Goal: Task Accomplishment & Management: Use online tool/utility

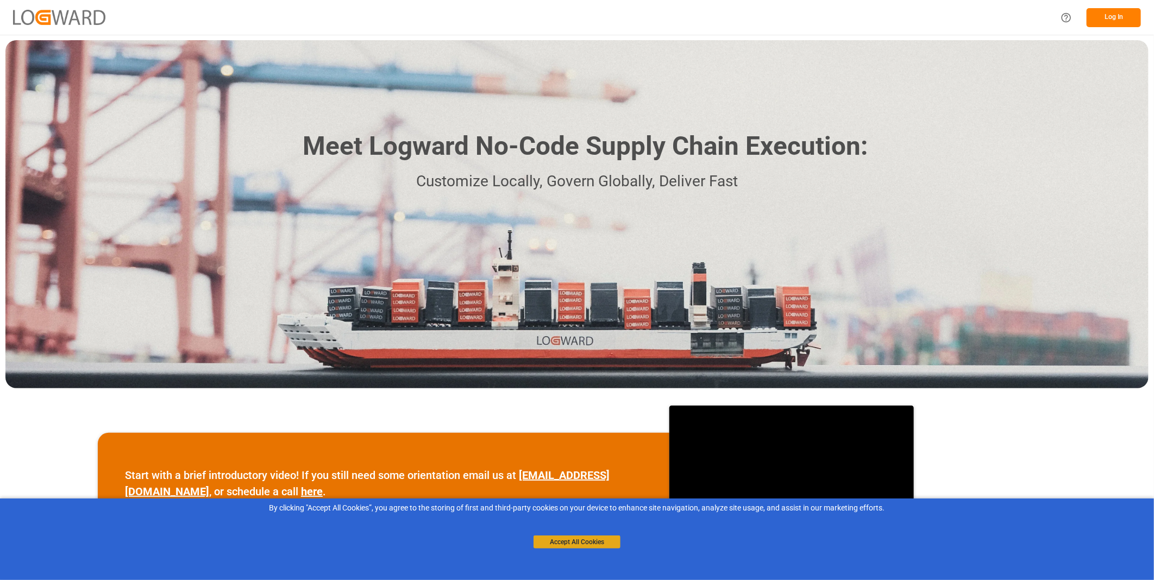
click at [588, 544] on button "Accept All Cookies" at bounding box center [577, 542] width 87 height 13
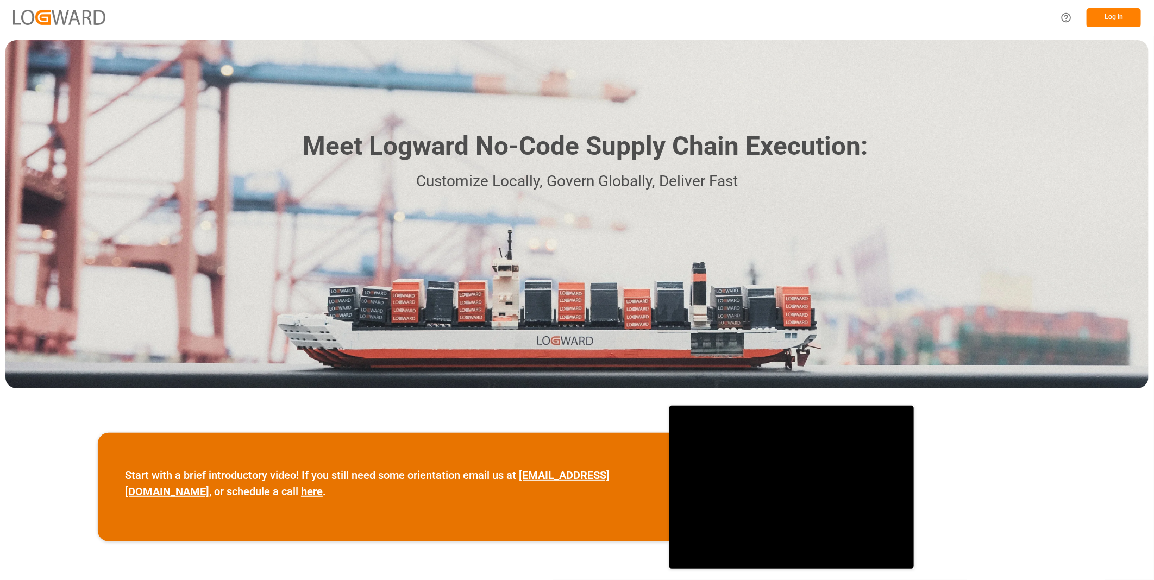
click at [1117, 18] on button "Log In" at bounding box center [1114, 17] width 54 height 19
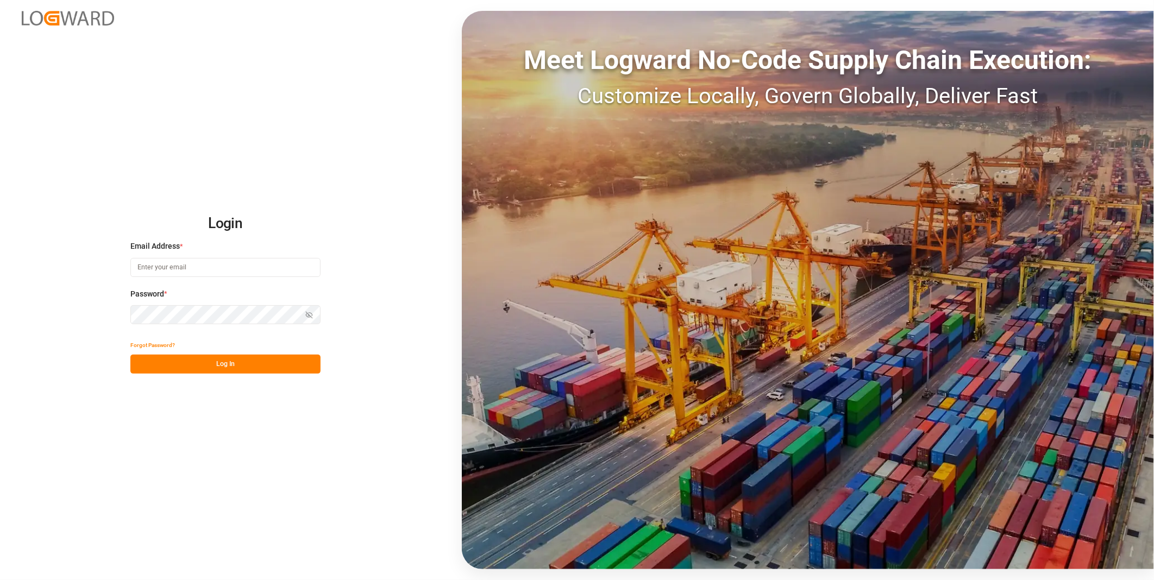
type input "florian.hausmann@rhenus.com"
click at [246, 360] on button "Log In" at bounding box center [225, 364] width 190 height 19
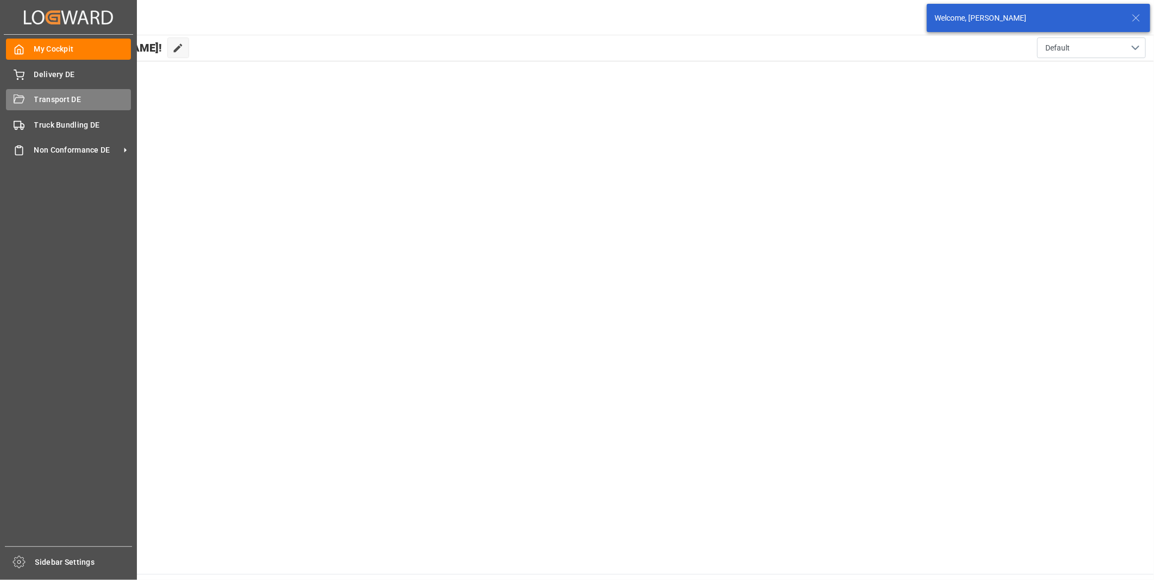
click at [17, 105] on div "Transport DE Transport DE" at bounding box center [68, 99] width 125 height 21
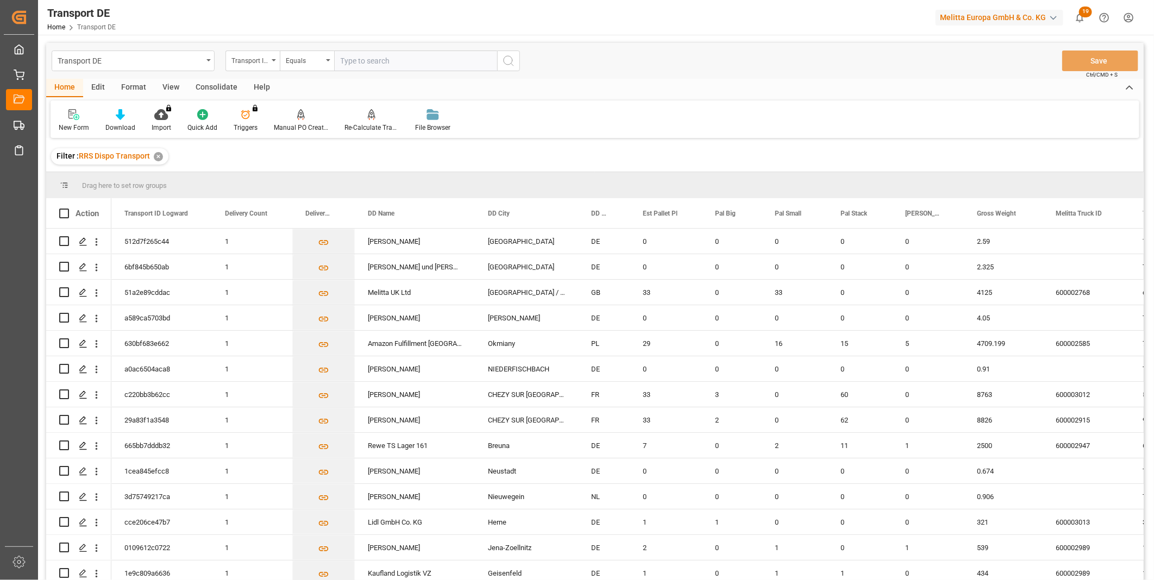
click at [210, 87] on div "Consolidate" at bounding box center [216, 88] width 58 height 18
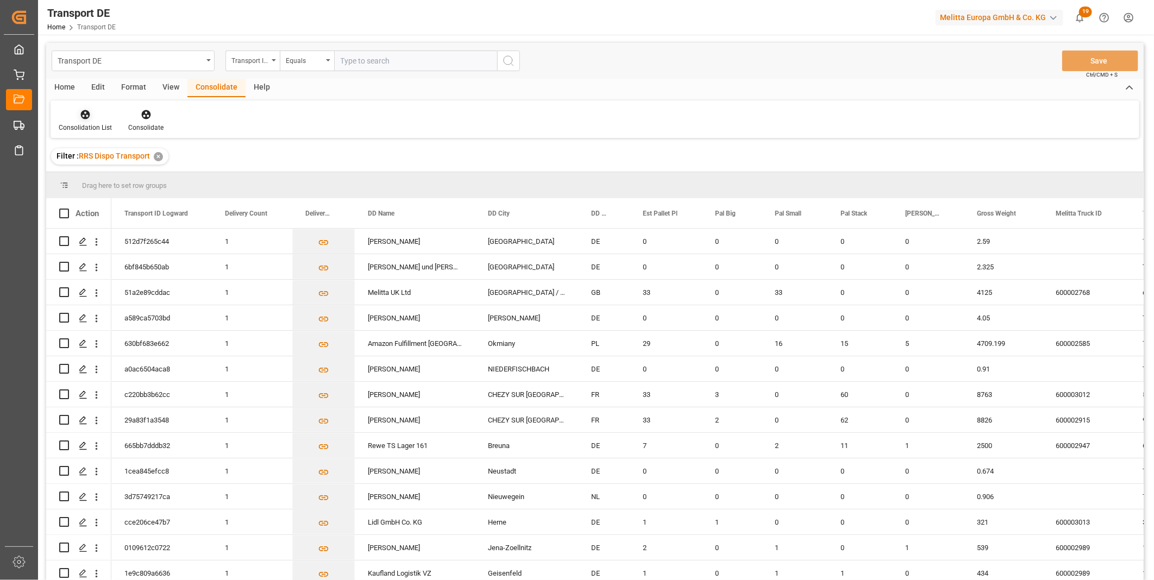
click at [64, 121] on div "Consolidation List" at bounding box center [86, 121] width 70 height 24
click at [127, 205] on div "Truck Bundling RRS Dispo Export" at bounding box center [144, 198] width 165 height 22
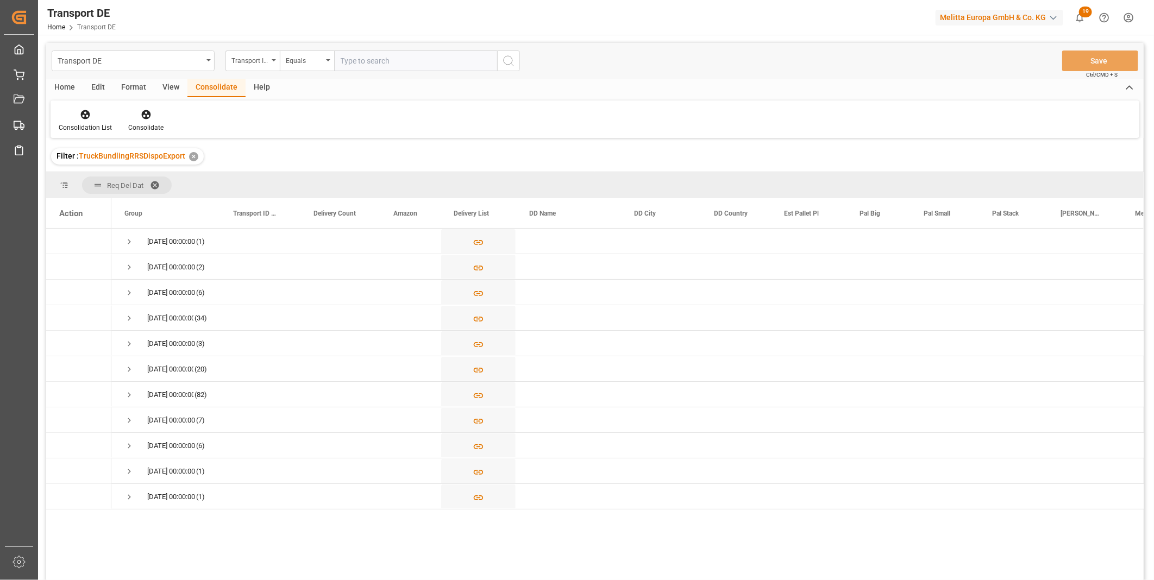
click at [269, 74] on div "Transport DE Transport ID Logward Equals Save Ctrl/CMD + S" at bounding box center [595, 61] width 1098 height 36
click at [261, 59] on div "Transport ID Logward" at bounding box center [249, 59] width 37 height 12
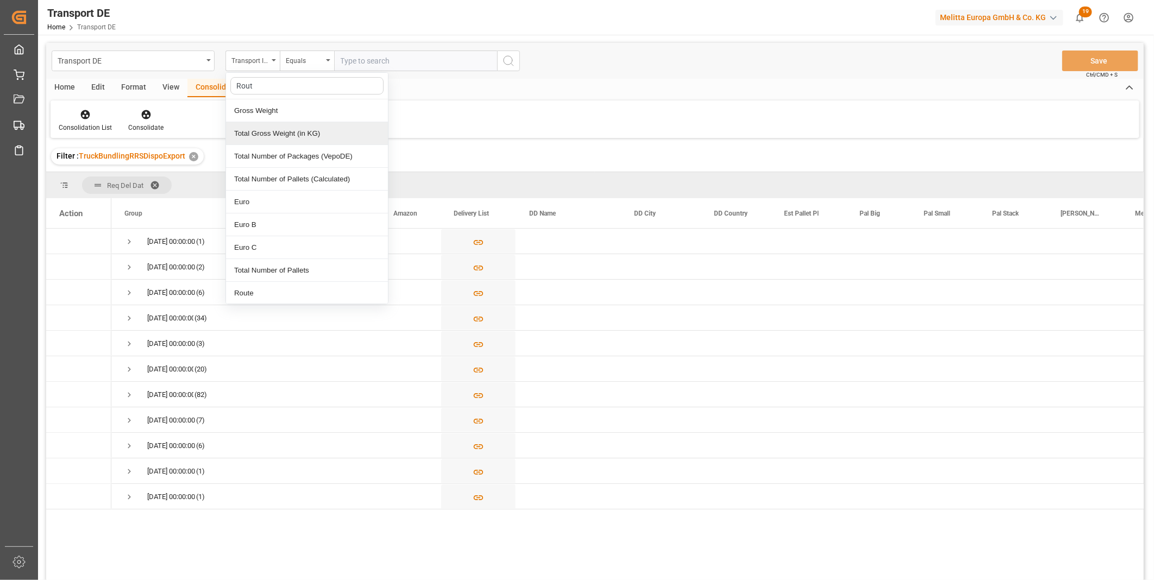
type input "Route"
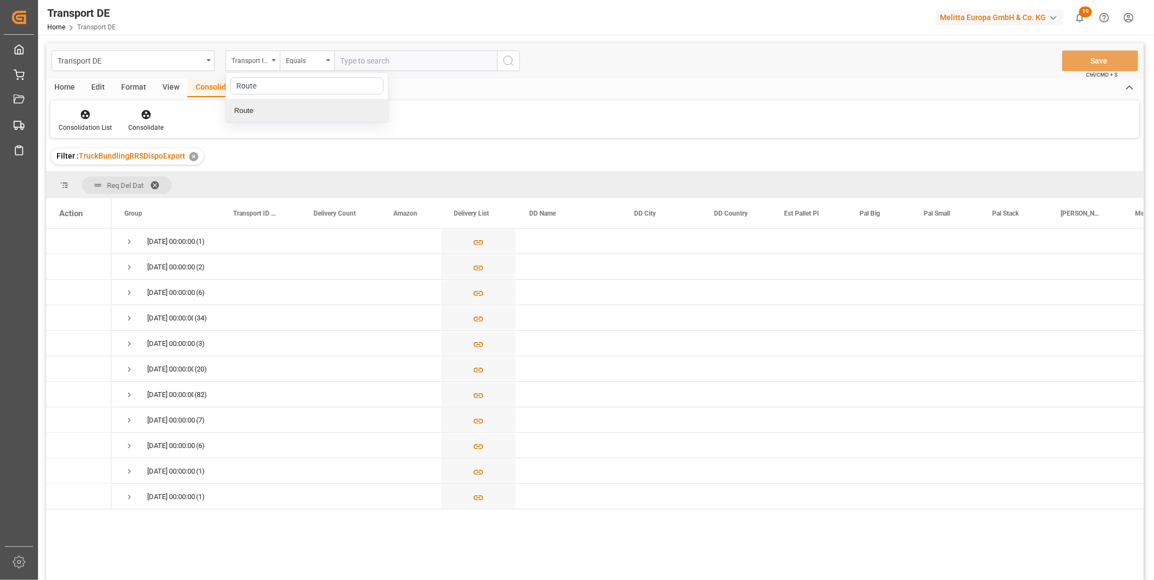
click at [274, 109] on div "Route" at bounding box center [307, 110] width 162 height 23
click at [281, 56] on div "Equals" at bounding box center [307, 61] width 54 height 21
click at [324, 169] on div "Starts with" at bounding box center [361, 179] width 162 height 23
type input "CZ"
click at [522, 64] on div "Transport DE Route Starts with CZ Save Ctrl/CMD + S" at bounding box center [595, 61] width 1098 height 36
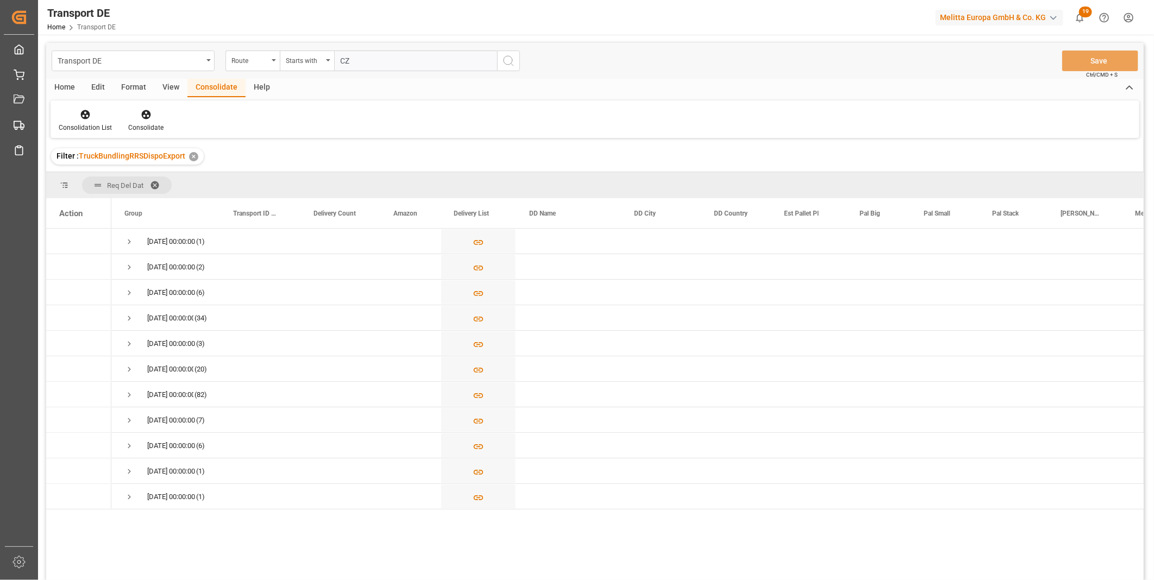
click at [502, 65] on icon "search button" at bounding box center [508, 60] width 13 height 13
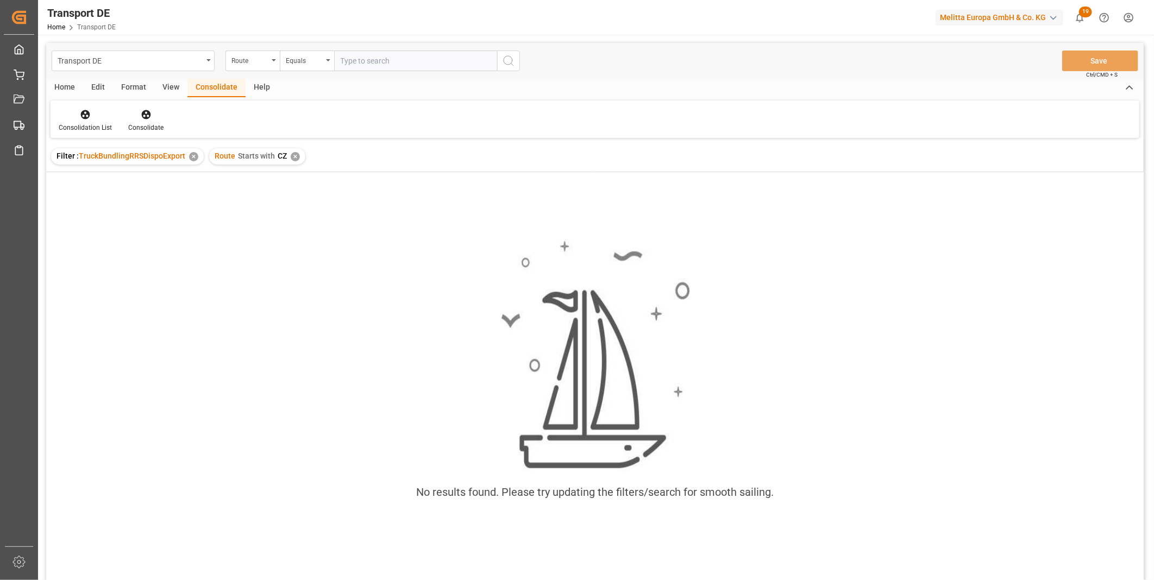
click at [296, 158] on div "✕" at bounding box center [295, 156] width 9 height 9
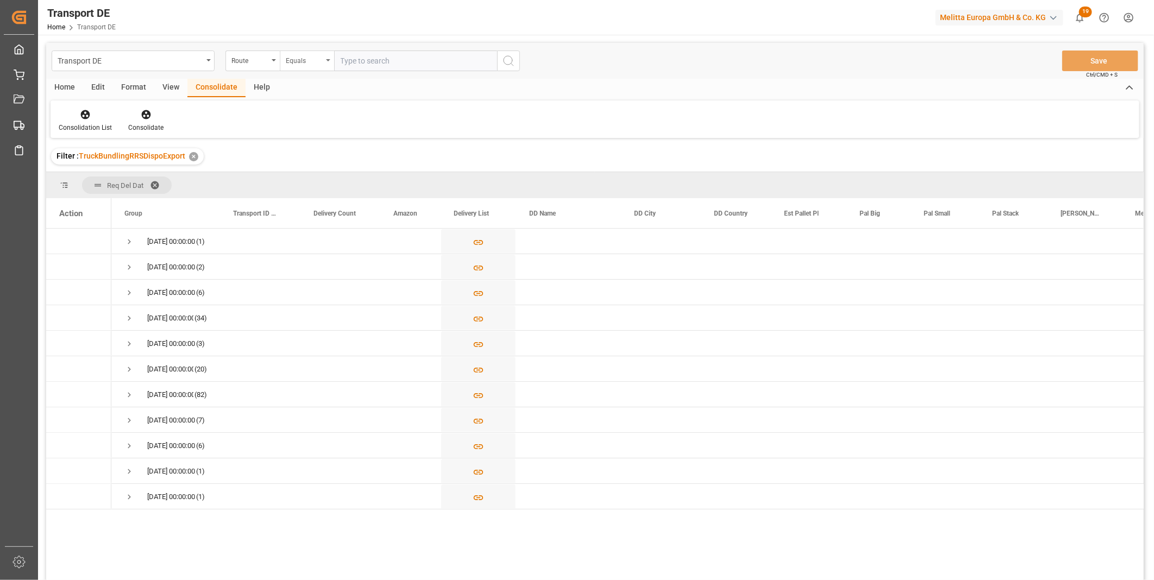
click at [311, 69] on div "Equals" at bounding box center [307, 61] width 54 height 21
click at [310, 181] on div "Starts with" at bounding box center [361, 179] width 162 height 23
type input "PL"
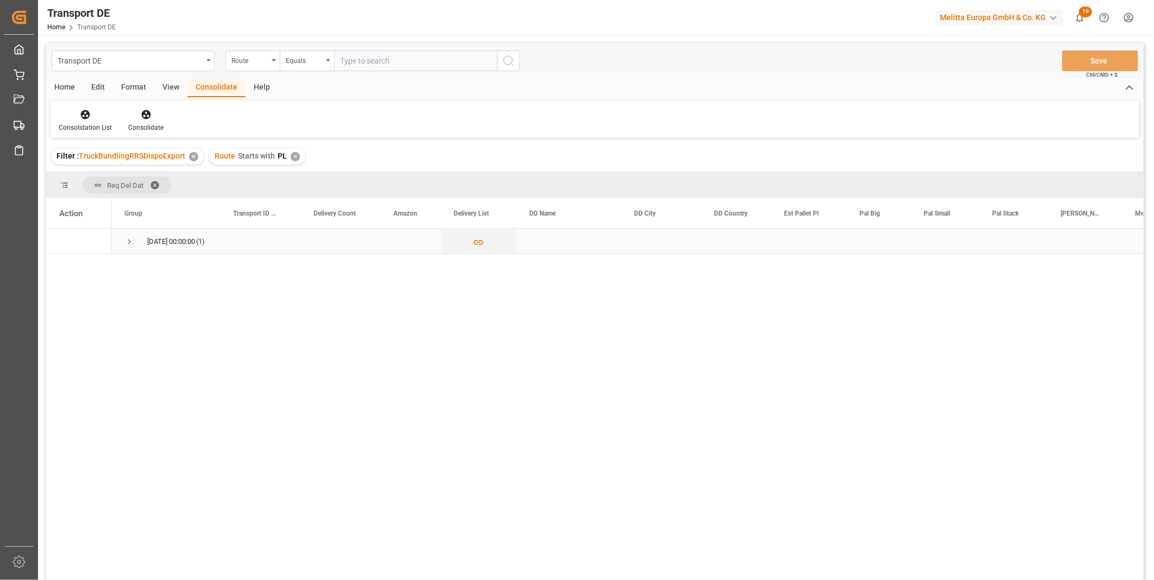
click at [123, 242] on div "07.10.2025 00:00:00 (1)" at bounding box center [165, 241] width 109 height 25
click at [129, 240] on span "Press SPACE to select this row." at bounding box center [129, 242] width 10 height 10
click at [406, 364] on div "07.10.2025 00:00:00 (1) caea820eb685 1 No Neonet Centrum Logistyczne Pabianice …" at bounding box center [627, 408] width 1032 height 359
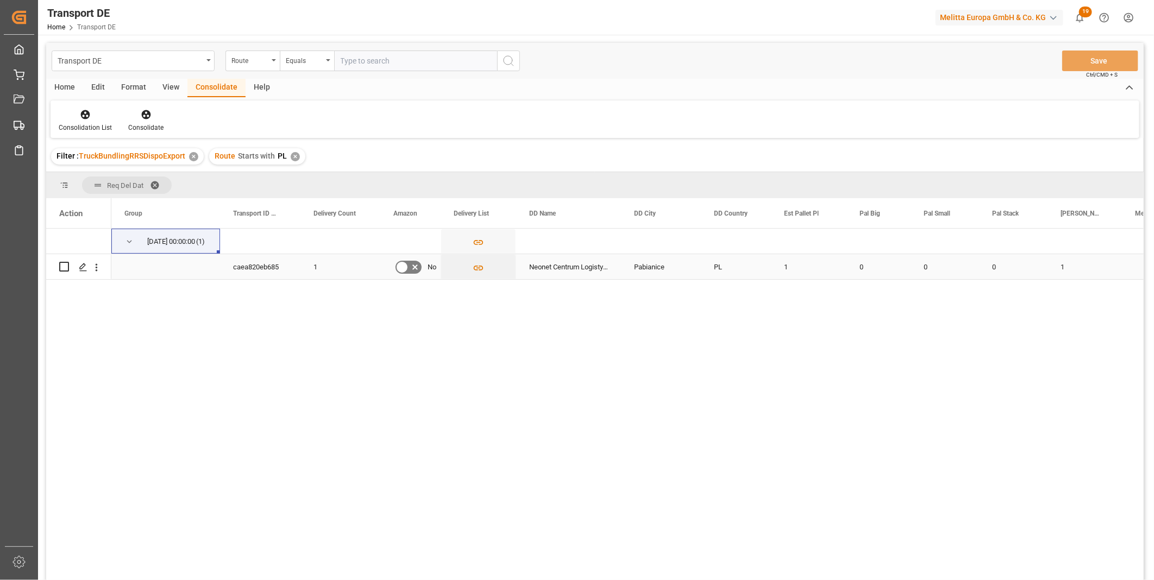
click at [62, 267] on input "Press Space to toggle row selection (unchecked)" at bounding box center [64, 267] width 10 height 10
checkbox input "true"
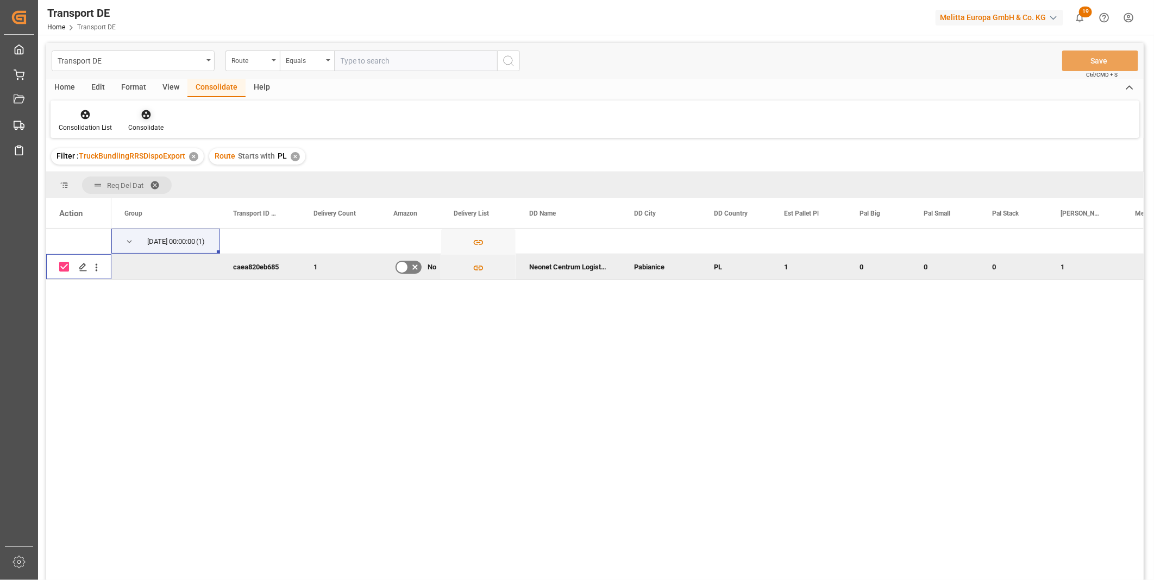
click at [143, 110] on icon at bounding box center [146, 114] width 11 height 11
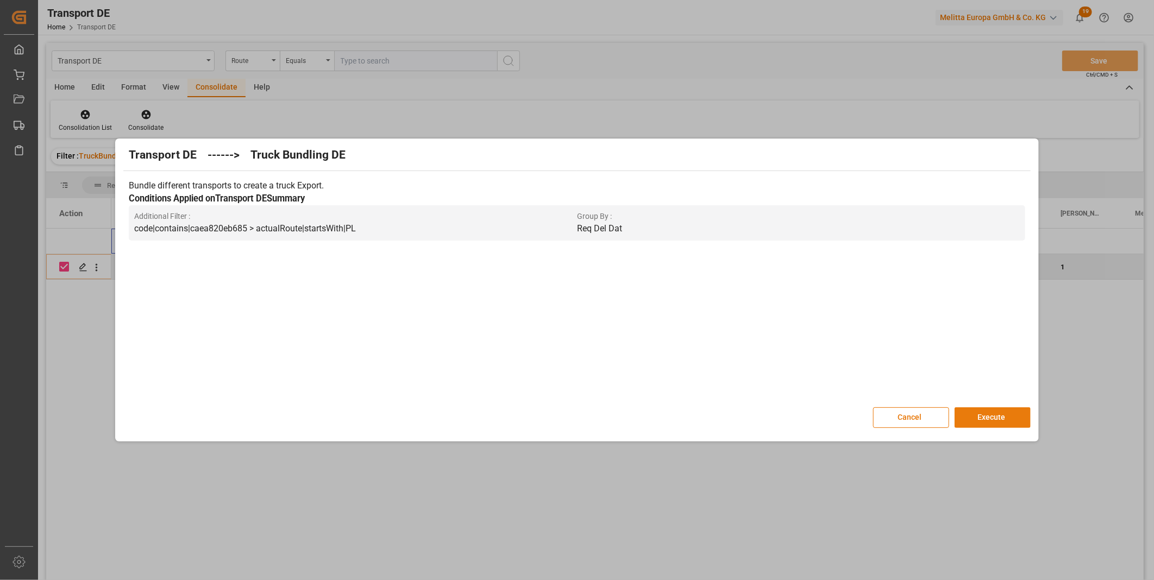
click at [990, 415] on button "Execute" at bounding box center [993, 417] width 76 height 21
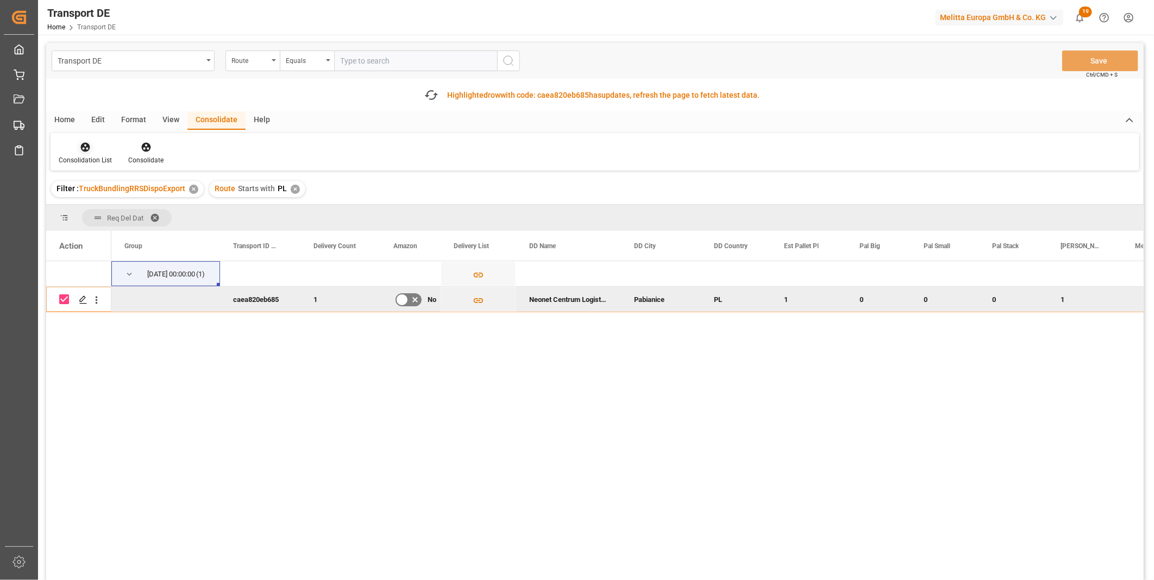
click at [98, 148] on div at bounding box center [85, 146] width 53 height 11
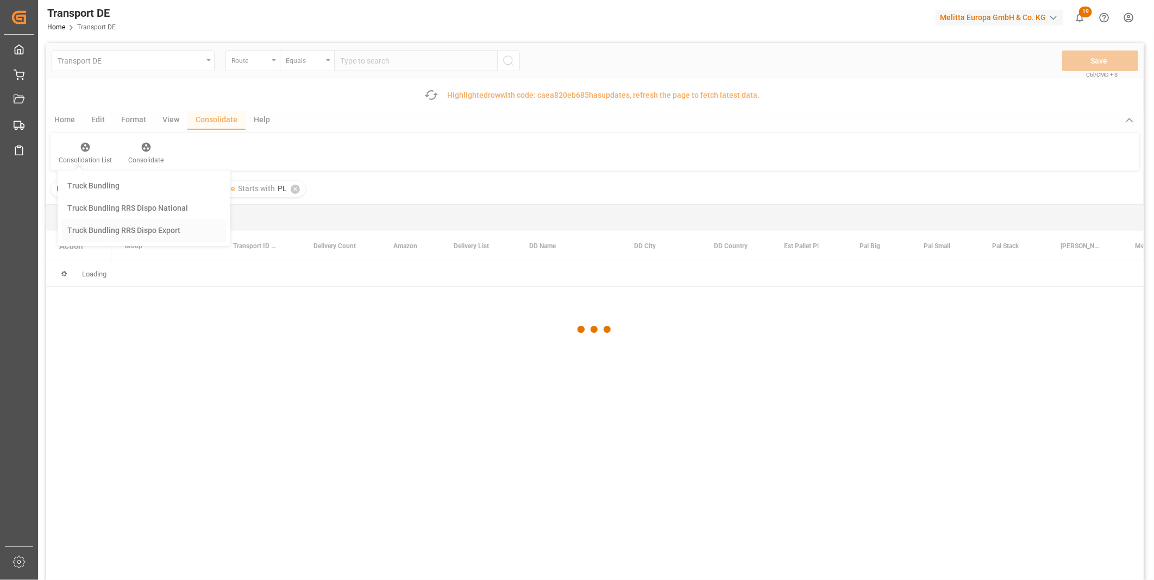
click at [109, 229] on div "Transport DE Route Equals Save Ctrl/CMD + S Fetch latest updates Highlighted ro…" at bounding box center [595, 342] width 1098 height 599
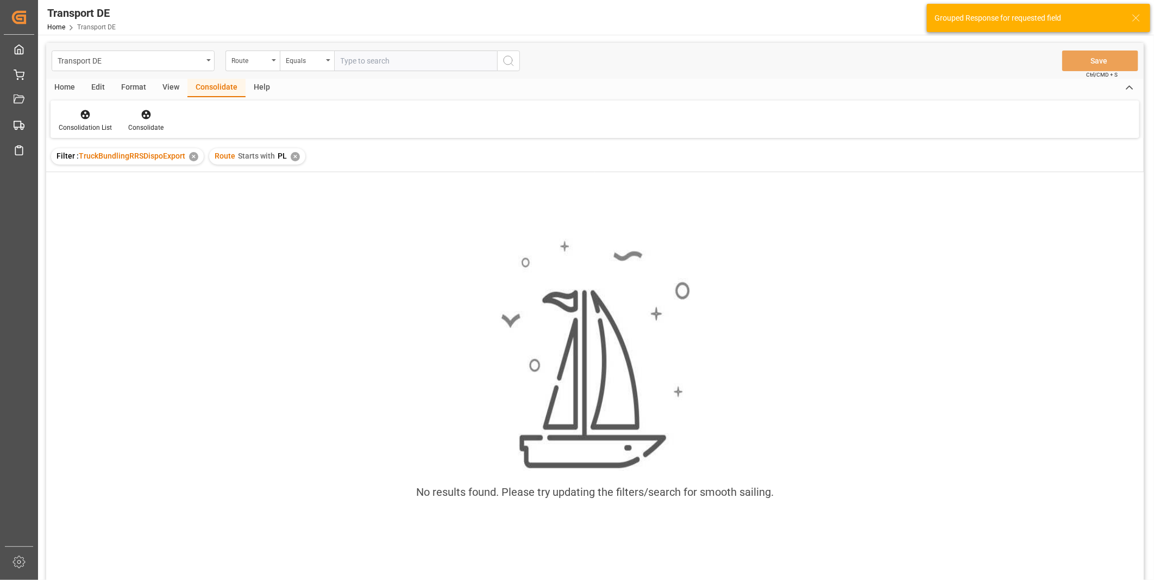
click at [292, 154] on div "✕" at bounding box center [295, 156] width 9 height 9
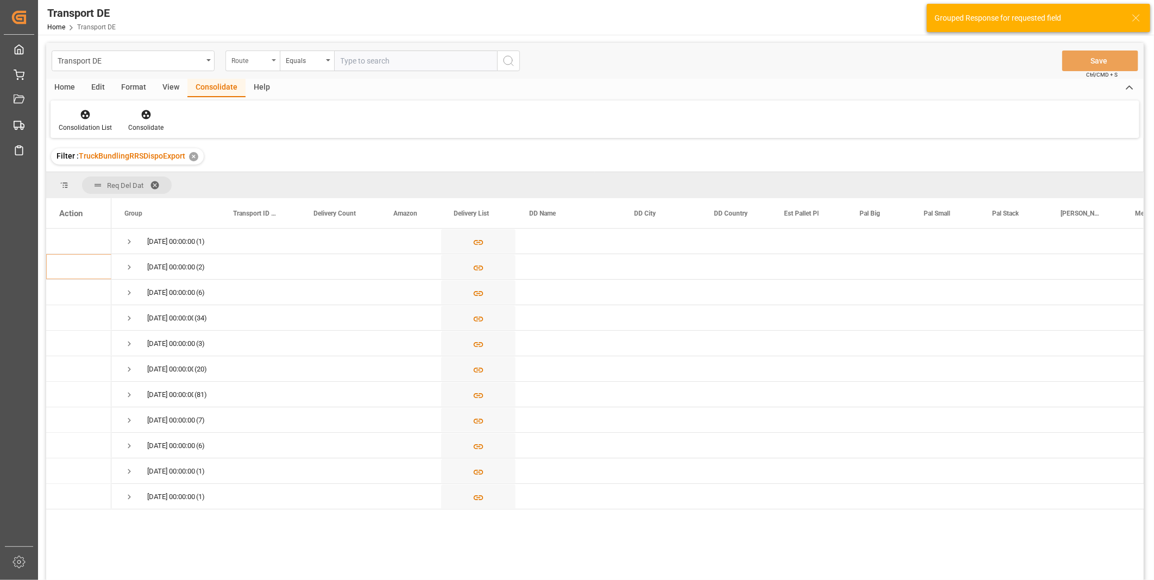
click at [253, 56] on div "Route" at bounding box center [249, 59] width 37 height 12
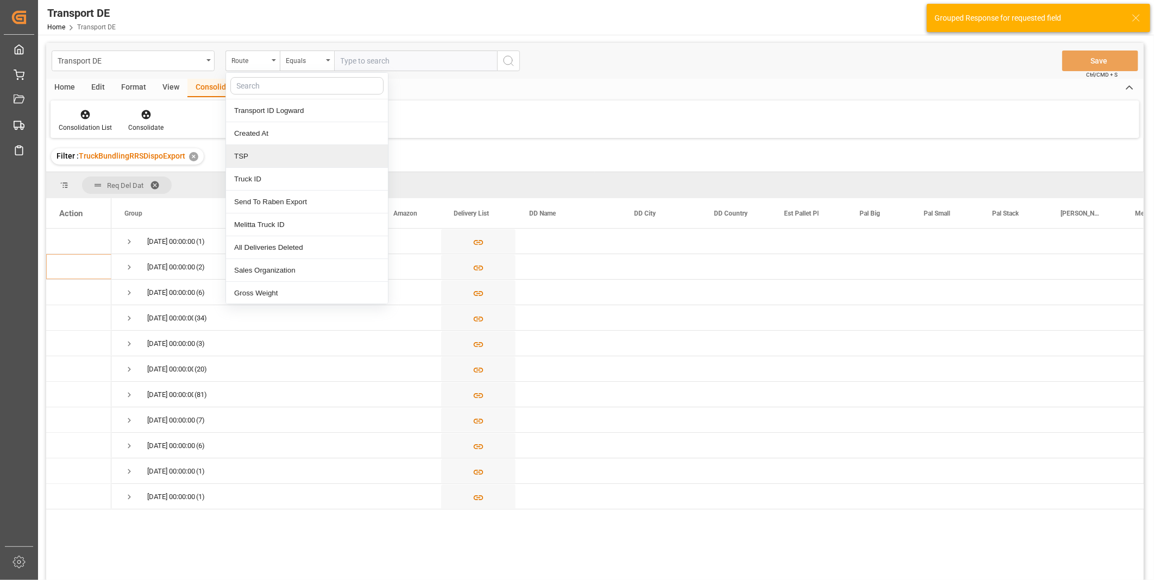
click at [253, 167] on div "TSP" at bounding box center [307, 156] width 162 height 23
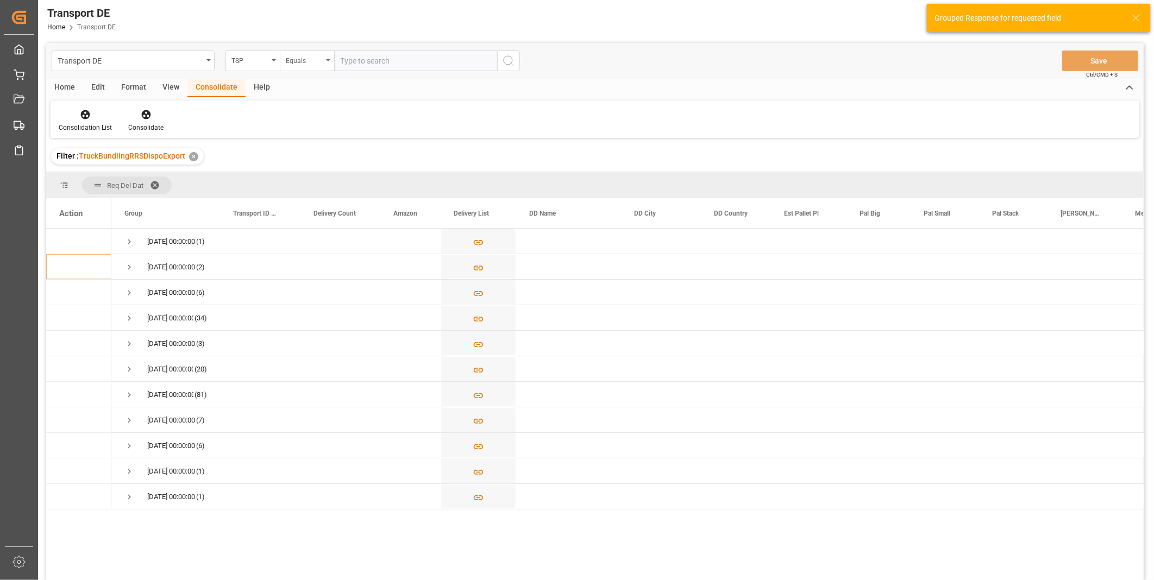
click at [313, 55] on div "Equals" at bounding box center [304, 59] width 37 height 12
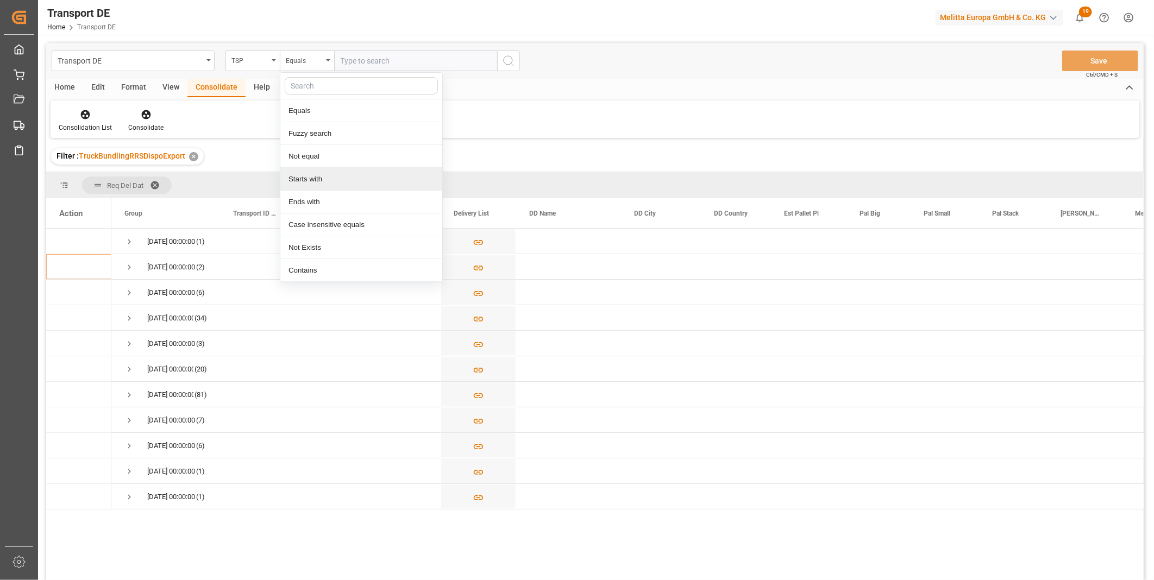
click at [308, 181] on div "Starts with" at bounding box center [361, 179] width 162 height 23
type input "DACHSER COF FOODSERVICE"
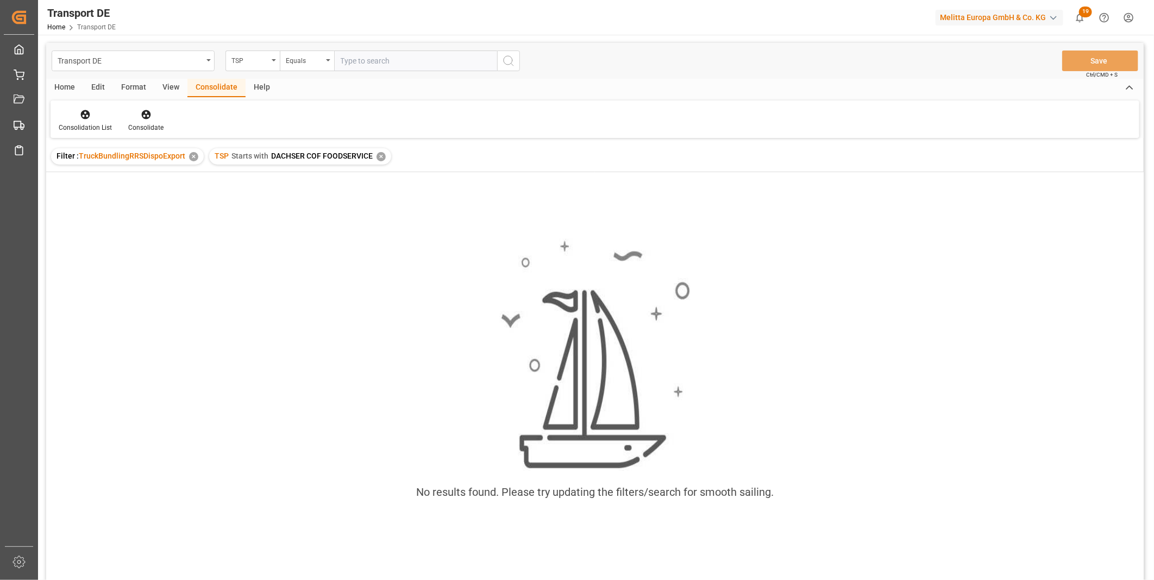
click at [379, 159] on div "✕" at bounding box center [381, 156] width 9 height 9
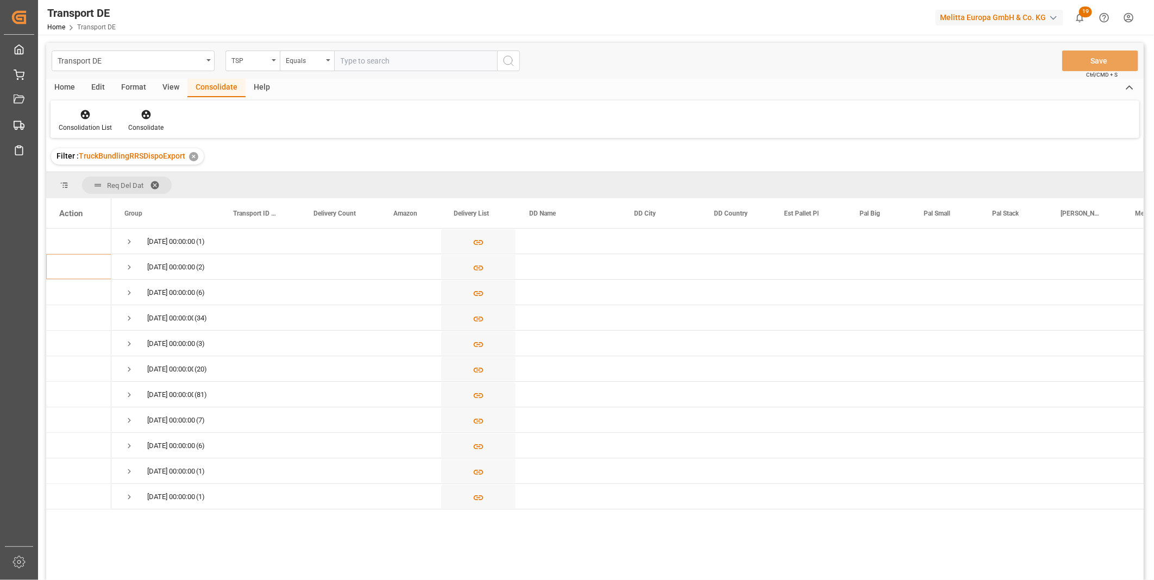
click at [368, 64] on input "text" at bounding box center [415, 61] width 163 height 21
click at [83, 118] on icon at bounding box center [85, 114] width 11 height 11
click at [115, 191] on div "Transport DE TSP Equals Save Ctrl/CMD + S Home Edit Format View Consolidate Hel…" at bounding box center [595, 326] width 1098 height 566
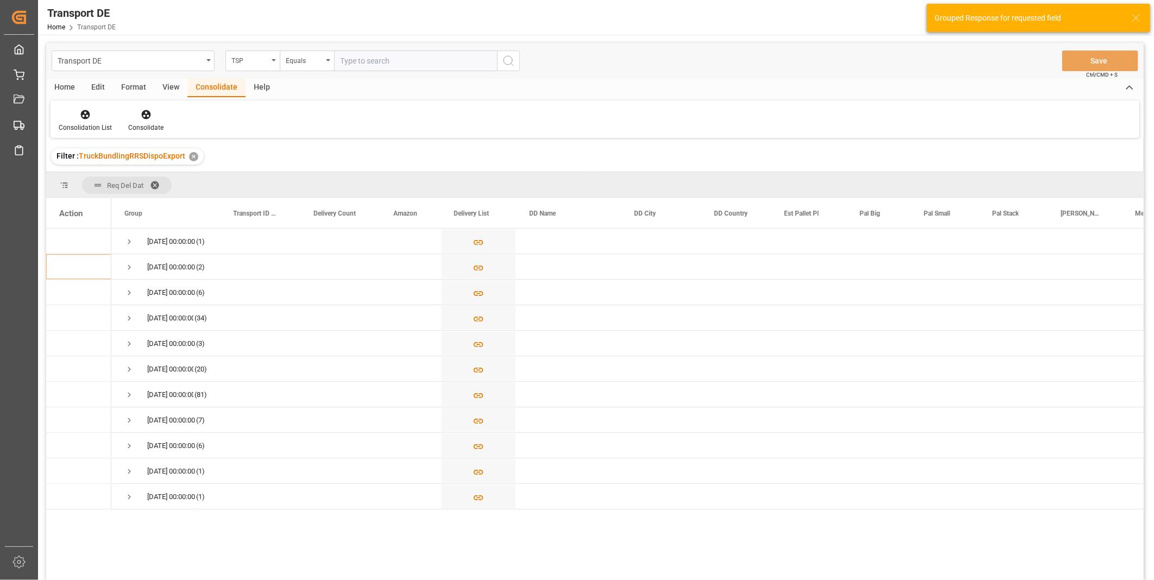
click at [463, 133] on div "Consolidation List Consolidate" at bounding box center [595, 119] width 1089 height 37
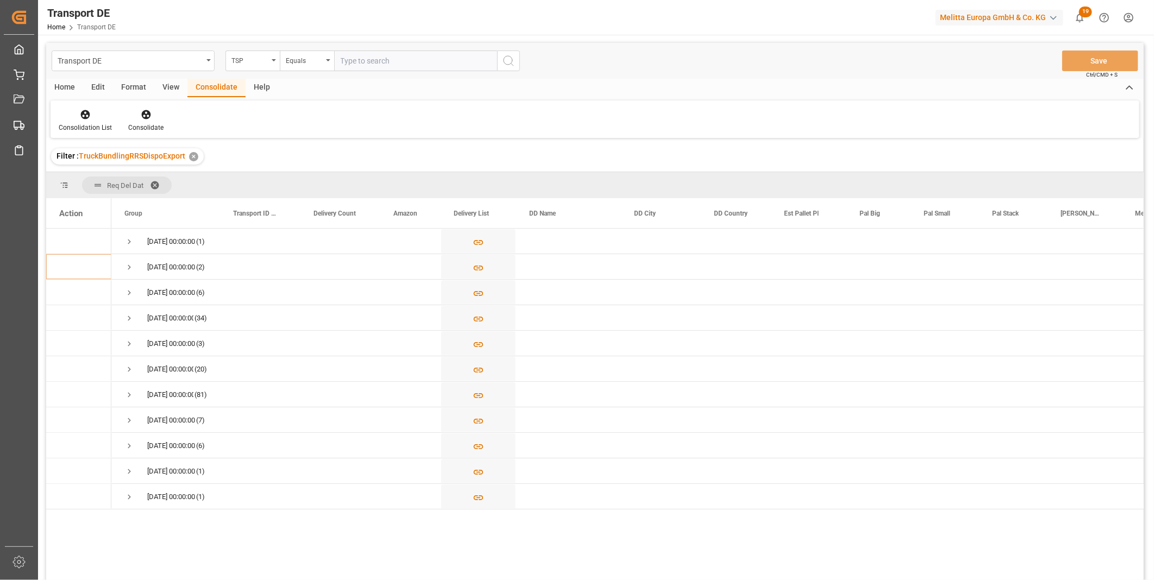
click at [360, 56] on input "text" at bounding box center [415, 61] width 163 height 21
type input "DACHSER COF FOODSERVICE"
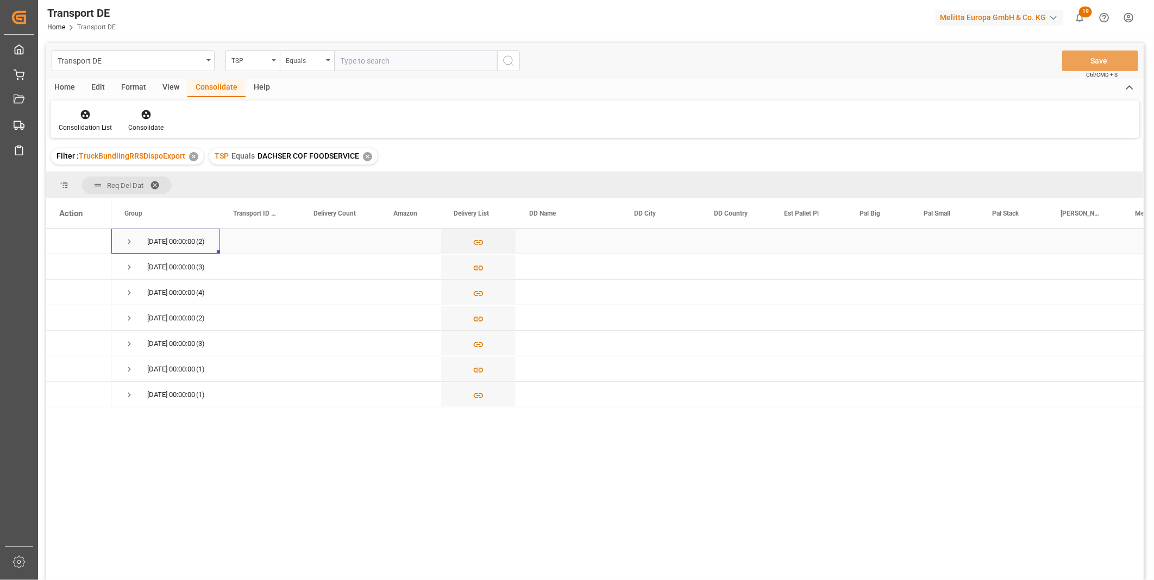
drag, startPoint x: 138, startPoint y: 240, endPoint x: 133, endPoint y: 239, distance: 5.5
click at [134, 239] on span "03.10.2025 00:00:00 (2)" at bounding box center [165, 241] width 83 height 24
click at [129, 239] on span "Press SPACE to select this row." at bounding box center [129, 242] width 10 height 10
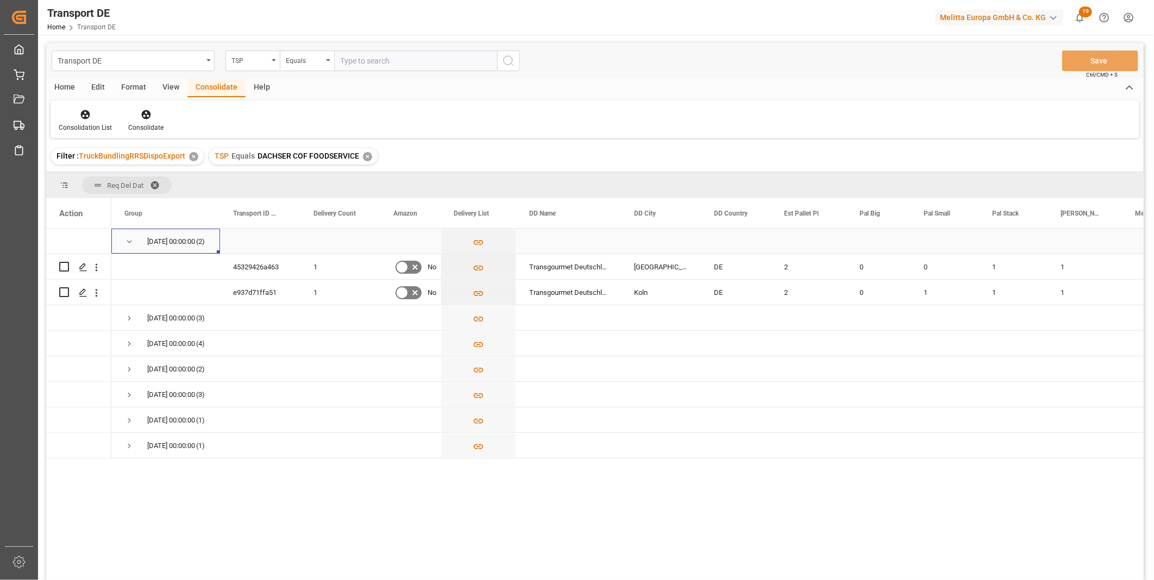
click at [121, 241] on div "03.10.2025 00:00:00 (2)" at bounding box center [165, 241] width 109 height 25
click at [129, 240] on span "Press SPACE to select this row." at bounding box center [129, 242] width 10 height 10
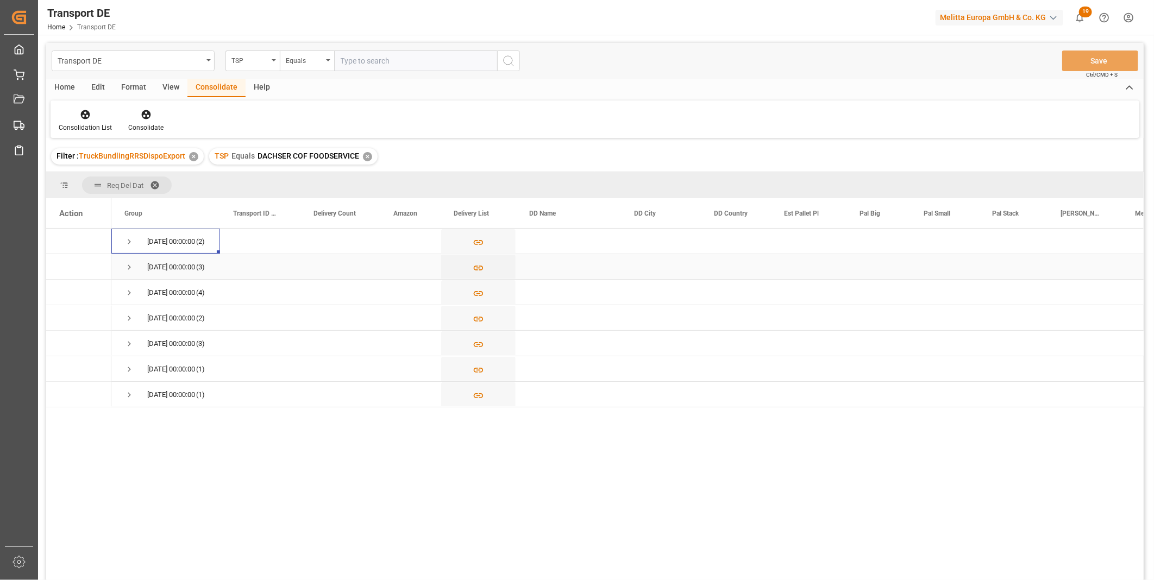
click at [129, 264] on span "Press SPACE to select this row." at bounding box center [129, 267] width 10 height 10
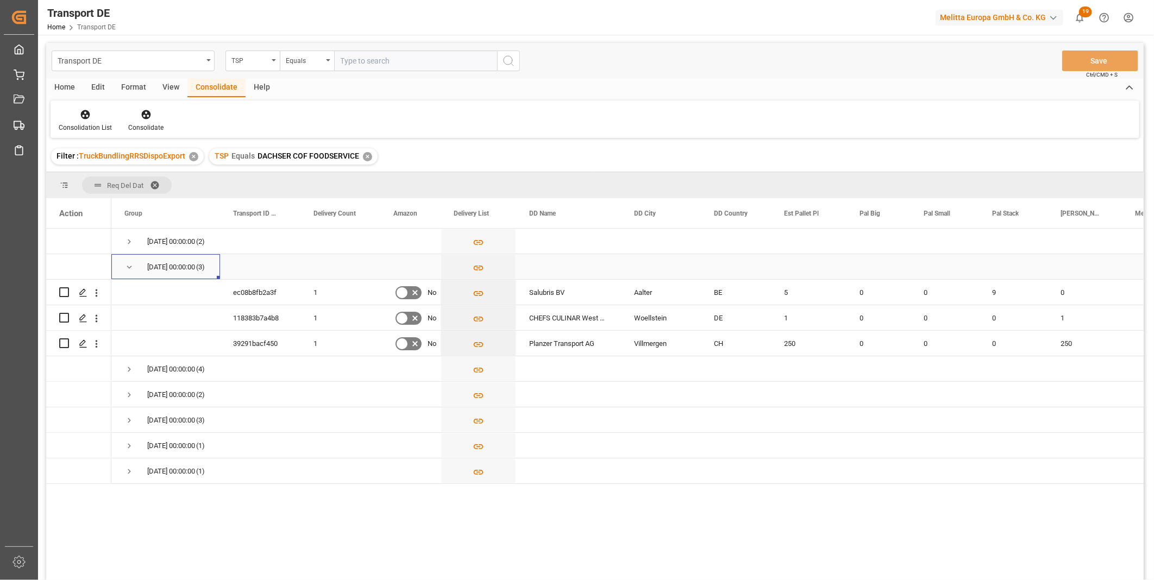
click at [128, 264] on span "Press SPACE to select this row." at bounding box center [129, 267] width 10 height 10
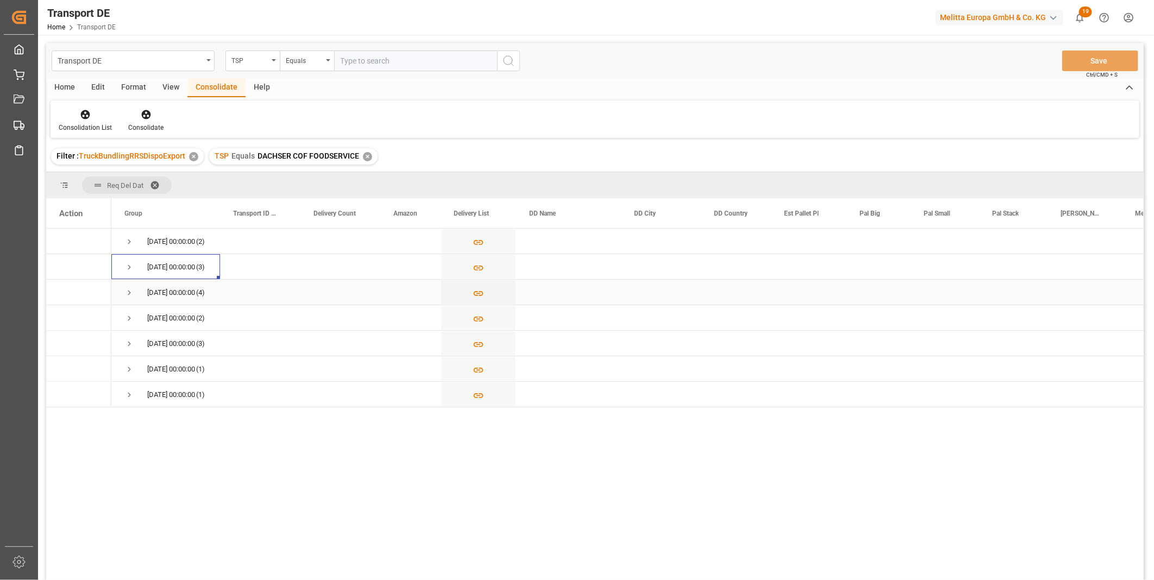
click at [130, 297] on span "Press SPACE to select this row." at bounding box center [129, 293] width 10 height 10
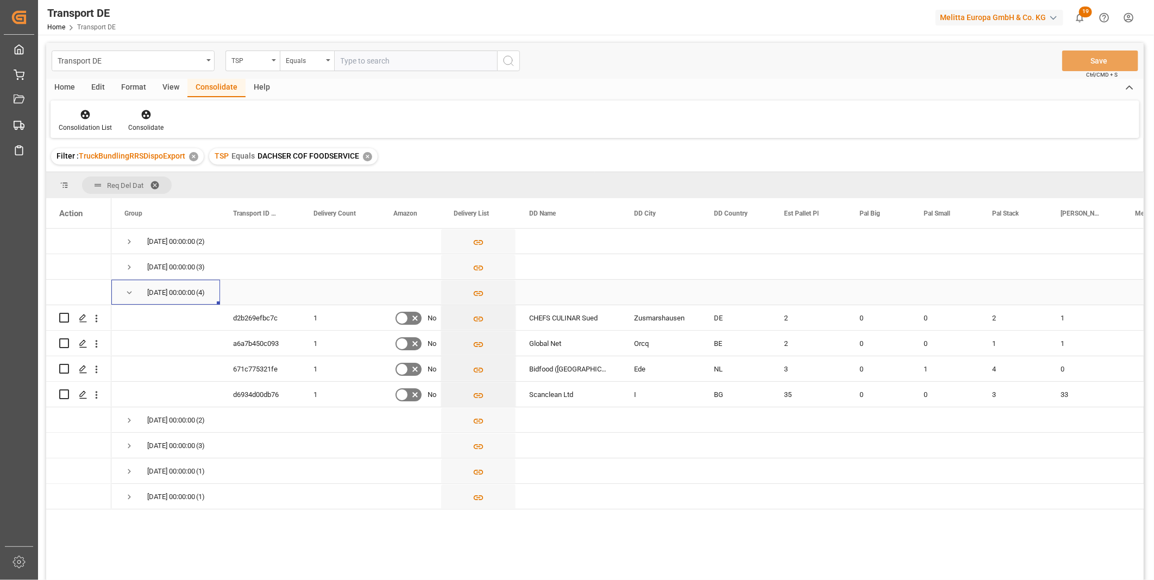
click at [130, 297] on span "Press SPACE to select this row." at bounding box center [129, 293] width 10 height 10
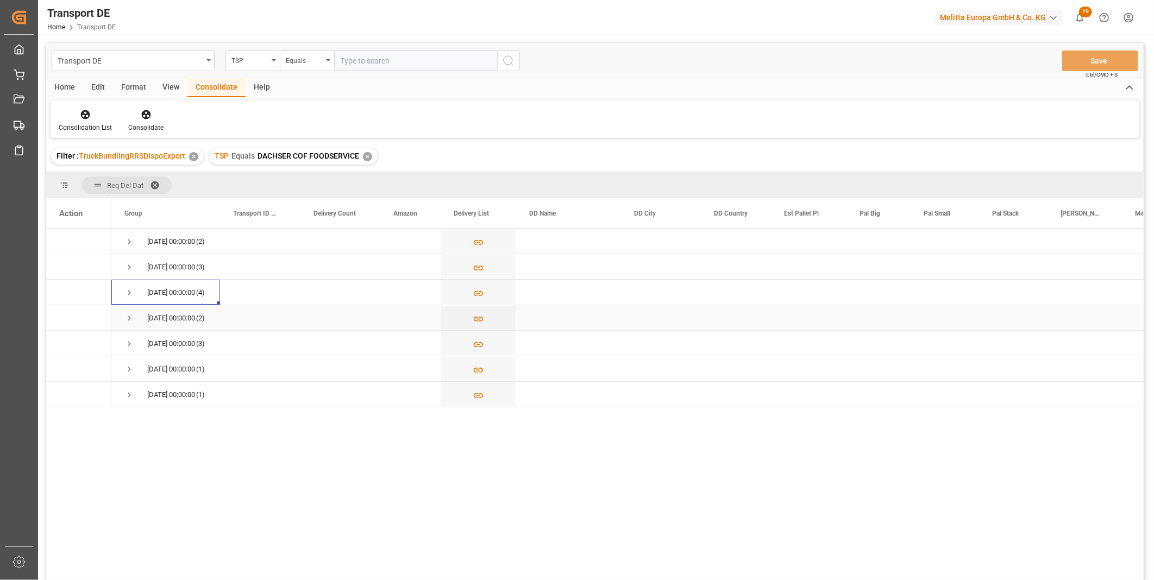
click at [133, 314] on span "Press SPACE to select this row." at bounding box center [129, 318] width 10 height 10
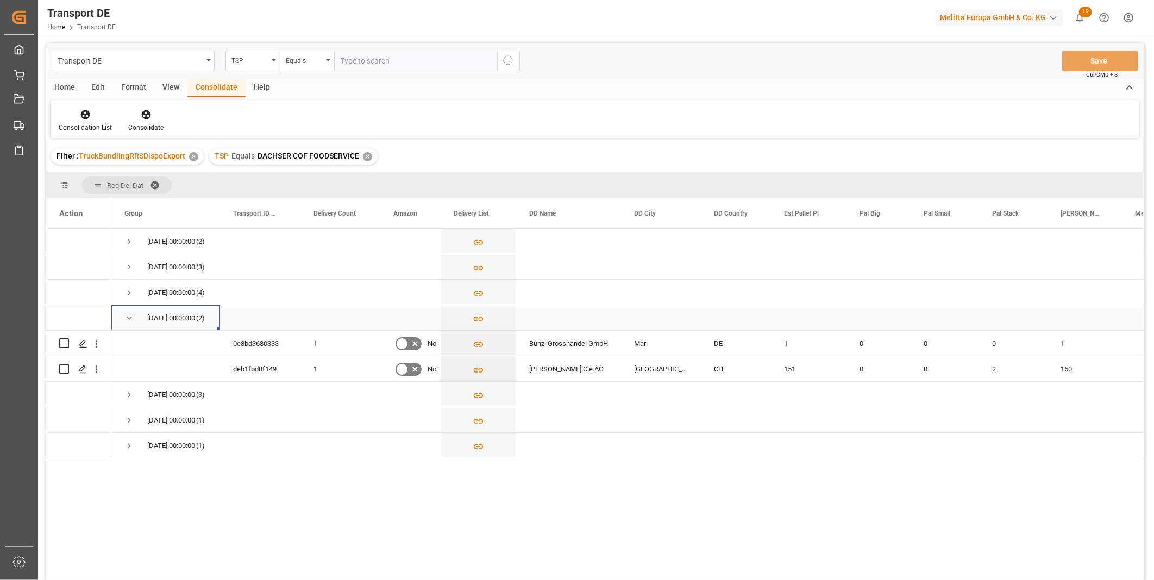
click at [131, 314] on span "Press SPACE to select this row." at bounding box center [129, 318] width 10 height 10
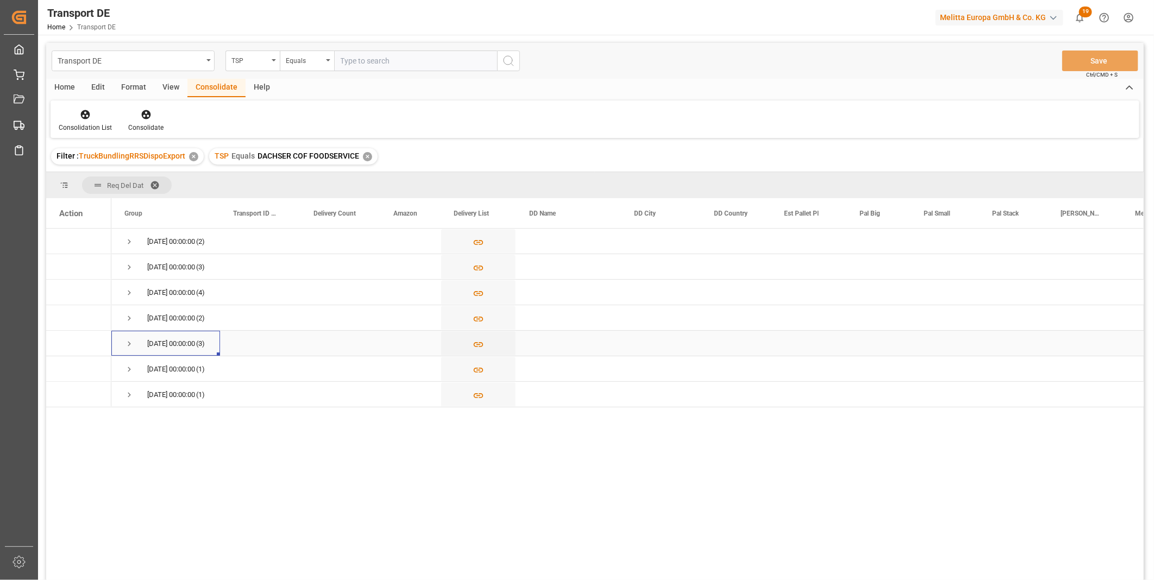
click at [125, 343] on span "Press SPACE to select this row." at bounding box center [129, 344] width 10 height 10
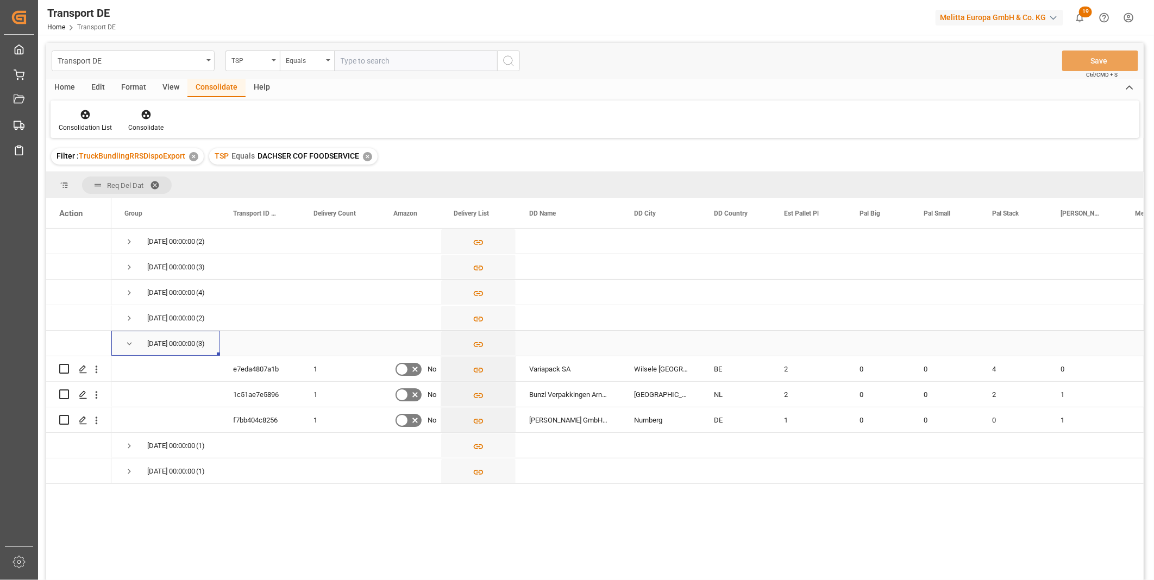
click at [125, 343] on span "Press SPACE to select this row." at bounding box center [129, 344] width 10 height 10
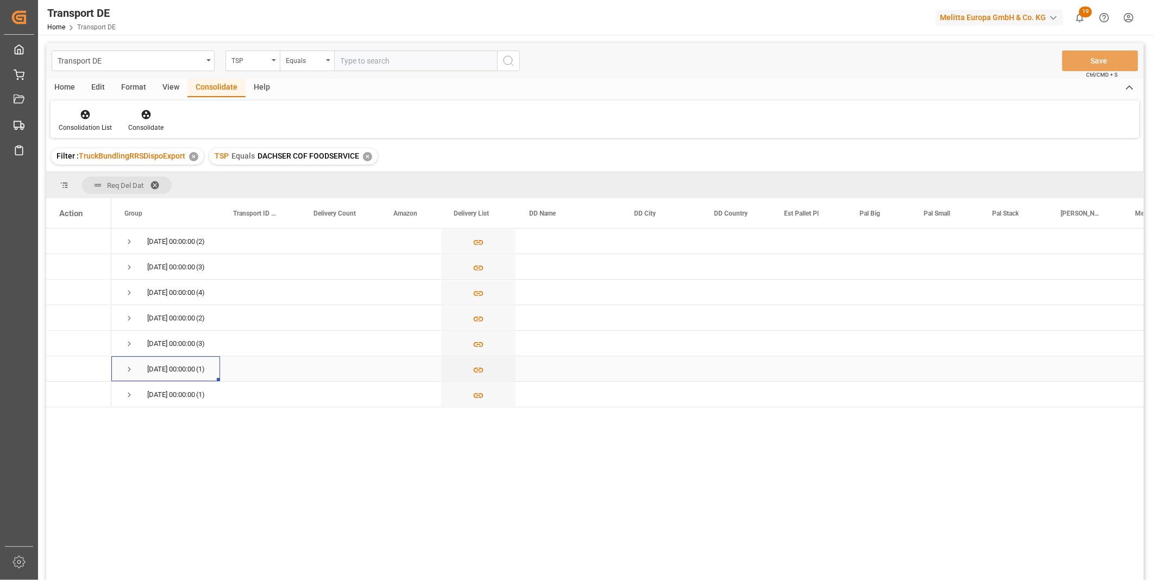
click at [128, 358] on span "Press SPACE to select this row." at bounding box center [129, 369] width 10 height 25
click at [128, 359] on span "Press SPACE to select this row." at bounding box center [129, 369] width 10 height 25
click at [128, 384] on span "Press SPACE to select this row." at bounding box center [129, 395] width 10 height 25
click at [128, 386] on span "Press SPACE to select this row." at bounding box center [129, 395] width 10 height 25
click at [133, 243] on span "Press SPACE to select this row." at bounding box center [129, 242] width 10 height 10
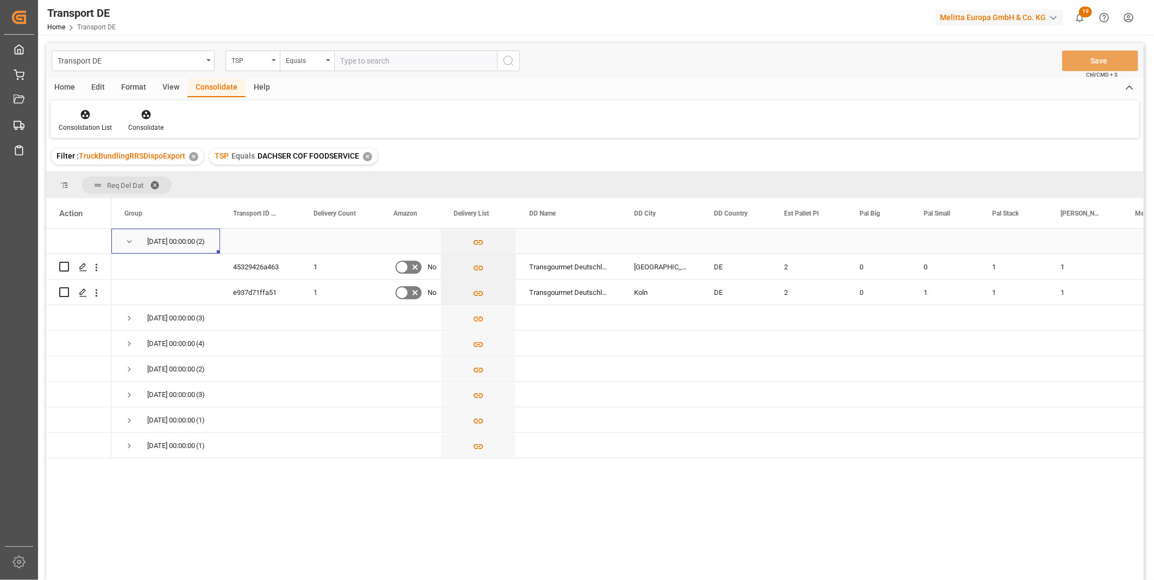
click at [129, 243] on span "Press SPACE to select this row." at bounding box center [129, 242] width 10 height 10
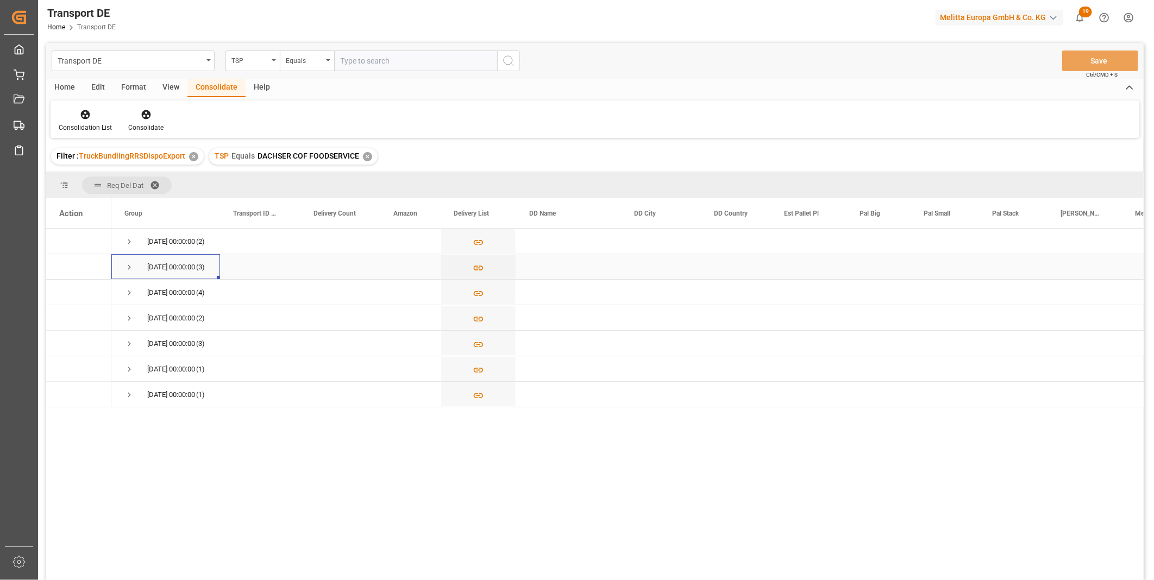
click at [129, 262] on span "Press SPACE to select this row." at bounding box center [129, 267] width 10 height 10
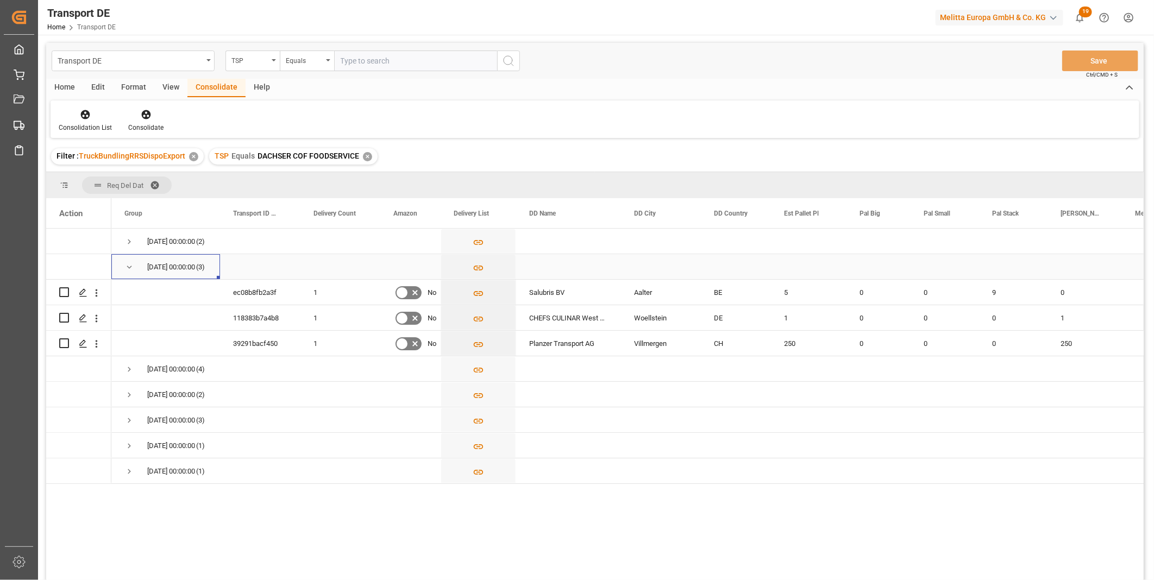
click at [126, 263] on span "Press SPACE to select this row." at bounding box center [129, 267] width 10 height 10
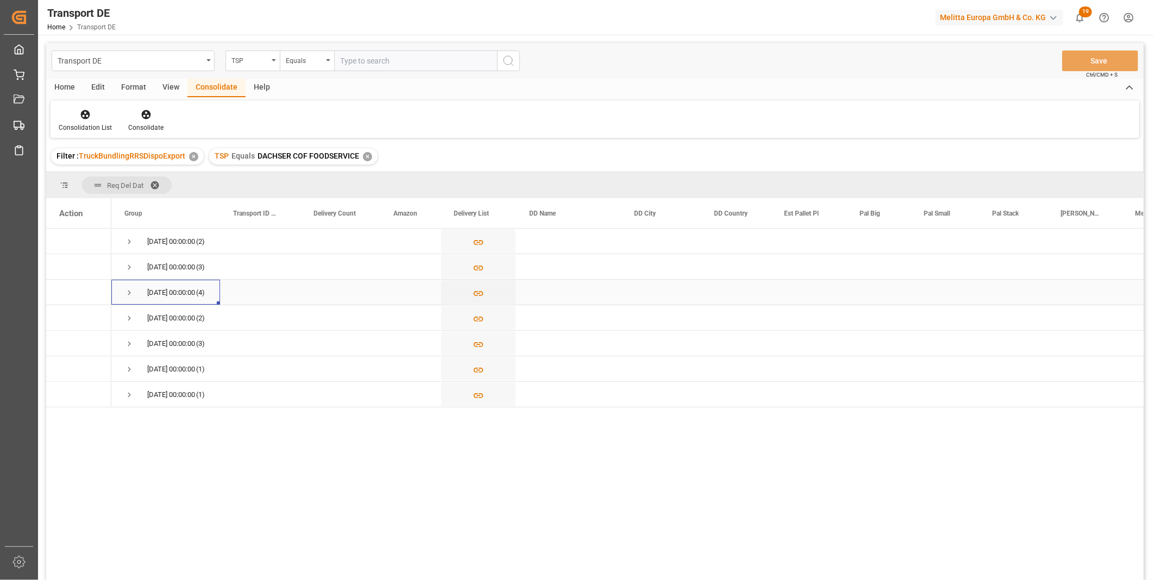
click at [127, 292] on span "Press SPACE to select this row." at bounding box center [129, 293] width 10 height 10
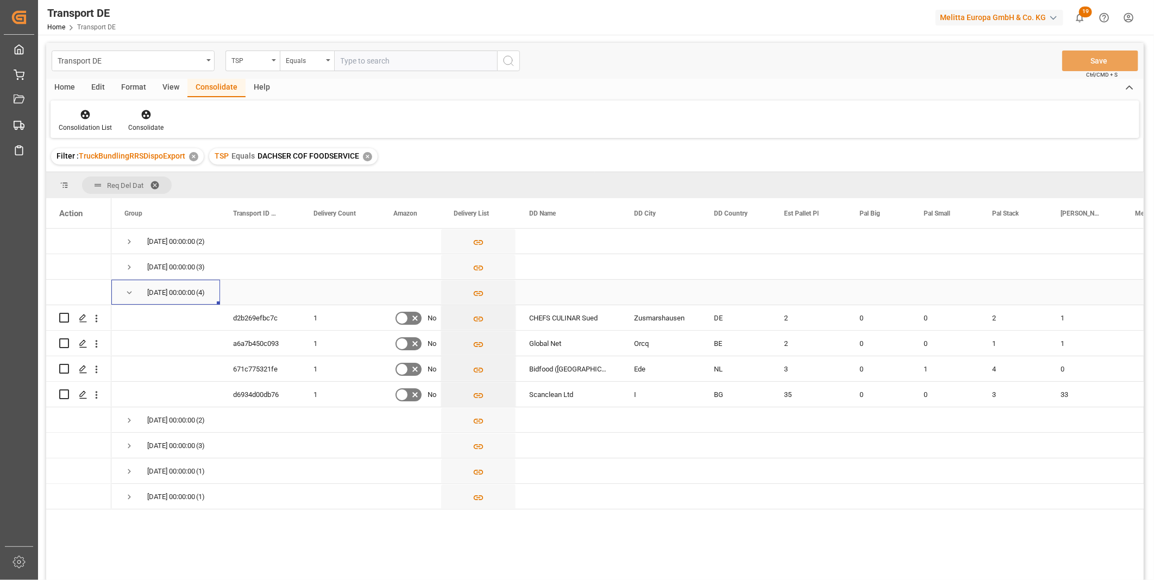
click at [127, 292] on span "Press SPACE to select this row." at bounding box center [129, 293] width 10 height 10
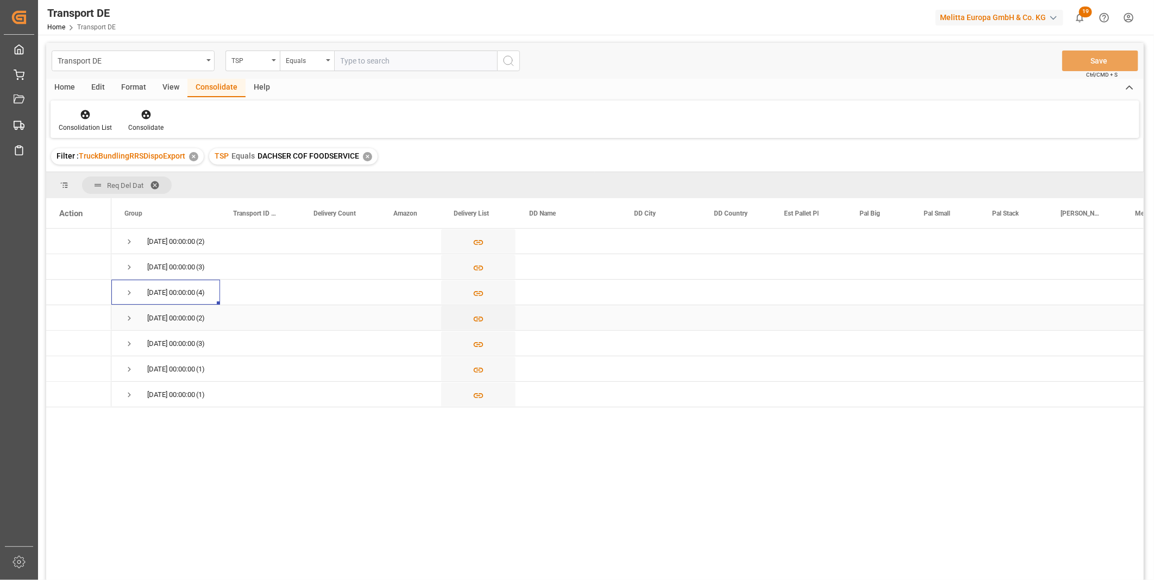
click at [124, 314] on span "Press SPACE to select this row." at bounding box center [129, 318] width 10 height 10
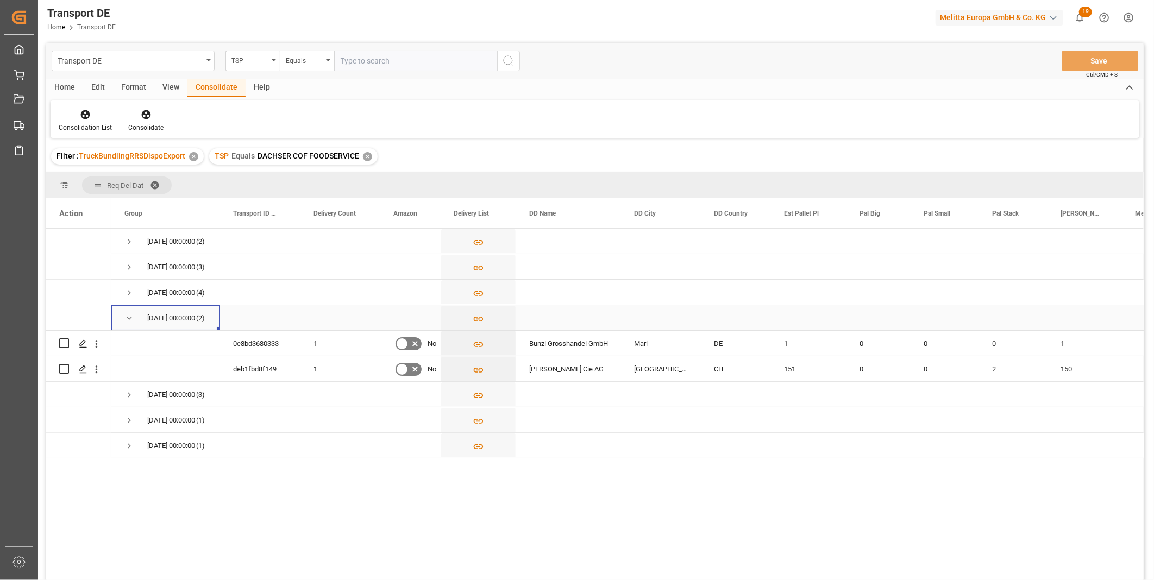
click at [124, 314] on span "Press SPACE to select this row." at bounding box center [129, 318] width 10 height 10
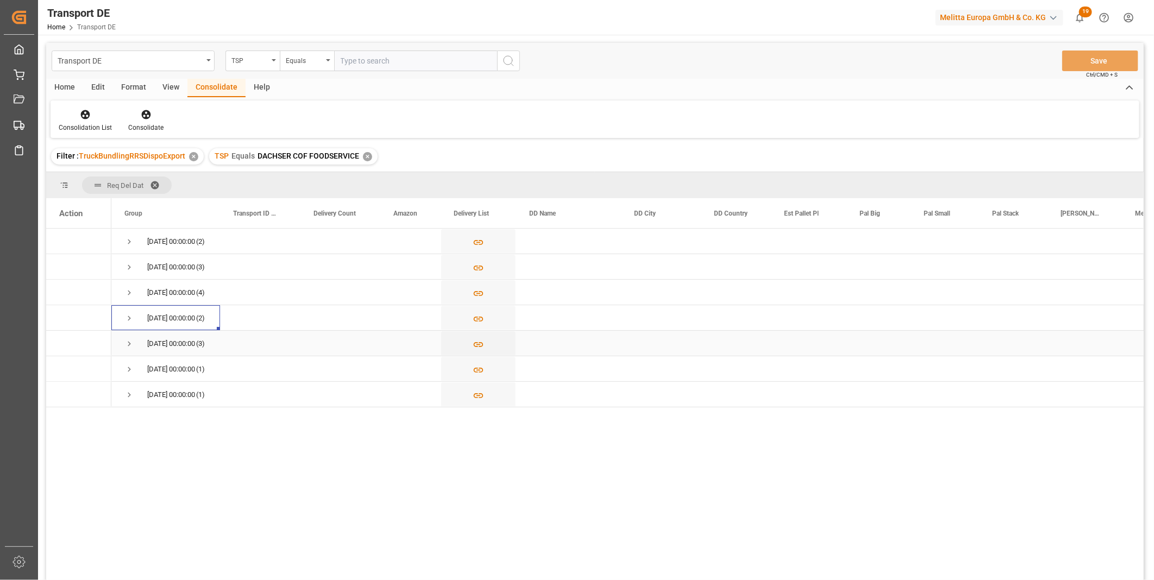
click at [129, 341] on span "Press SPACE to select this row." at bounding box center [129, 344] width 10 height 10
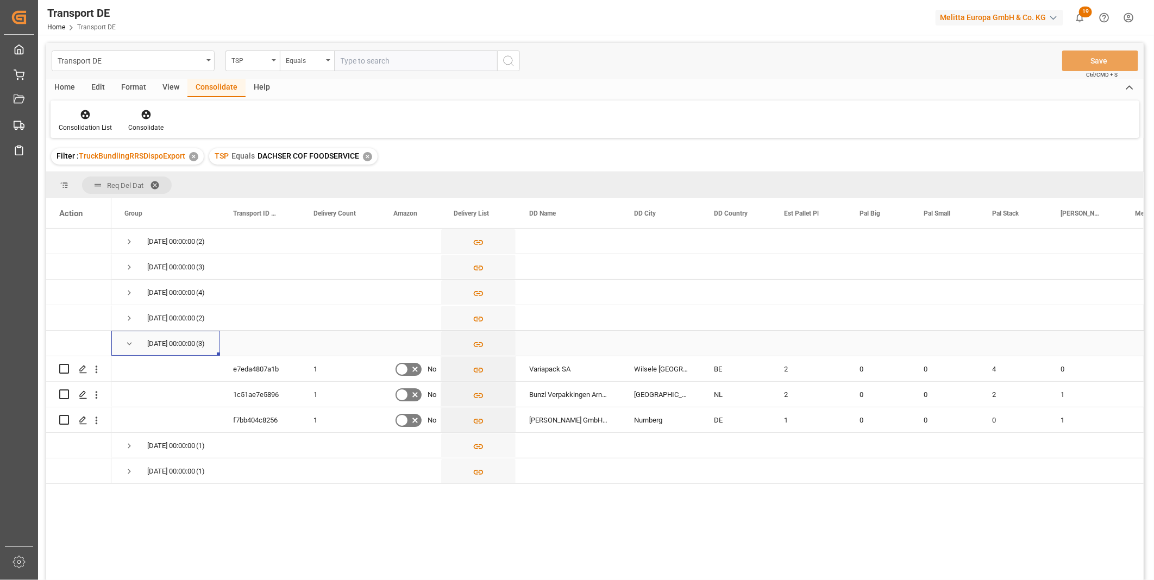
click at [129, 341] on span "Press SPACE to select this row." at bounding box center [129, 344] width 10 height 10
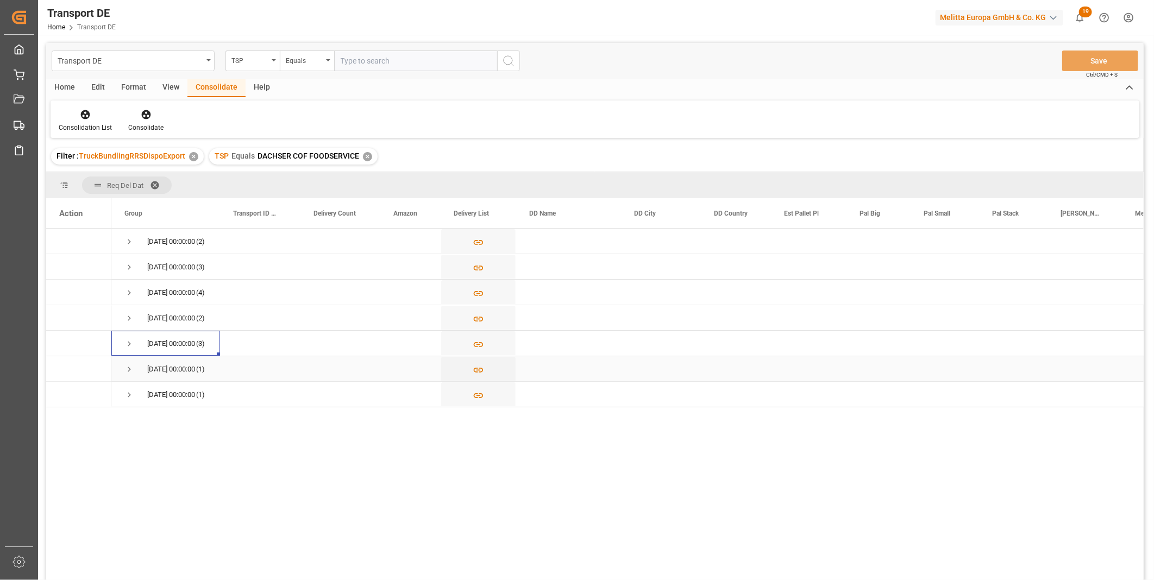
click at [127, 363] on span "Press SPACE to select this row." at bounding box center [129, 369] width 10 height 25
click at [126, 362] on span "Press SPACE to select this row." at bounding box center [129, 369] width 10 height 25
click at [131, 399] on span "Press SPACE to select this row." at bounding box center [129, 395] width 10 height 10
click at [129, 393] on span "Press SPACE to select this row." at bounding box center [129, 395] width 10 height 10
click at [127, 237] on span "Press SPACE to select this row." at bounding box center [129, 242] width 10 height 10
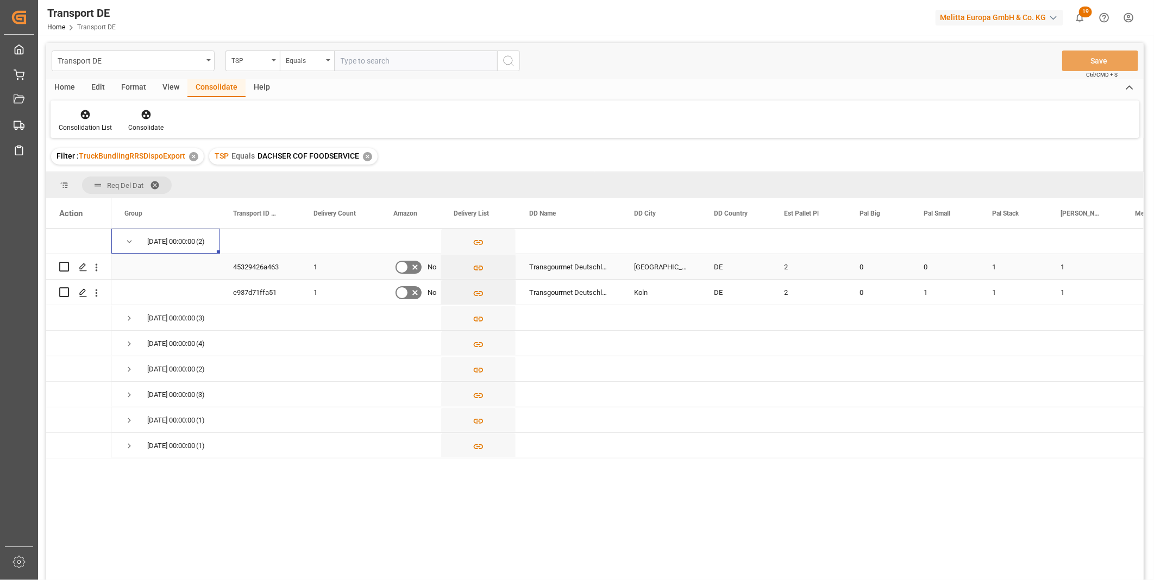
click at [59, 262] on input "Press Space to toggle row selection (unchecked)" at bounding box center [64, 267] width 10 height 10
checkbox input "true"
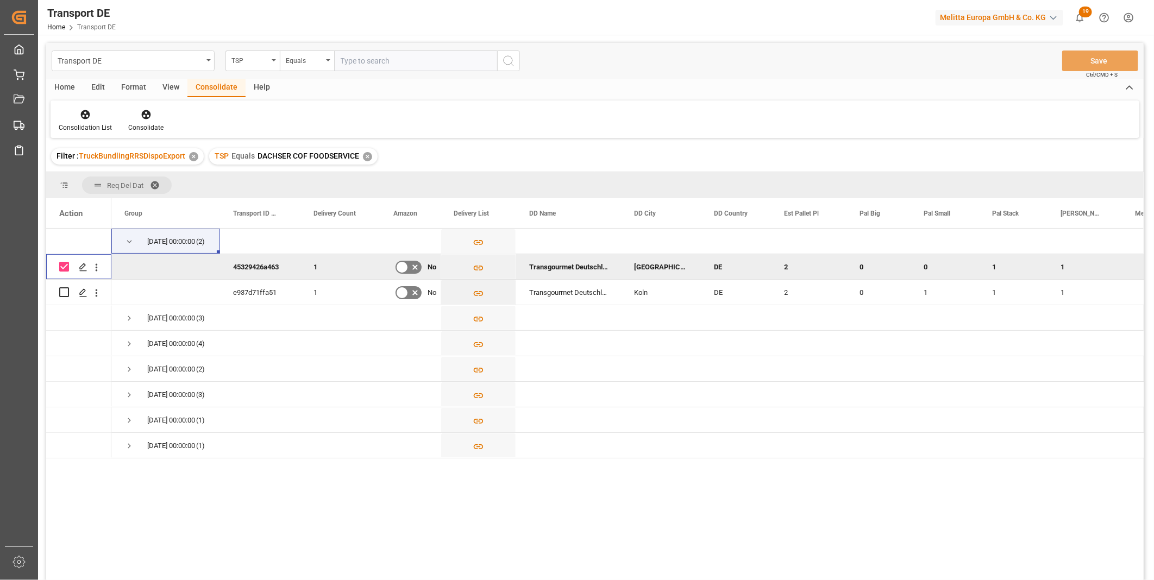
click at [134, 105] on div "Consolidation List Consolidate" at bounding box center [595, 119] width 1089 height 37
click at [141, 116] on icon at bounding box center [145, 114] width 9 height 9
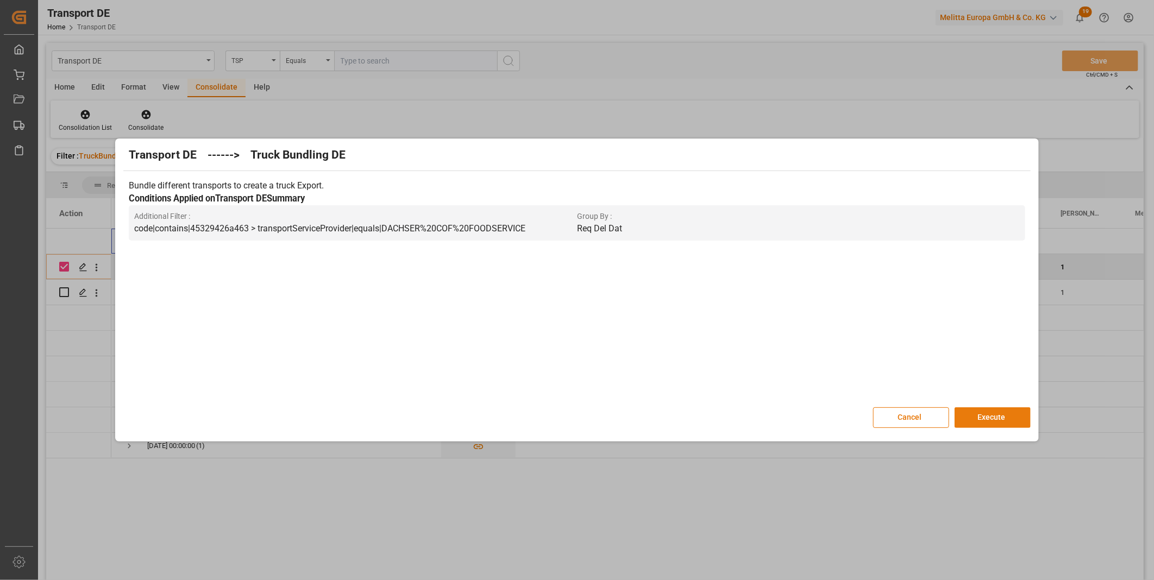
click at [978, 421] on button "Execute" at bounding box center [993, 417] width 76 height 21
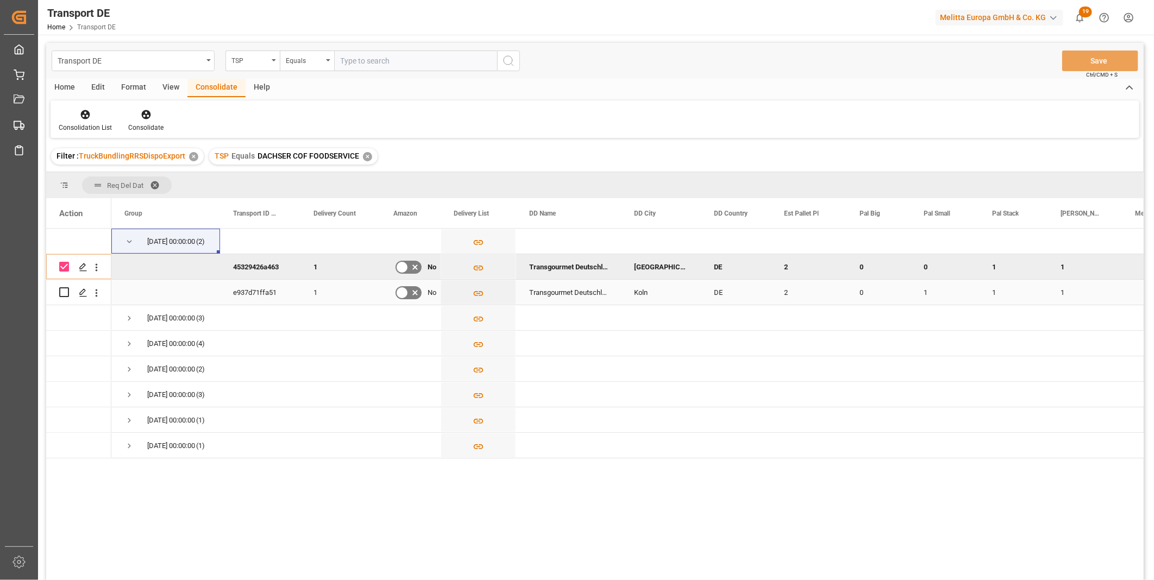
click at [63, 290] on input "Press Space to toggle row selection (unchecked)" at bounding box center [64, 292] width 10 height 10
checkbox input "true"
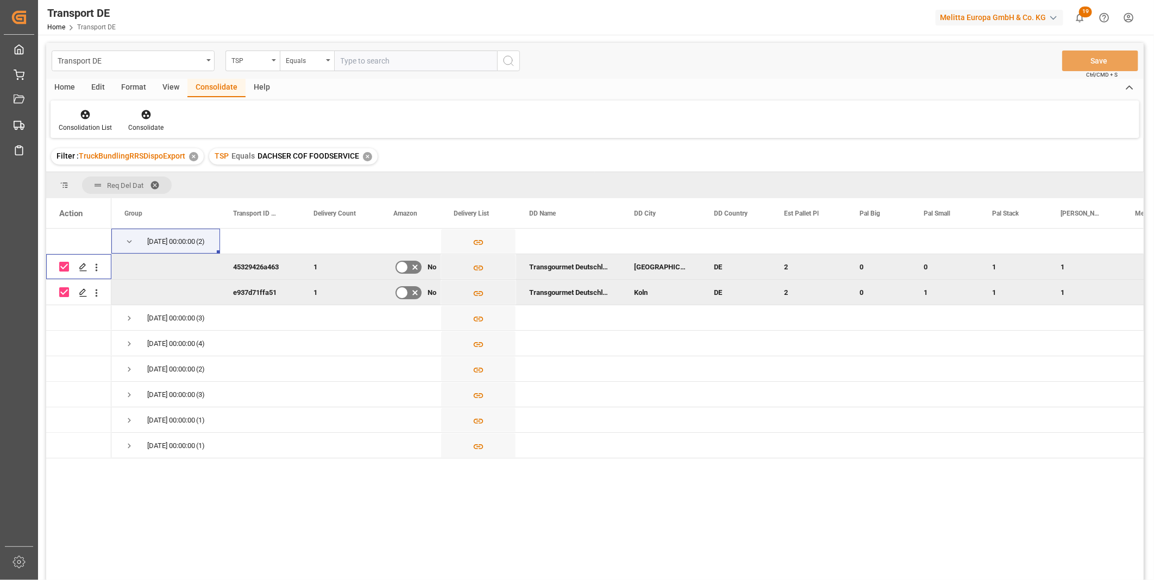
click at [67, 265] on input "Press Space to toggle row selection (checked)" at bounding box center [64, 267] width 10 height 10
checkbox input "false"
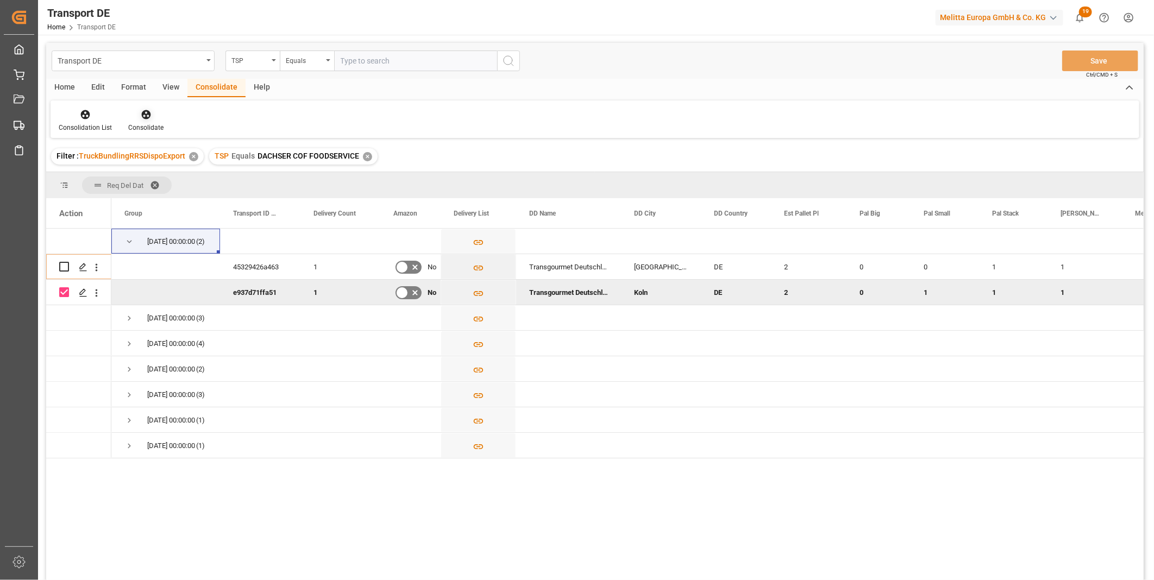
click at [151, 116] on div at bounding box center [145, 114] width 35 height 11
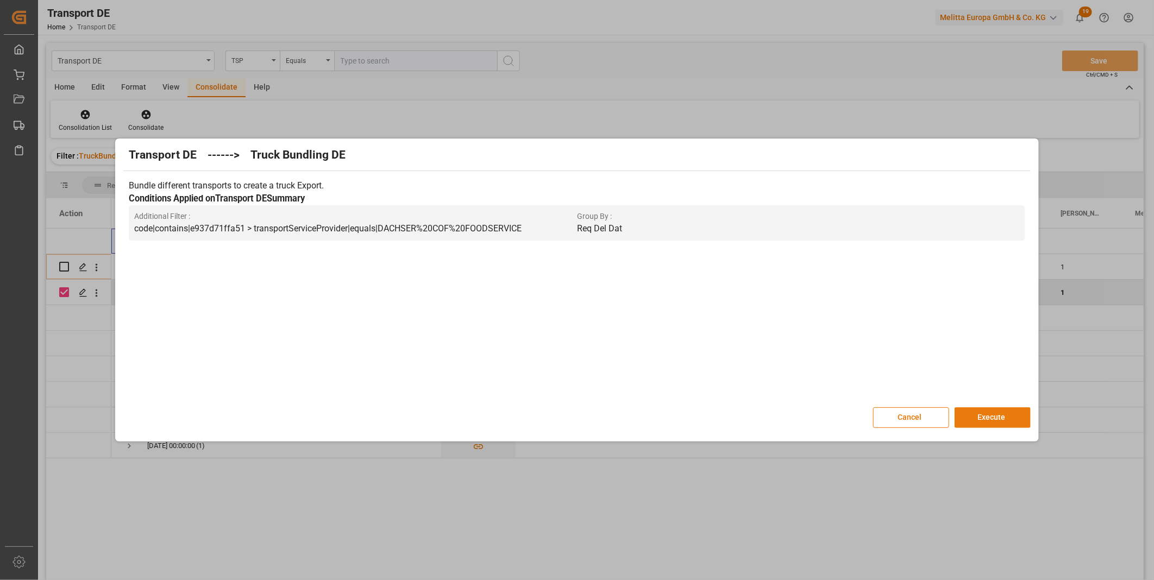
click at [983, 419] on button "Execute" at bounding box center [993, 417] width 76 height 21
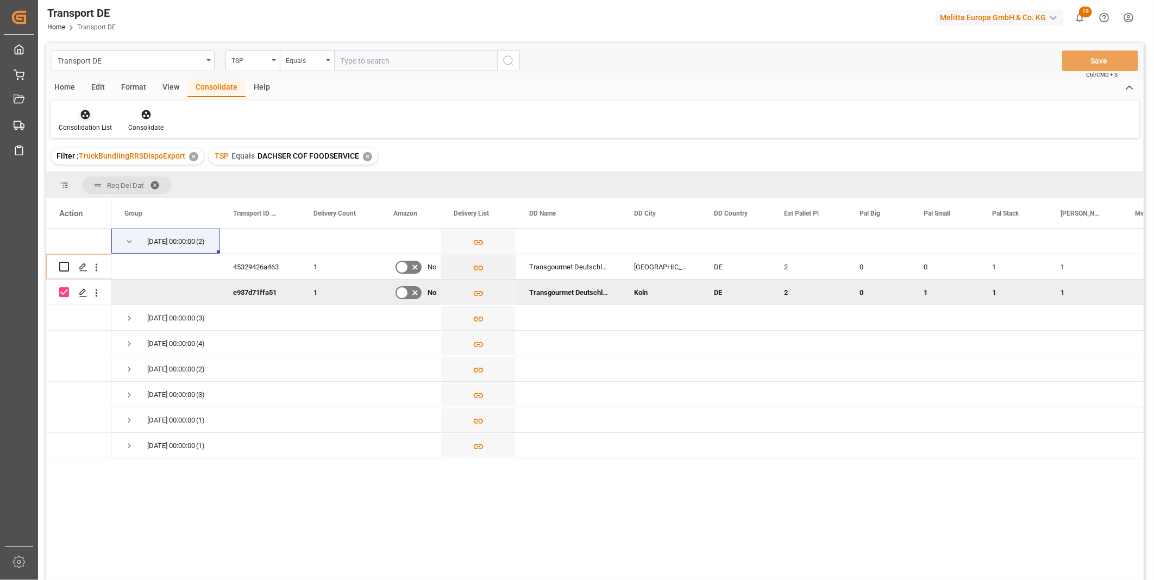
click at [71, 121] on div "Consolidation List" at bounding box center [86, 121] width 70 height 24
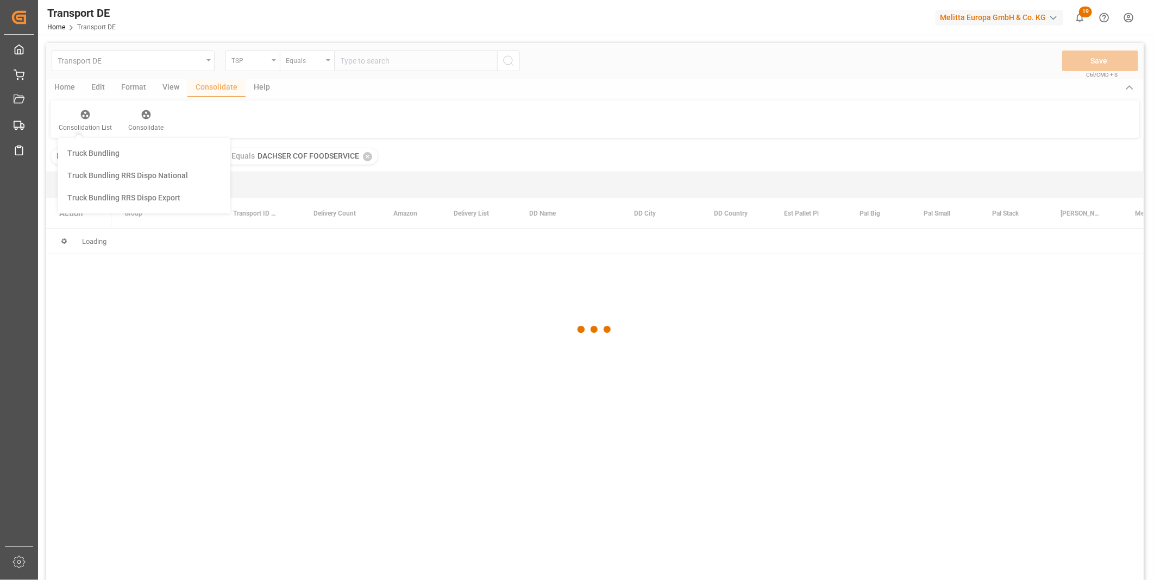
click at [133, 196] on div "Transport DE TSP Equals Save Ctrl/CMD + S Home Edit Format View Consolidate Hel…" at bounding box center [595, 326] width 1098 height 566
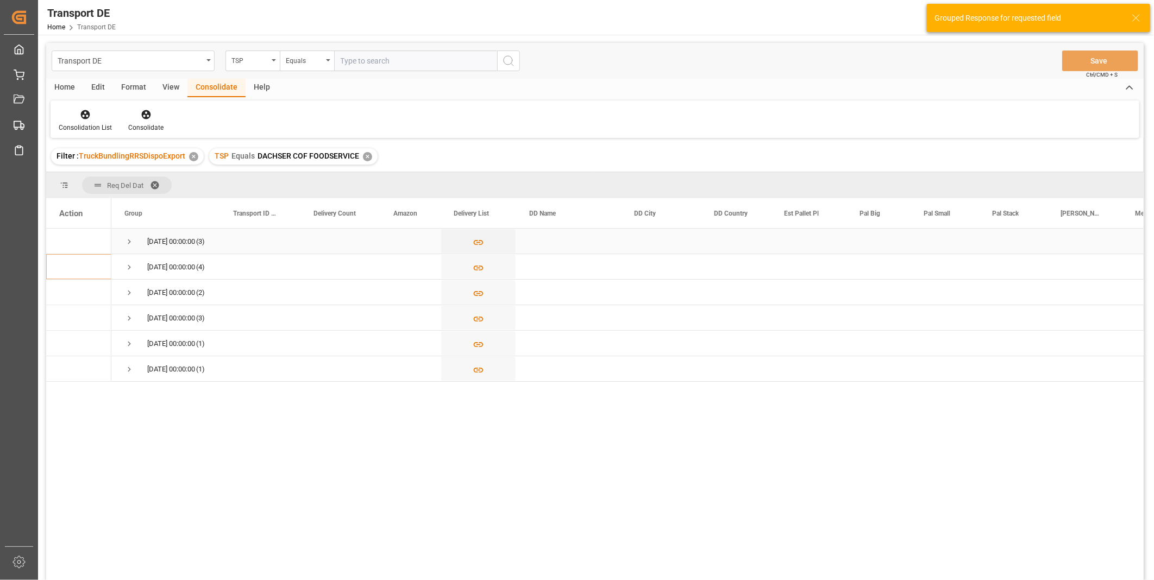
click at [129, 235] on span "Press SPACE to select this row." at bounding box center [129, 241] width 10 height 25
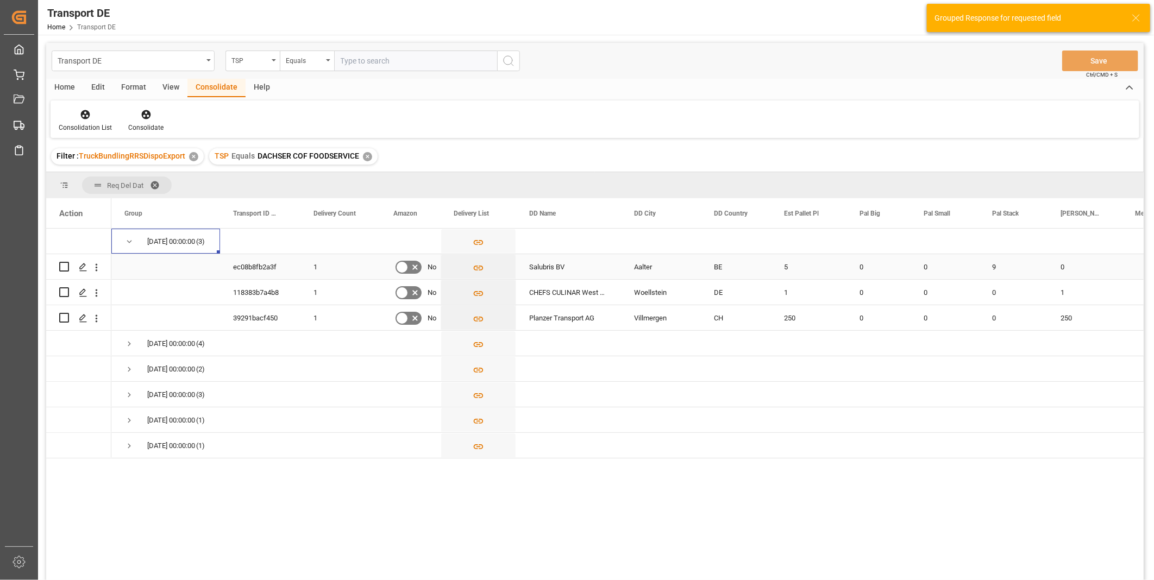
click at [63, 267] on input "Press Space to toggle row selection (unchecked)" at bounding box center [64, 267] width 10 height 10
checkbox input "true"
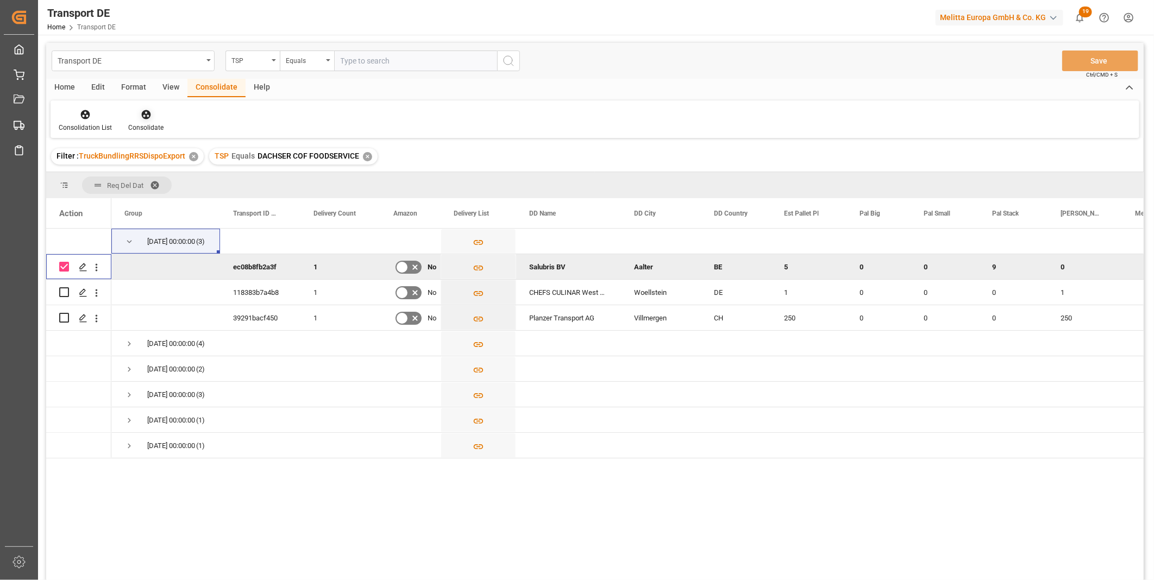
click at [133, 126] on div "Consolidate" at bounding box center [145, 128] width 35 height 10
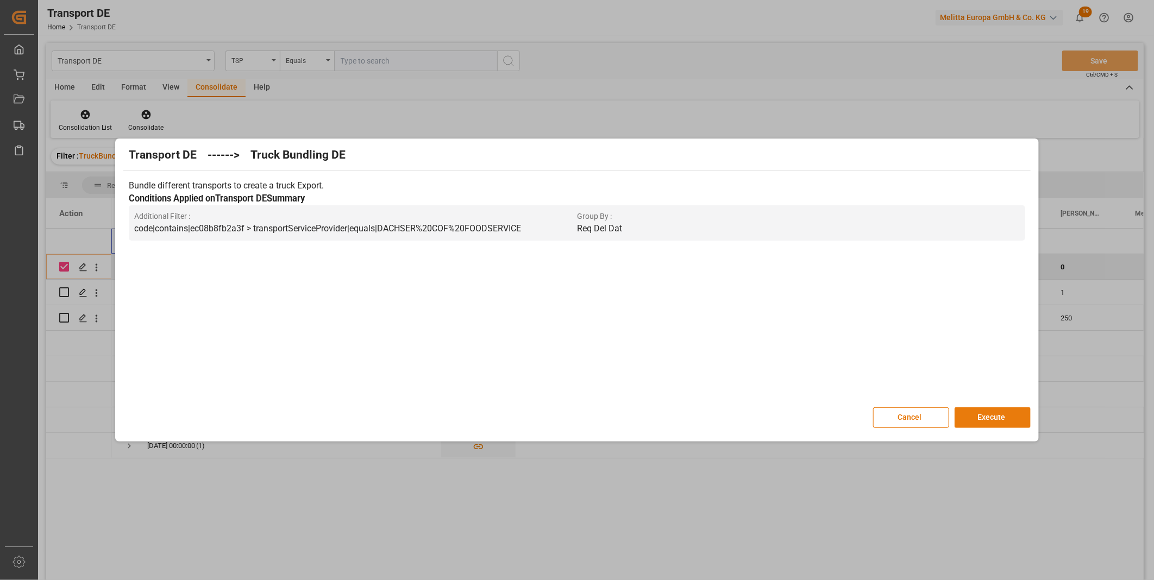
click at [962, 425] on button "Execute" at bounding box center [993, 417] width 76 height 21
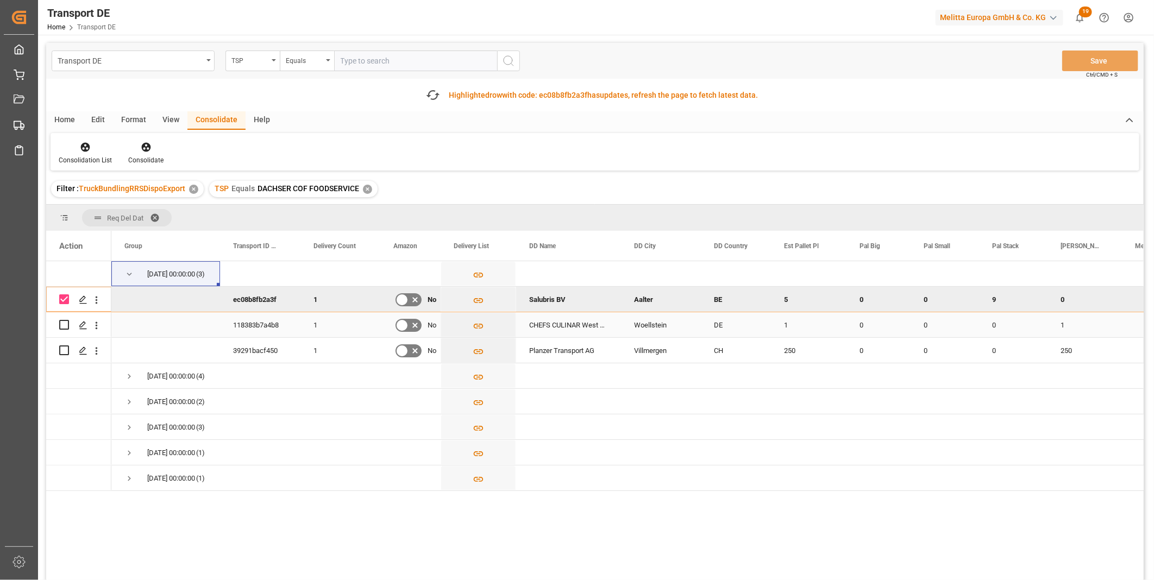
click at [66, 324] on div at bounding box center [78, 376] width 65 height 230
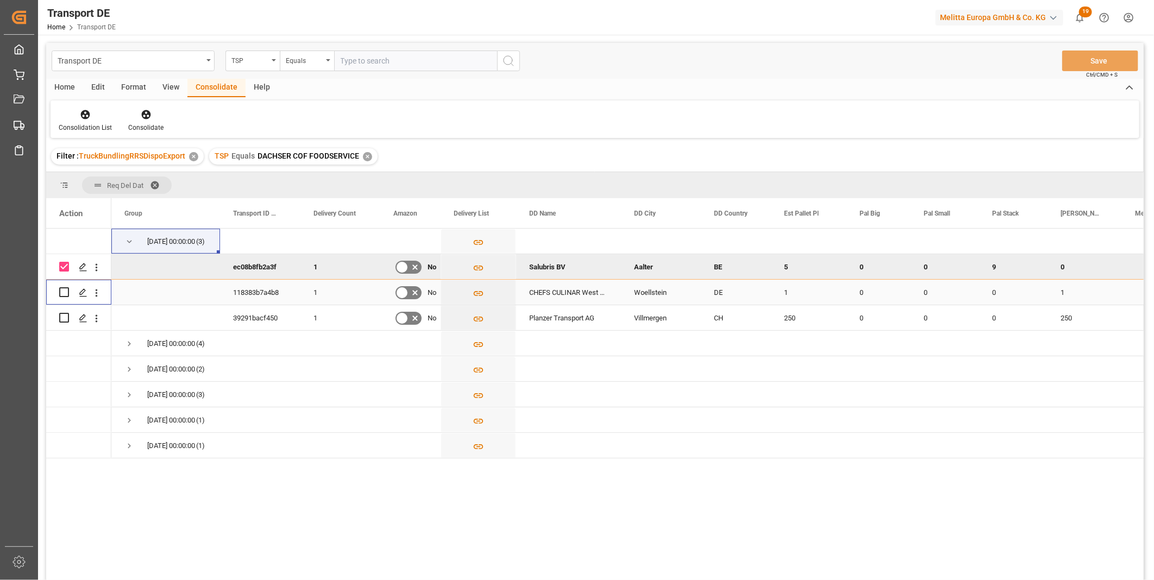
click at [66, 290] on input "Press Space to toggle row selection (unchecked)" at bounding box center [64, 292] width 10 height 10
checkbox input "true"
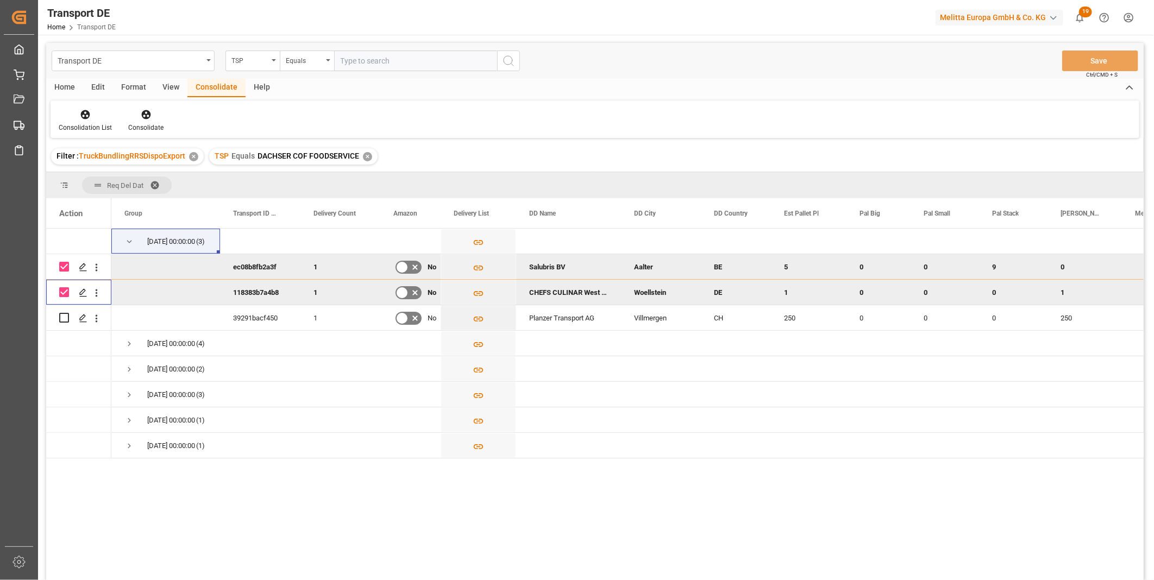
click at [63, 268] on input "Press Space to toggle row selection (checked)" at bounding box center [64, 267] width 10 height 10
checkbox input "false"
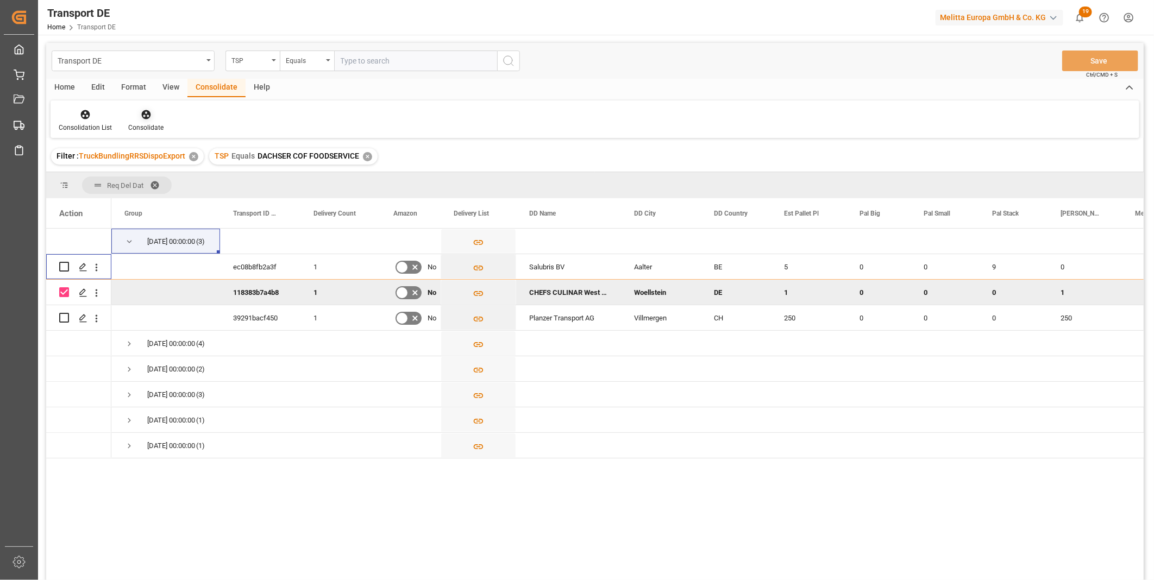
click at [151, 111] on div at bounding box center [145, 114] width 35 height 11
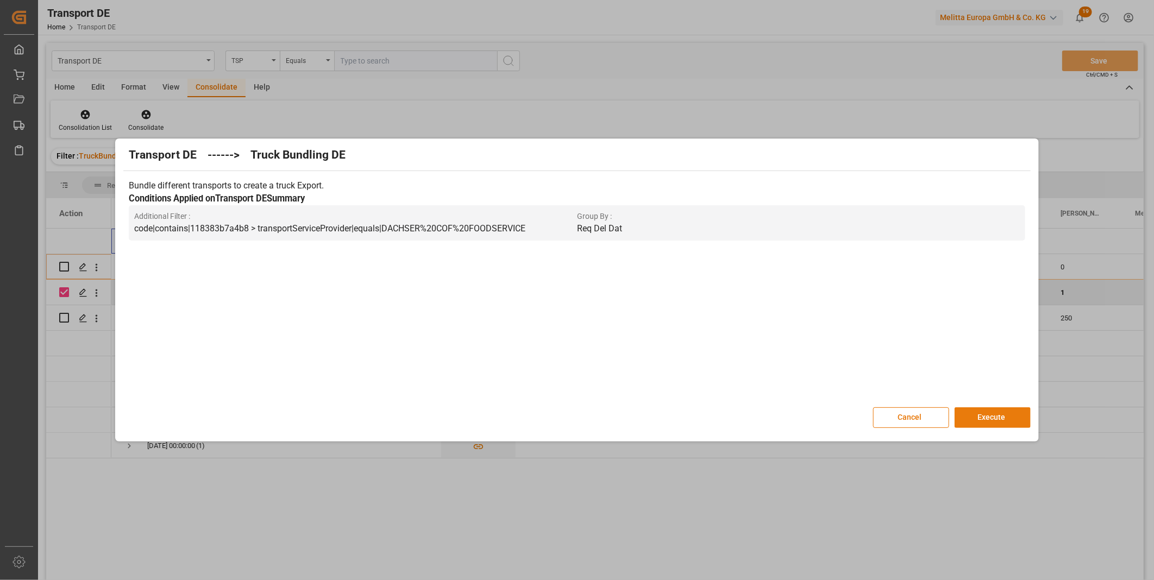
click at [989, 422] on button "Execute" at bounding box center [993, 417] width 76 height 21
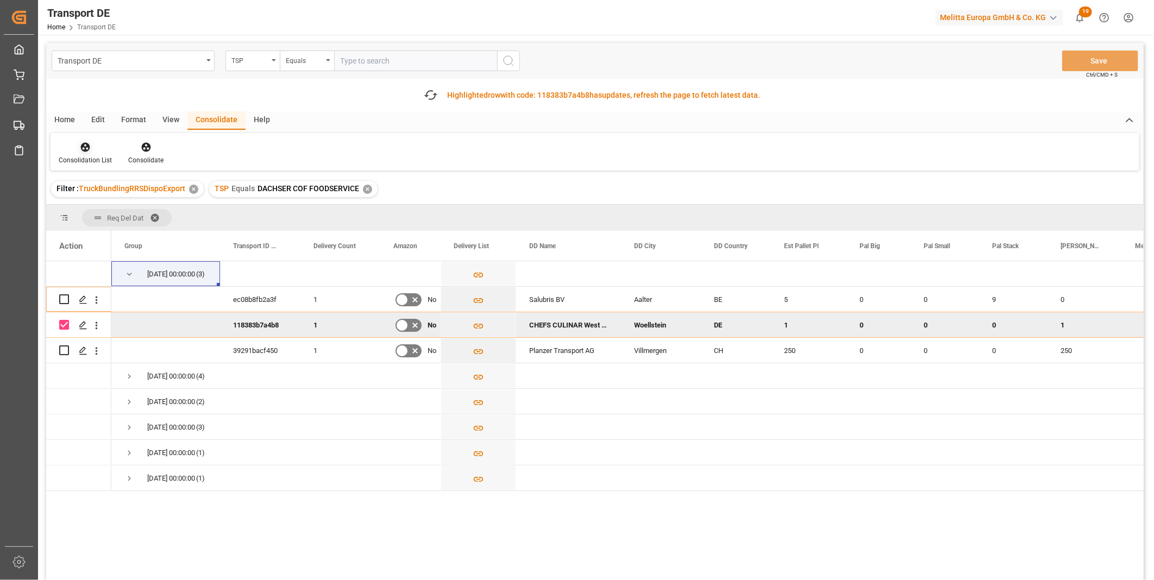
click at [79, 184] on span "TruckBundlingRRSDispoExport" at bounding box center [132, 188] width 106 height 9
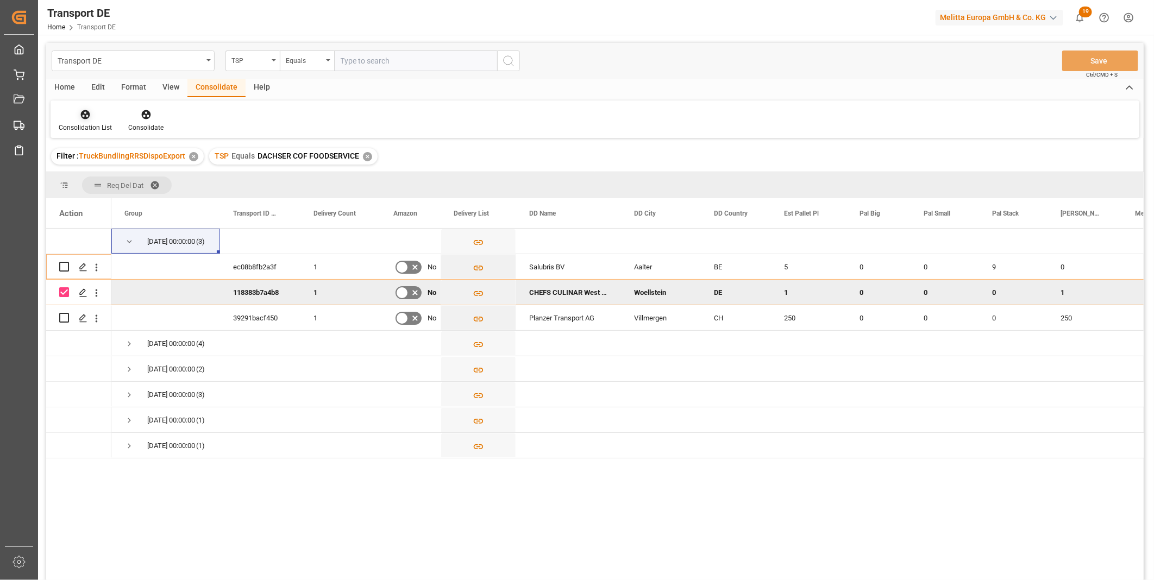
click at [87, 124] on div "Consolidation List" at bounding box center [85, 128] width 53 height 10
click at [131, 198] on div "Transport DE TSP Equals Save Ctrl/CMD + S Home Edit Format View Consolidate Hel…" at bounding box center [595, 326] width 1098 height 566
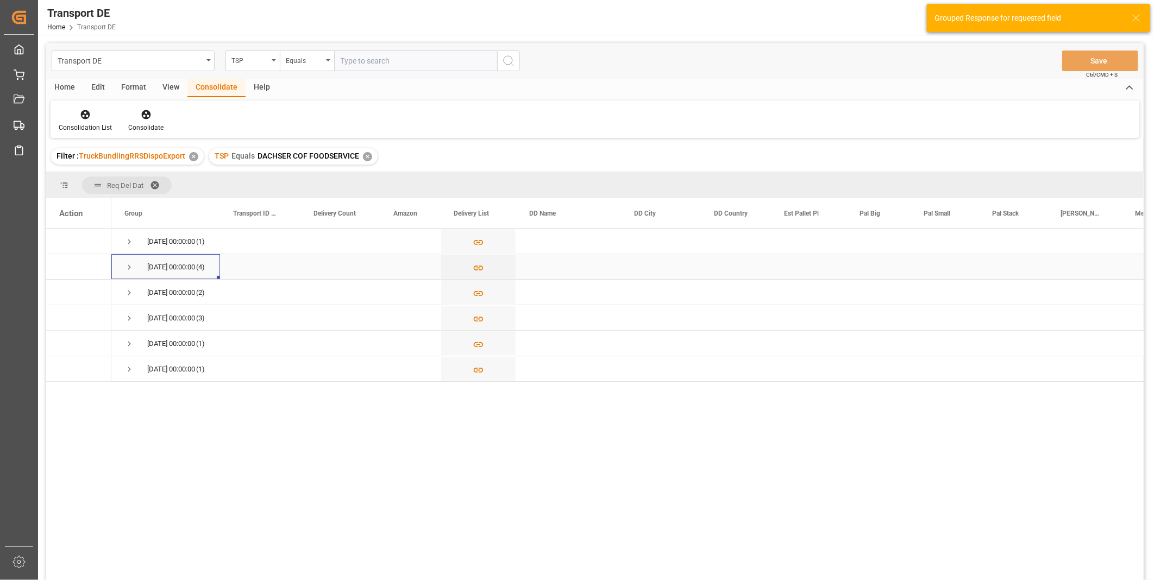
click at [126, 265] on span "Press SPACE to select this row." at bounding box center [129, 267] width 10 height 10
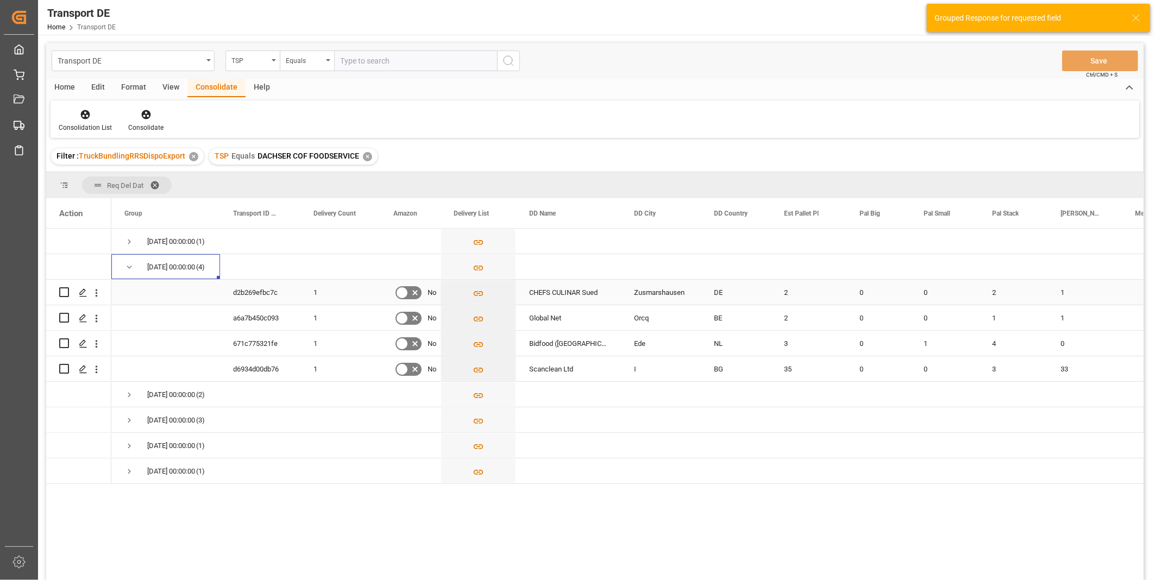
click at [64, 292] on input "Press Space to toggle row selection (unchecked)" at bounding box center [64, 292] width 10 height 10
checkbox input "true"
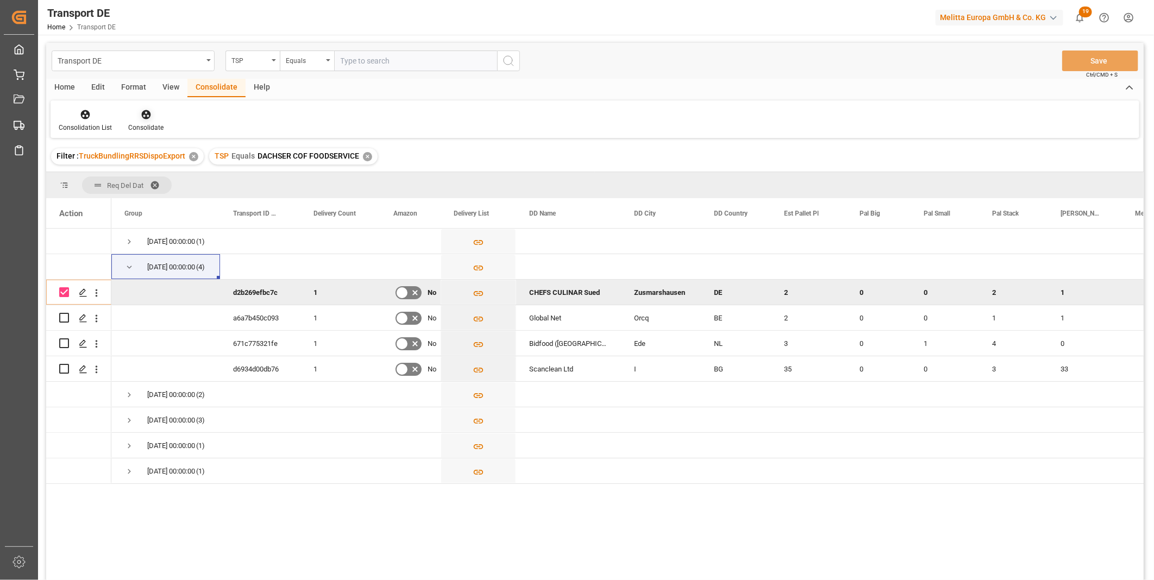
click at [146, 118] on icon at bounding box center [146, 114] width 11 height 11
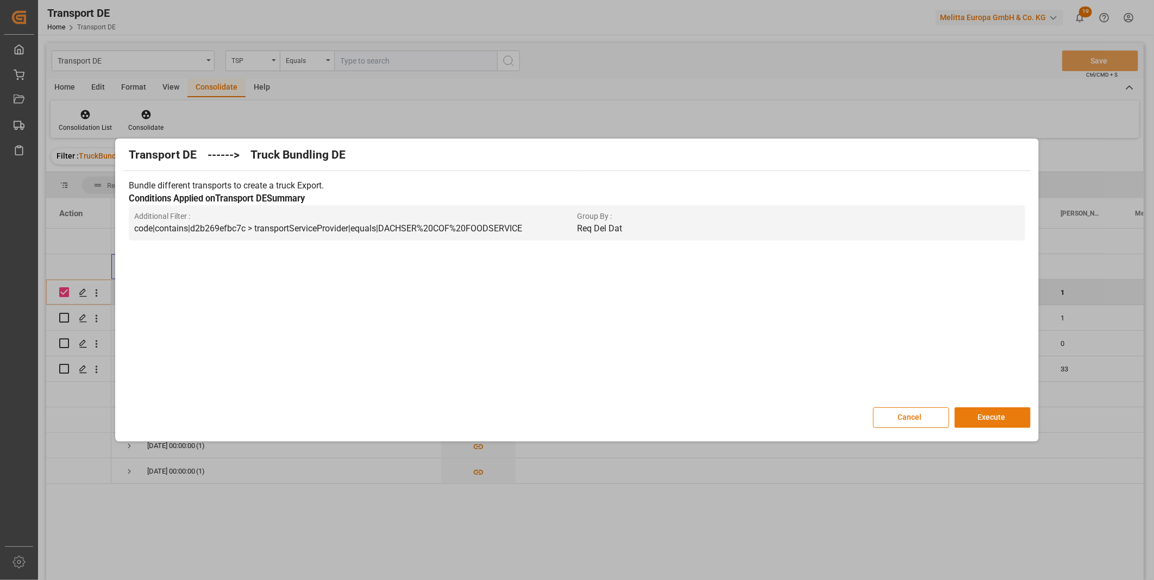
click at [975, 411] on button "Execute" at bounding box center [993, 417] width 76 height 21
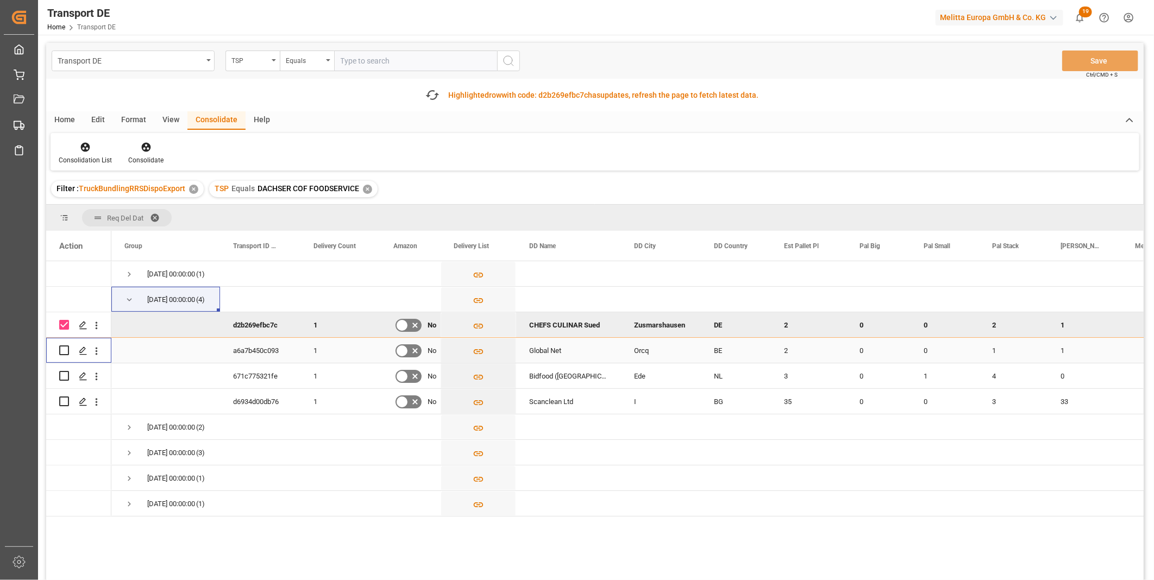
click at [64, 351] on input "Press Space to toggle row selection (unchecked)" at bounding box center [64, 351] width 10 height 10
checkbox input "true"
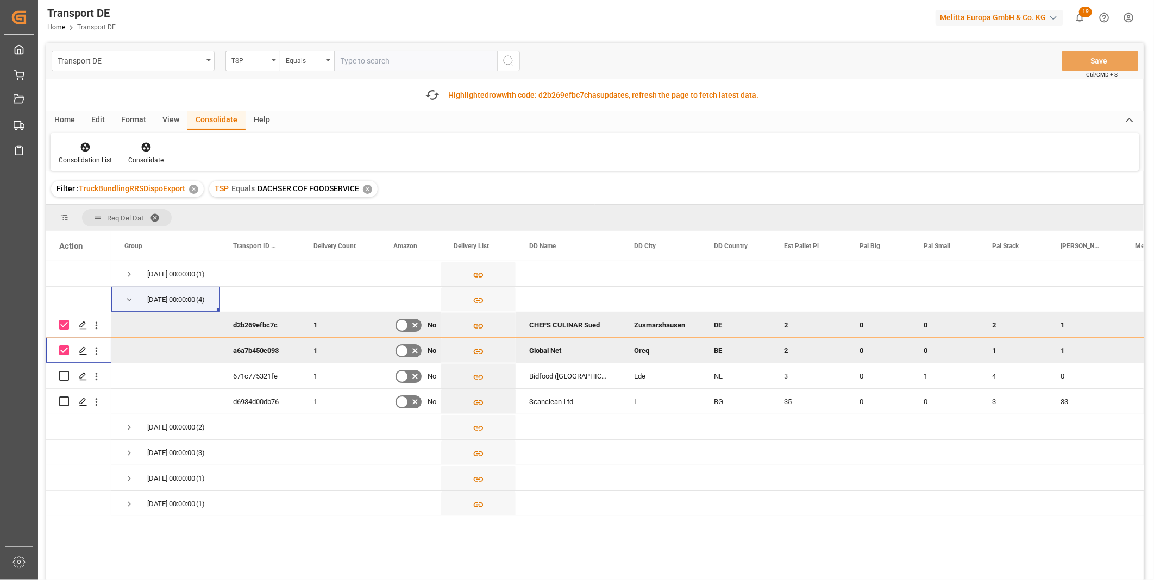
click at [63, 325] on input "Press Space to toggle row selection (checked)" at bounding box center [64, 325] width 10 height 10
checkbox input "false"
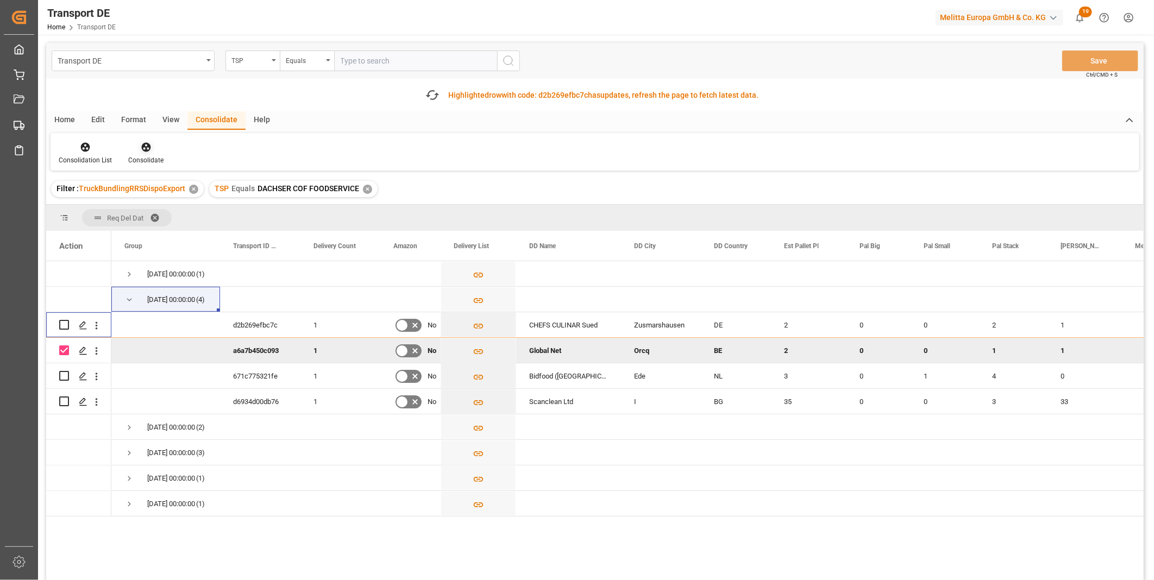
click at [148, 146] on icon at bounding box center [145, 147] width 9 height 9
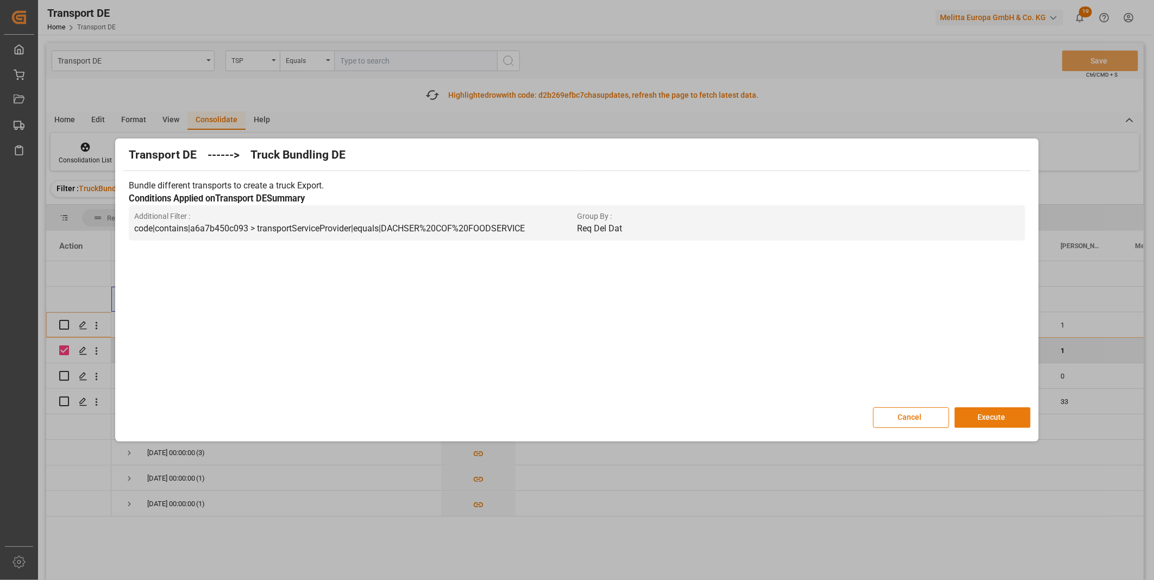
click at [962, 415] on button "Execute" at bounding box center [993, 417] width 76 height 21
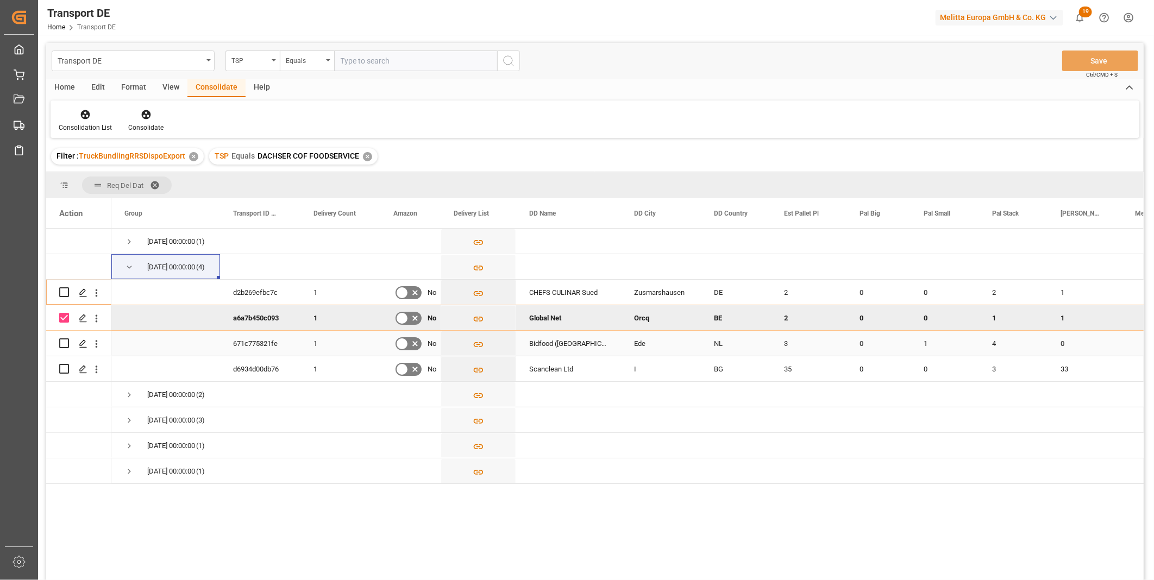
click at [68, 344] on input "Press Space to toggle row selection (unchecked)" at bounding box center [64, 343] width 10 height 10
checkbox input "true"
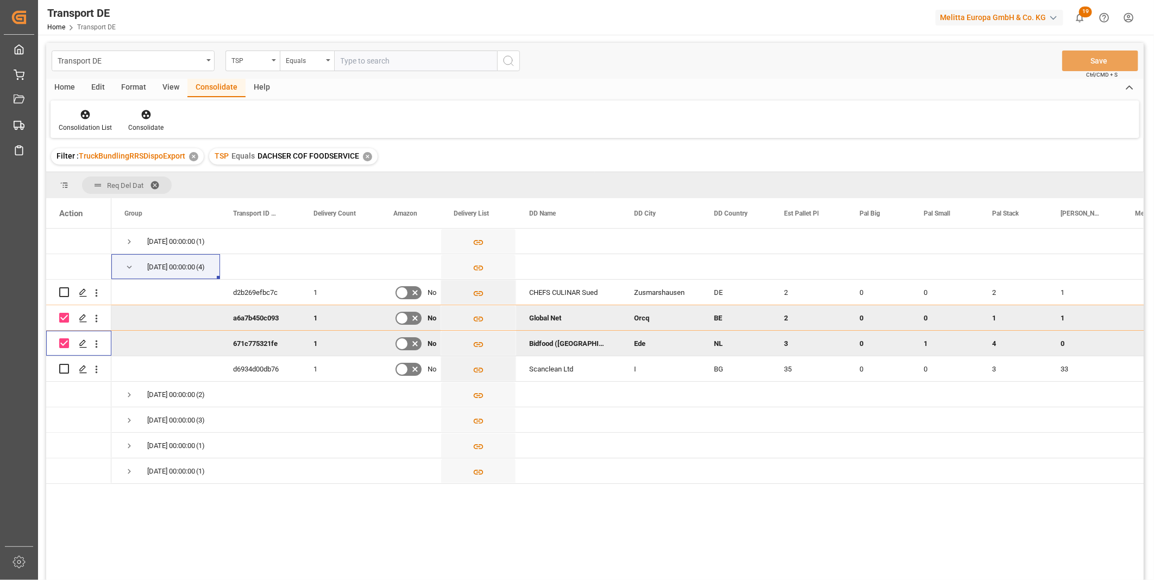
click at [66, 314] on input "Press Space to toggle row selection (checked)" at bounding box center [64, 318] width 10 height 10
checkbox input "false"
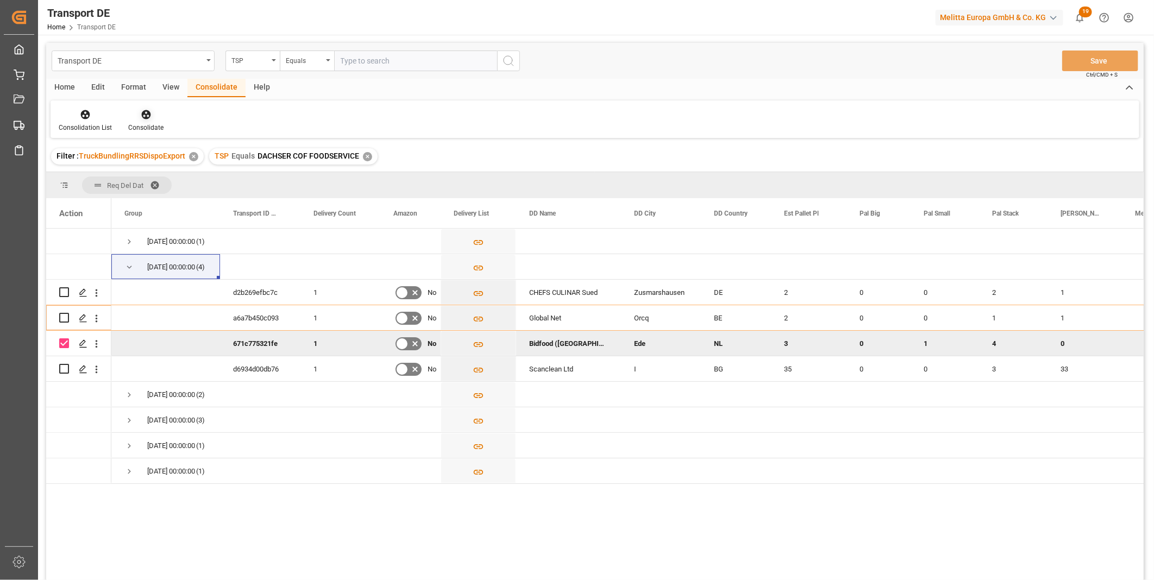
click at [144, 108] on div "Consolidation List Consolidate" at bounding box center [595, 119] width 1089 height 37
click at [160, 122] on div "Consolidate" at bounding box center [146, 121] width 52 height 24
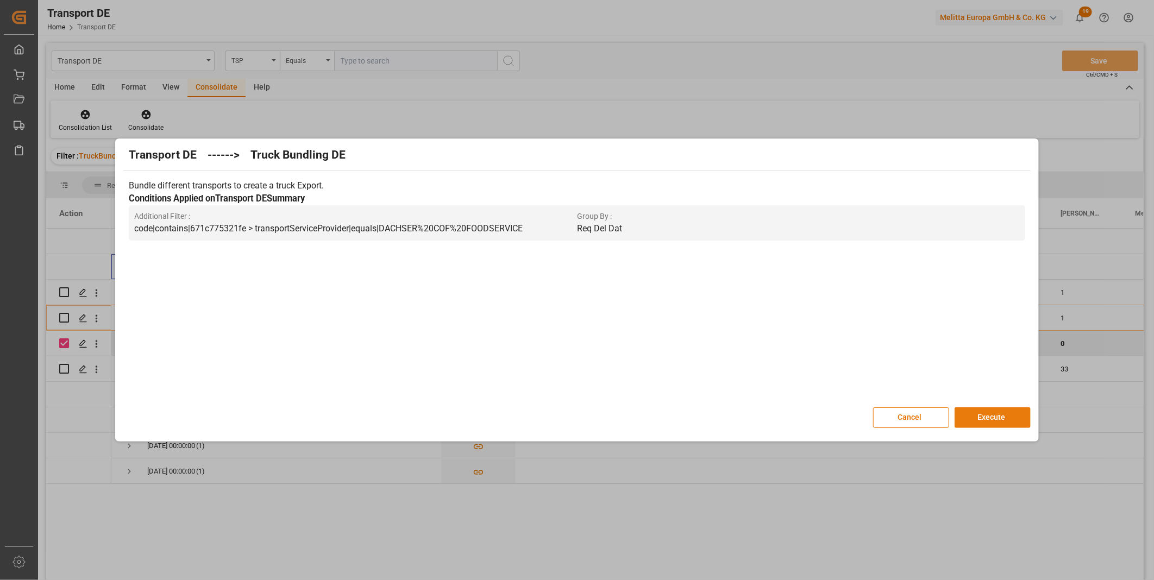
click at [980, 427] on button "Execute" at bounding box center [993, 417] width 76 height 21
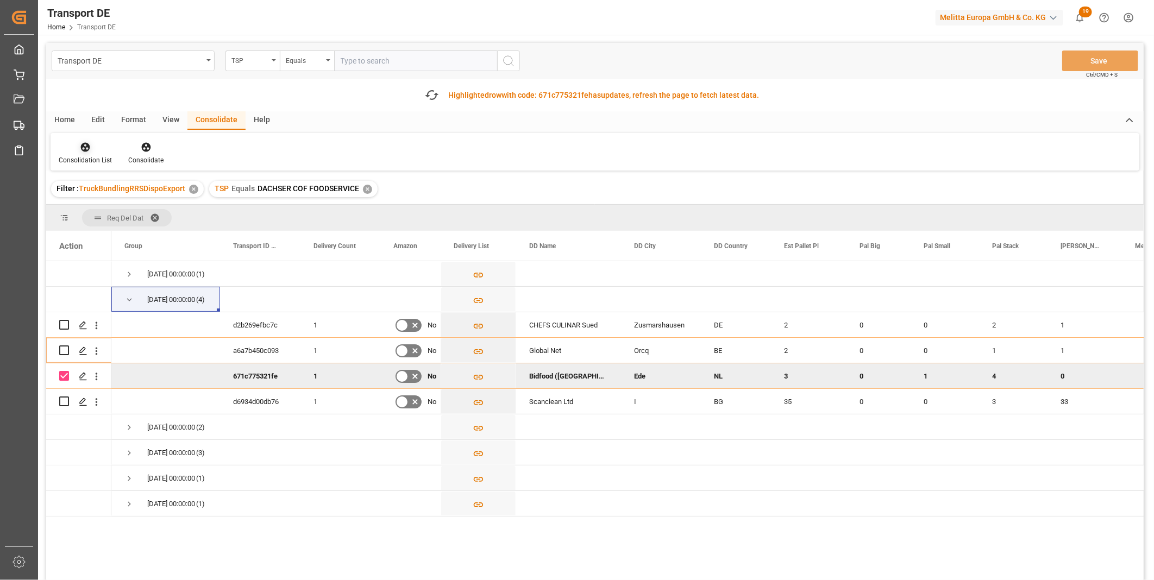
click at [91, 154] on div "Consolidation List" at bounding box center [86, 153] width 70 height 24
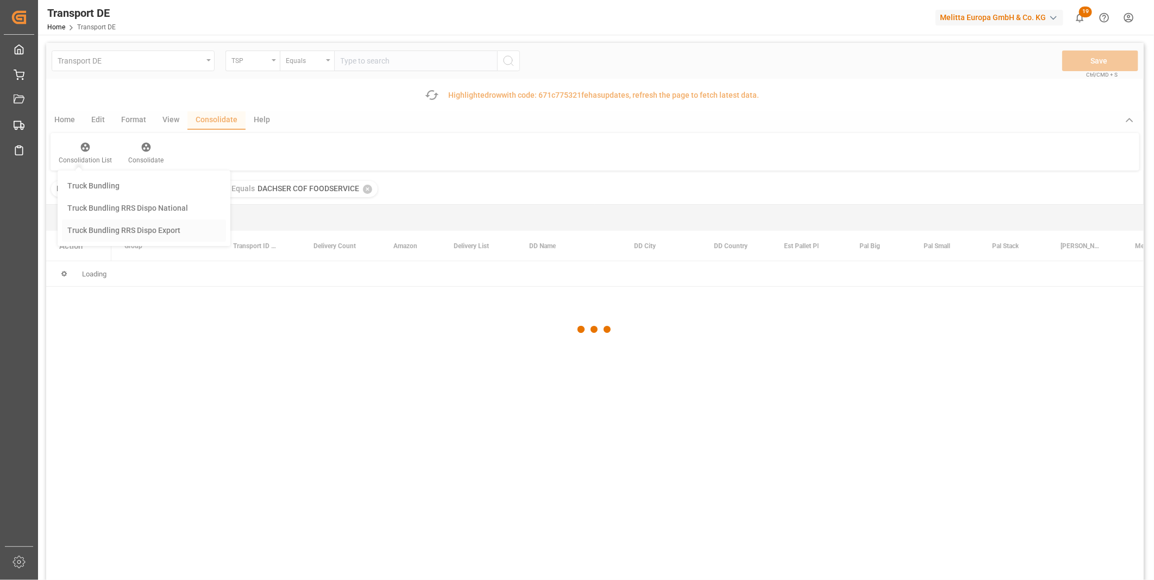
click at [100, 227] on div "Transport DE TSP Equals Save Ctrl/CMD + S Fetch latest updates Highlighted row …" at bounding box center [595, 342] width 1098 height 599
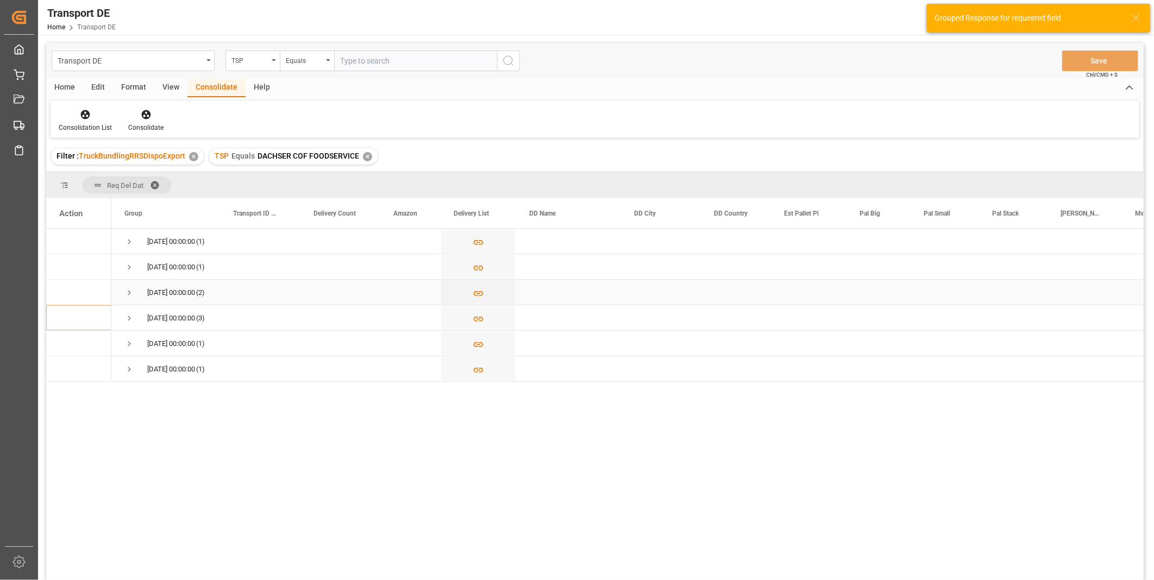
click at [126, 302] on span "Press SPACE to select this row." at bounding box center [129, 292] width 10 height 25
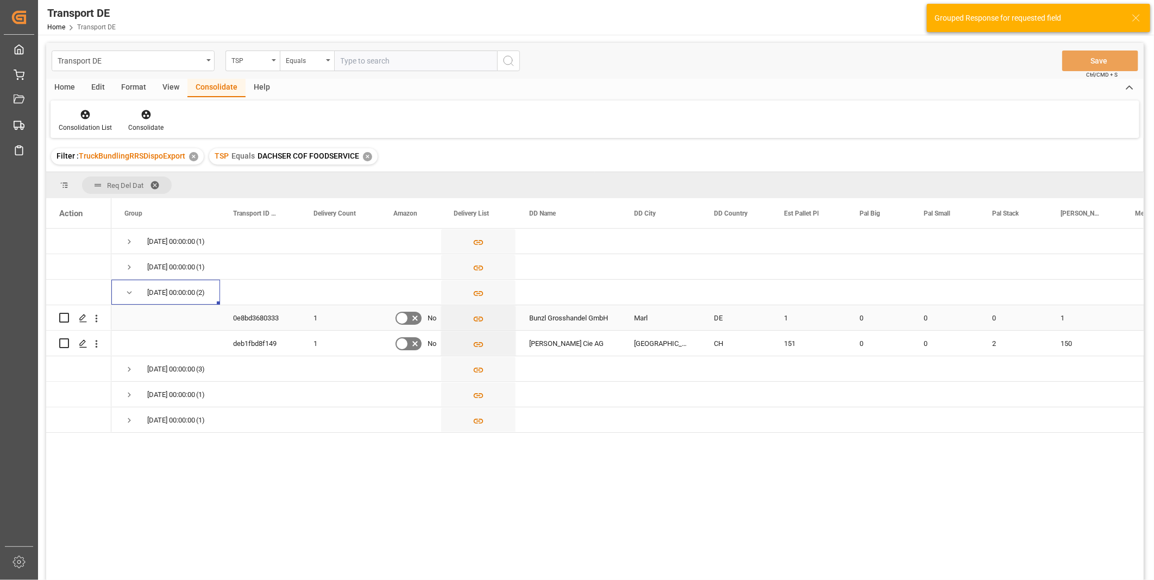
click at [65, 315] on input "Press Space to toggle row selection (unchecked)" at bounding box center [64, 318] width 10 height 10
checkbox input "true"
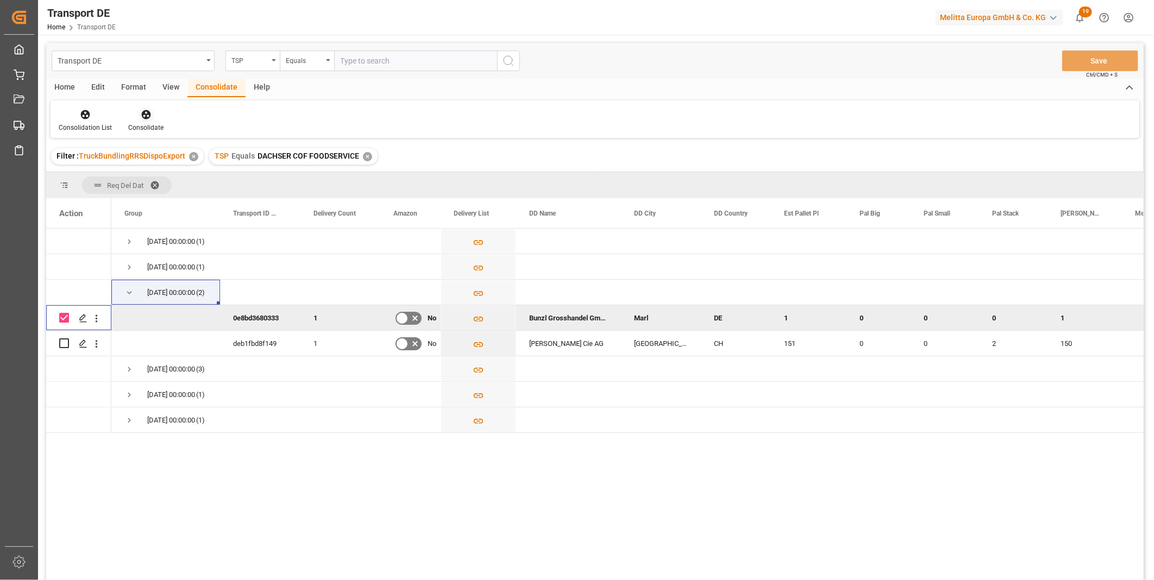
click at [136, 118] on div at bounding box center [145, 114] width 35 height 11
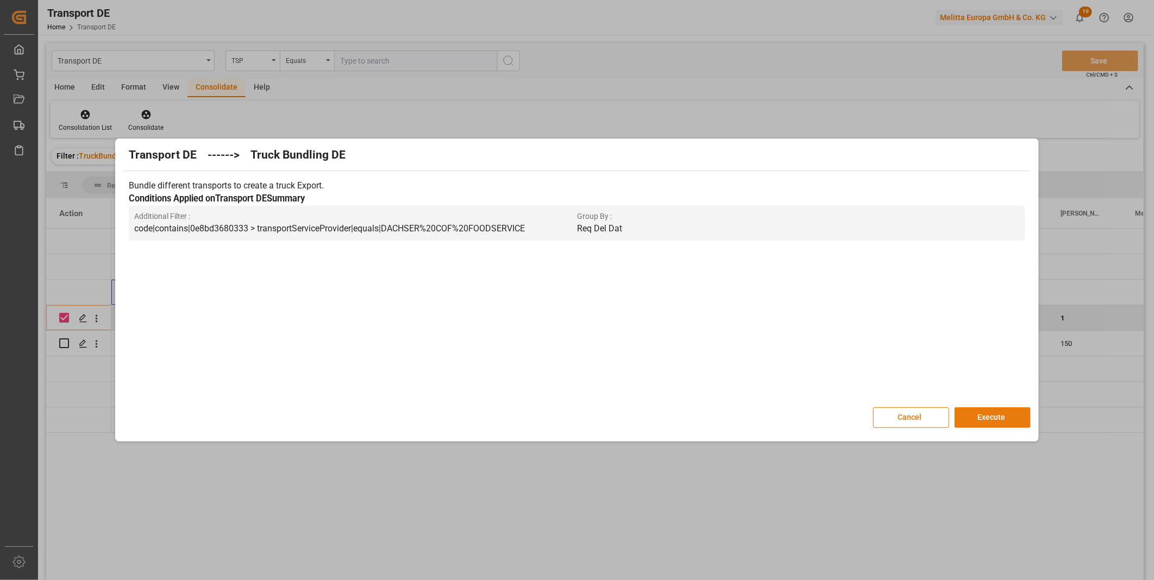
click at [986, 422] on button "Execute" at bounding box center [993, 417] width 76 height 21
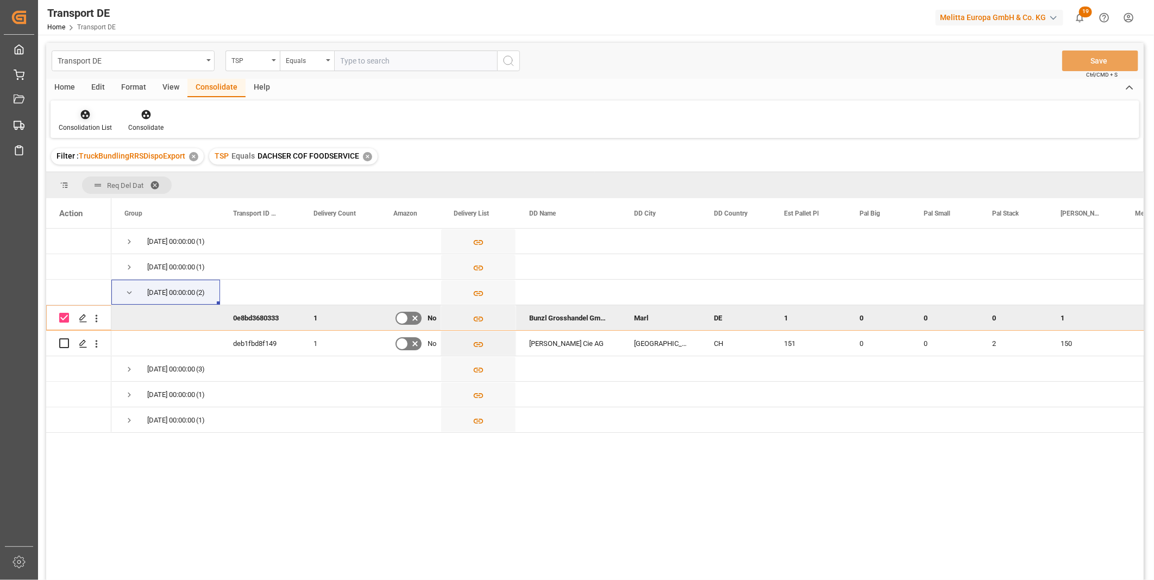
click at [83, 112] on icon at bounding box center [85, 114] width 9 height 9
click at [134, 192] on div "Transport DE TSP Equals Save Ctrl/CMD + S Home Edit Format View Consolidate Hel…" at bounding box center [595, 326] width 1098 height 566
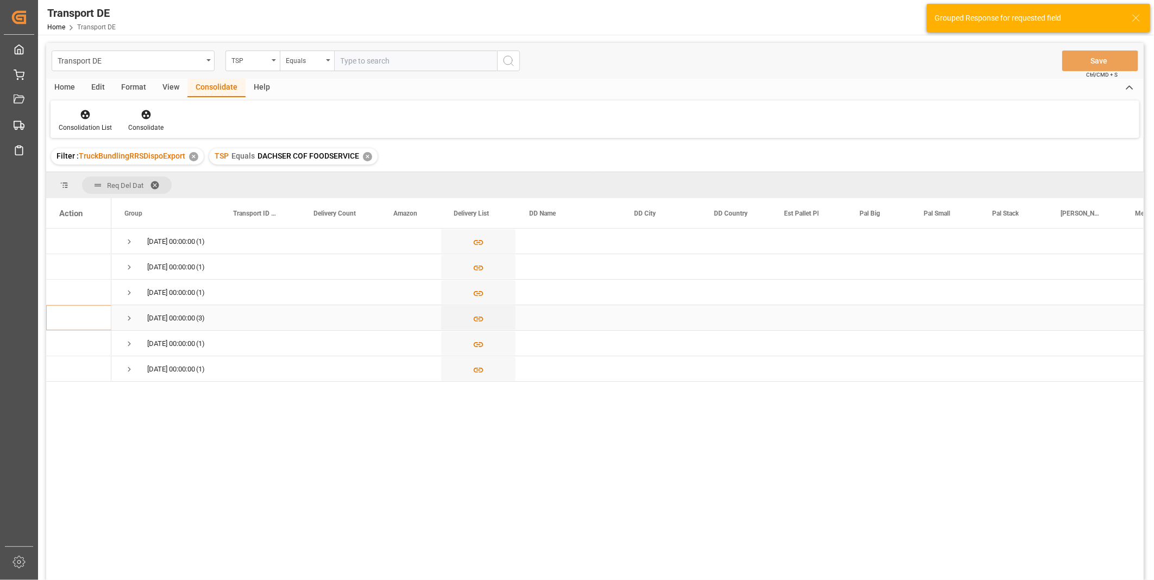
click at [127, 317] on span "Press SPACE to select this row." at bounding box center [129, 318] width 10 height 10
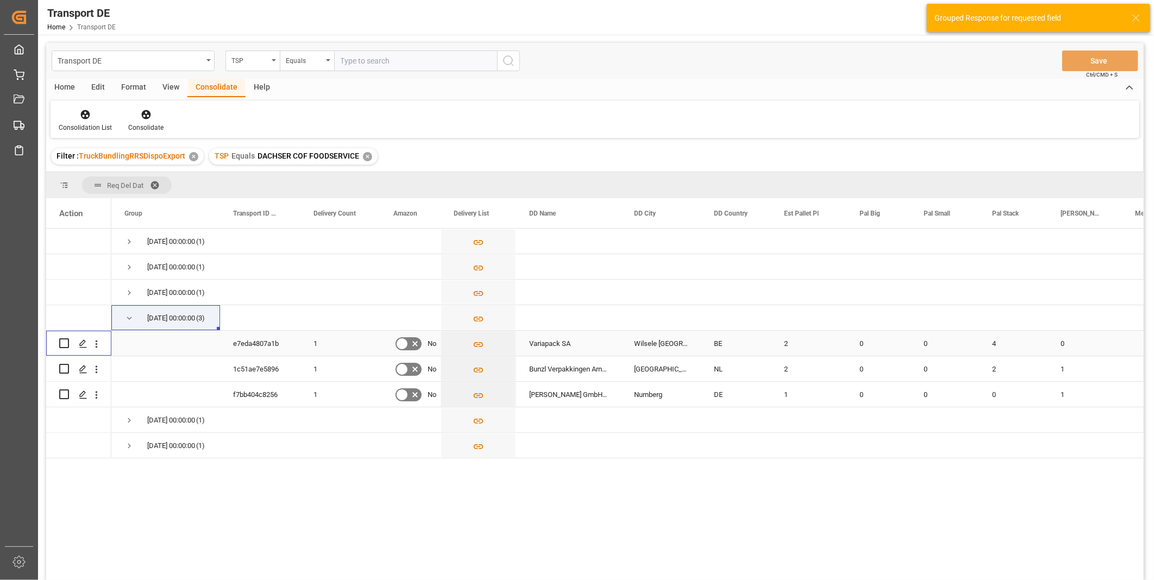
click at [60, 343] on input "Press Space to toggle row selection (unchecked)" at bounding box center [64, 343] width 10 height 10
checkbox input "true"
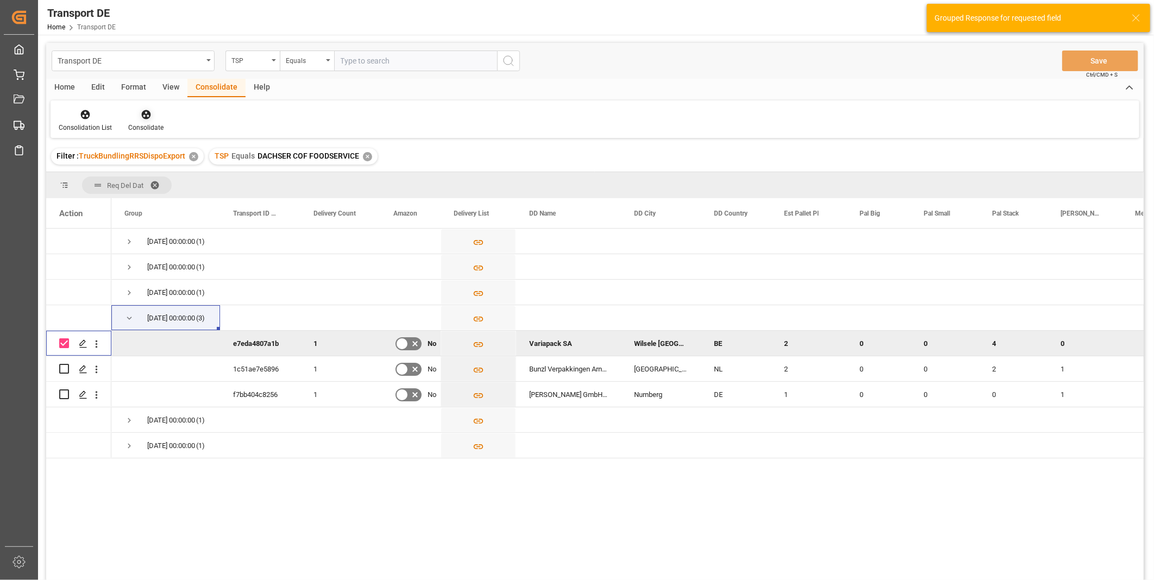
click at [149, 109] on icon at bounding box center [146, 114] width 11 height 11
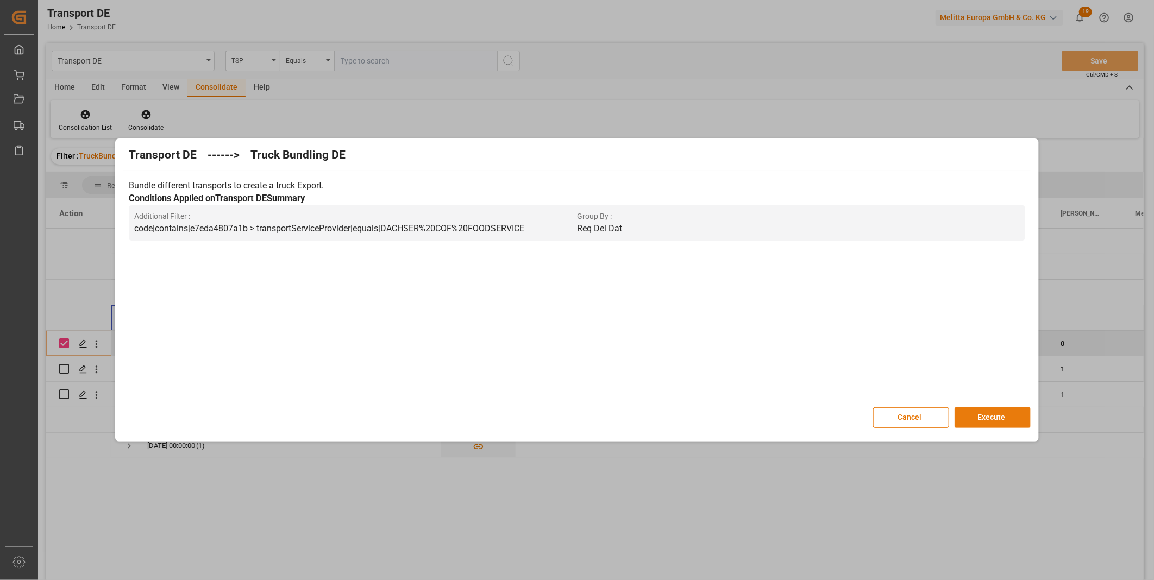
click at [979, 419] on button "Execute" at bounding box center [993, 417] width 76 height 21
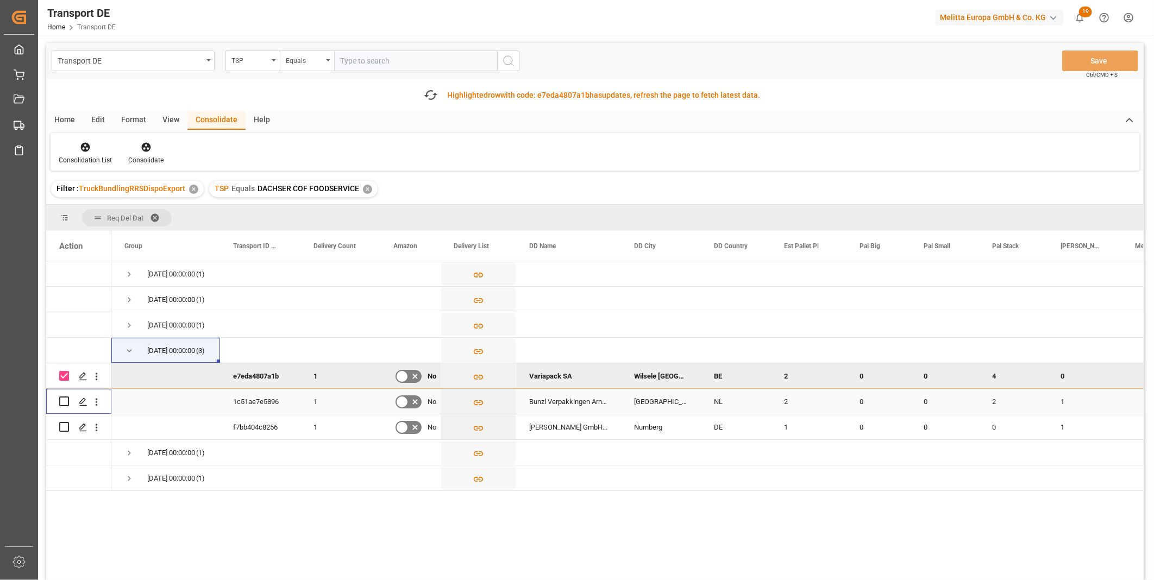
click at [64, 398] on input "Press Space to toggle row selection (unchecked)" at bounding box center [64, 402] width 10 height 10
checkbox input "true"
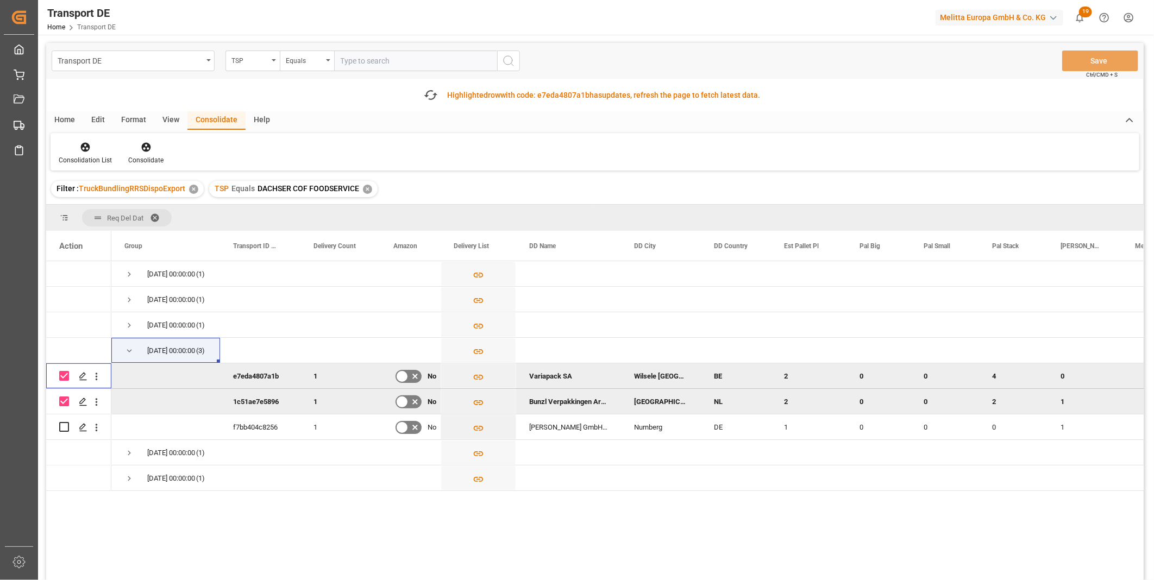
click at [62, 372] on input "Press Space to toggle row selection (checked)" at bounding box center [64, 376] width 10 height 10
checkbox input "false"
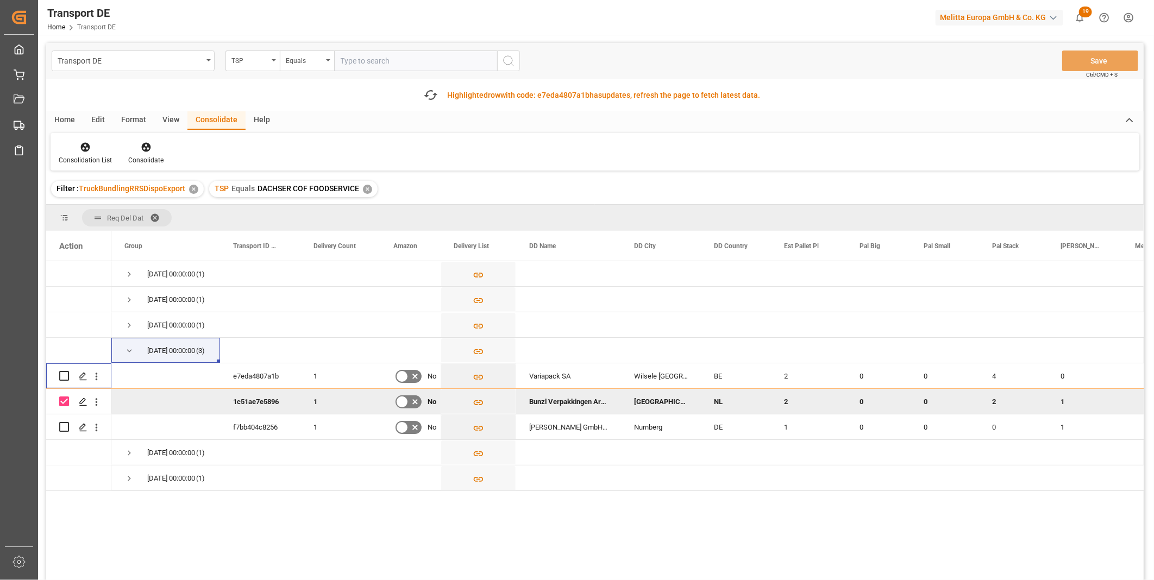
click at [150, 174] on div "Filter : TruckBundlingRRSDispoExport ✕ TSP Equals DACHSER COF FOODSERVICE ✕" at bounding box center [595, 189] width 1098 height 30
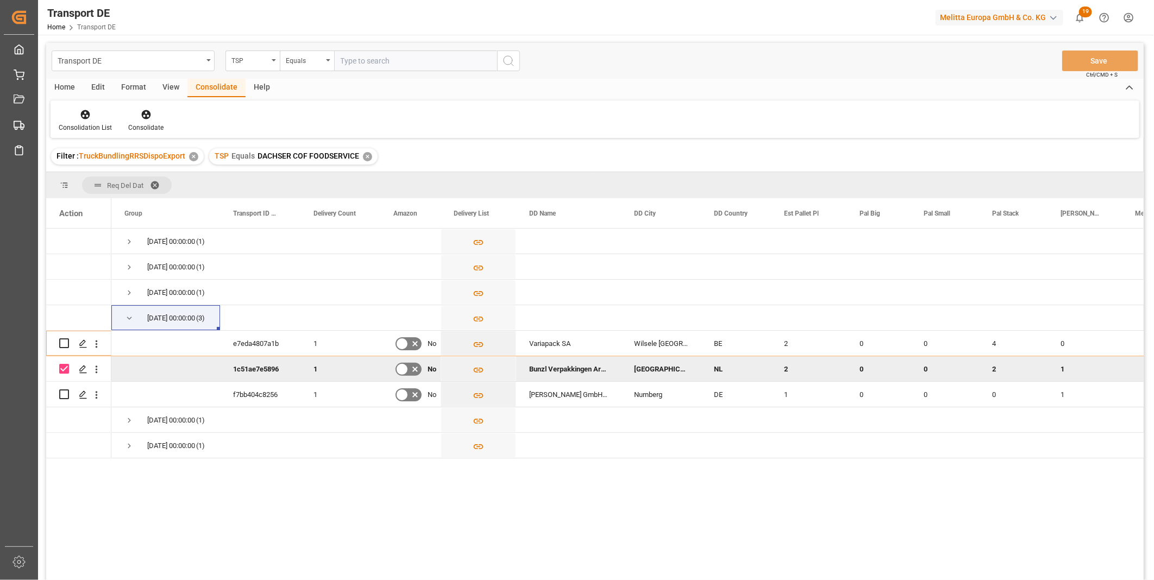
click at [165, 140] on div "Transport DE TSP Equals Save Ctrl/CMD + S Home Edit Format View Consolidate Hel…" at bounding box center [595, 326] width 1098 height 566
click at [155, 121] on div "Consolidate" at bounding box center [146, 121] width 52 height 24
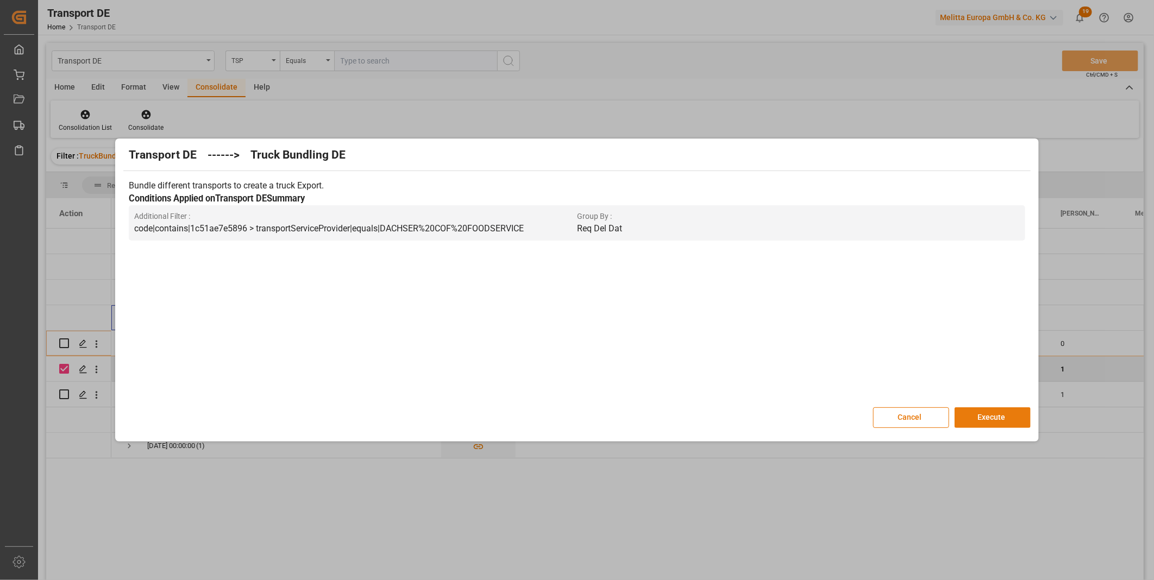
click at [993, 417] on button "Execute" at bounding box center [993, 417] width 76 height 21
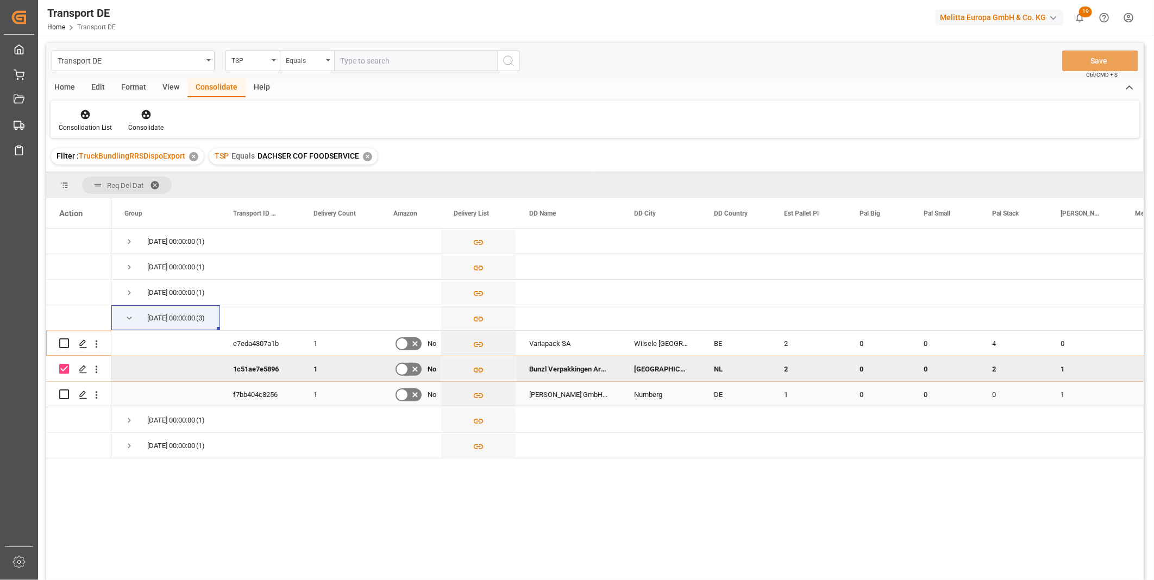
click at [67, 392] on input "Press Space to toggle row selection (unchecked)" at bounding box center [64, 395] width 10 height 10
checkbox input "true"
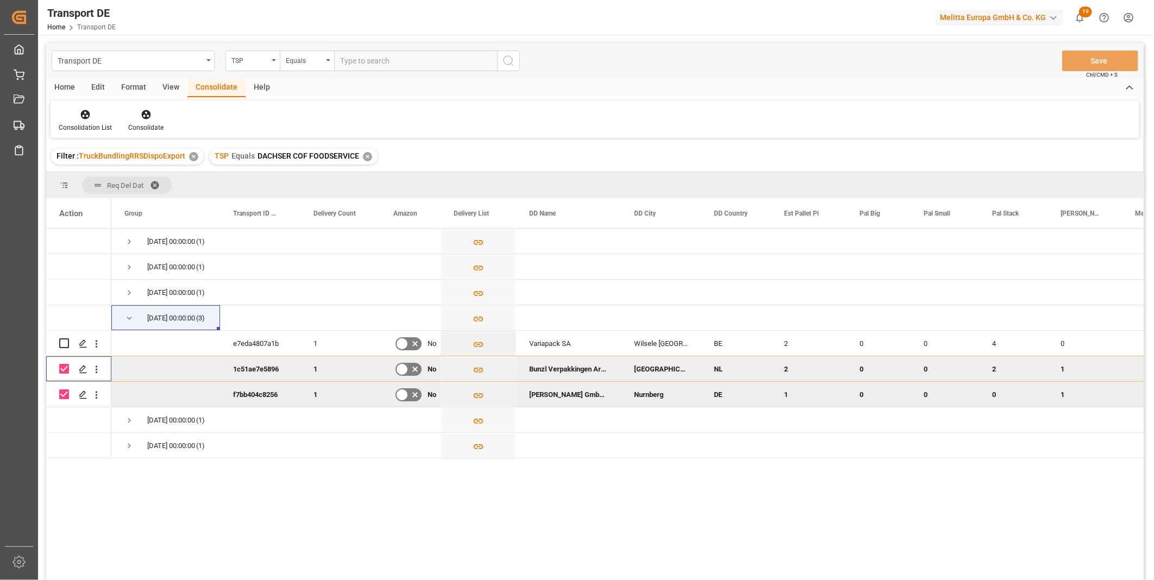
click at [67, 371] on input "Press Space to toggle row selection (checked)" at bounding box center [64, 369] width 10 height 10
checkbox input "false"
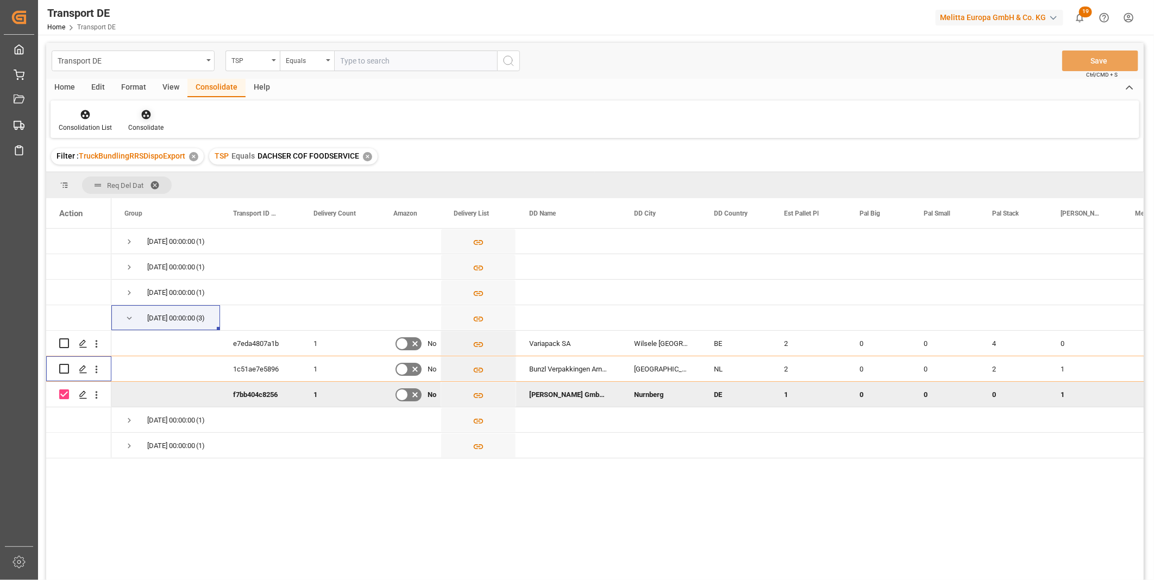
click at [140, 112] on div at bounding box center [145, 114] width 35 height 11
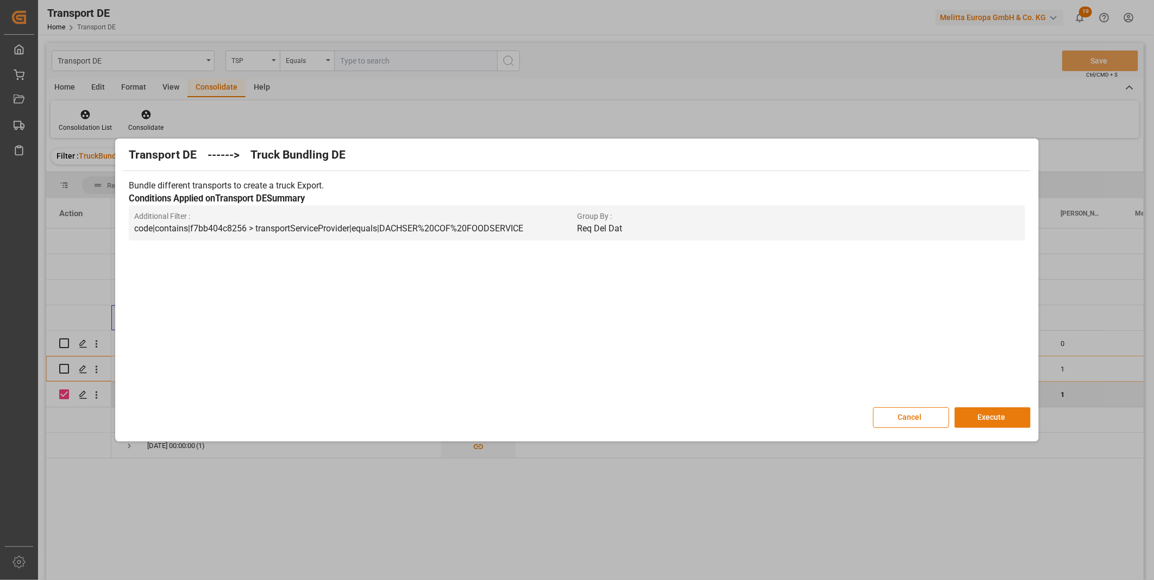
click at [1005, 416] on button "Execute" at bounding box center [993, 417] width 76 height 21
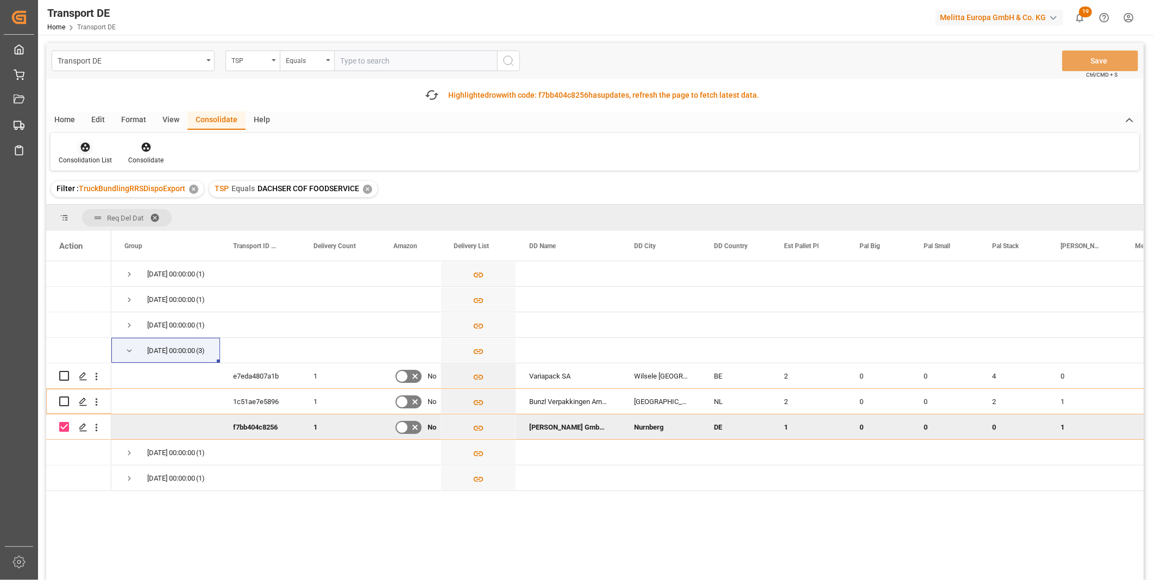
click at [82, 142] on icon at bounding box center [85, 147] width 11 height 11
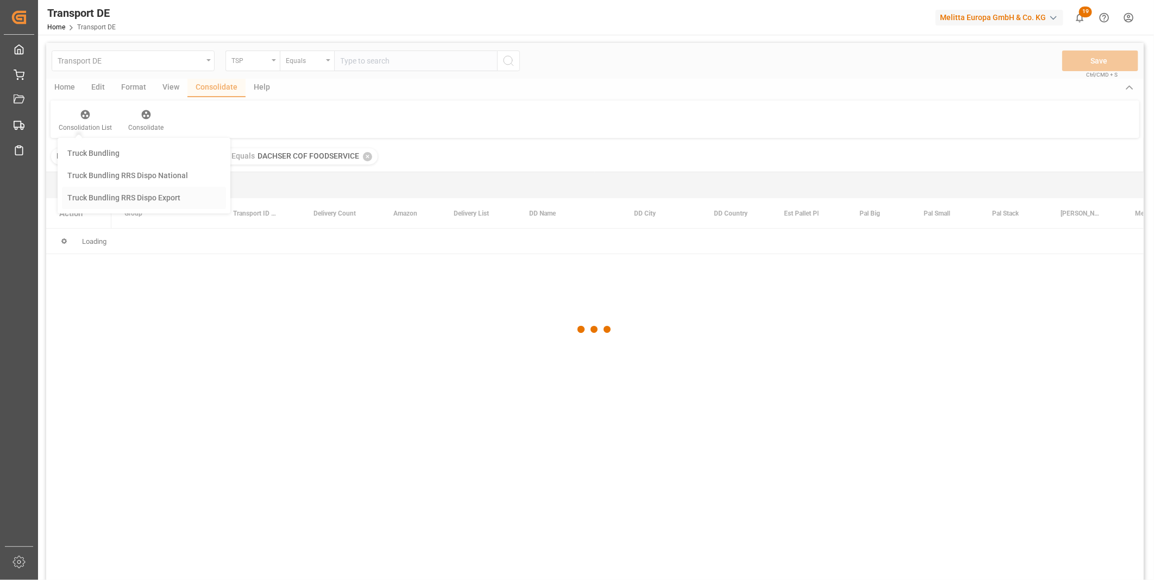
click at [127, 236] on div "Transport DE TSP Equals Save Ctrl/CMD + S Home Edit Format View Consolidate Hel…" at bounding box center [595, 326] width 1098 height 566
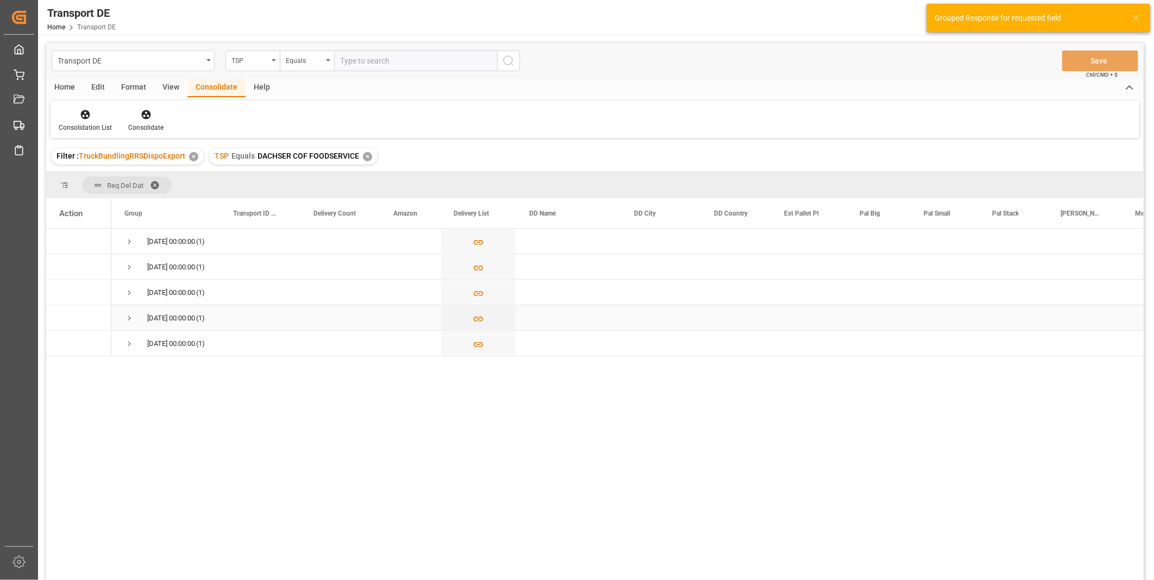
click at [129, 321] on span "Press SPACE to select this row." at bounding box center [129, 318] width 10 height 10
click at [60, 341] on input "Press Space to toggle row selection (unchecked)" at bounding box center [64, 343] width 10 height 10
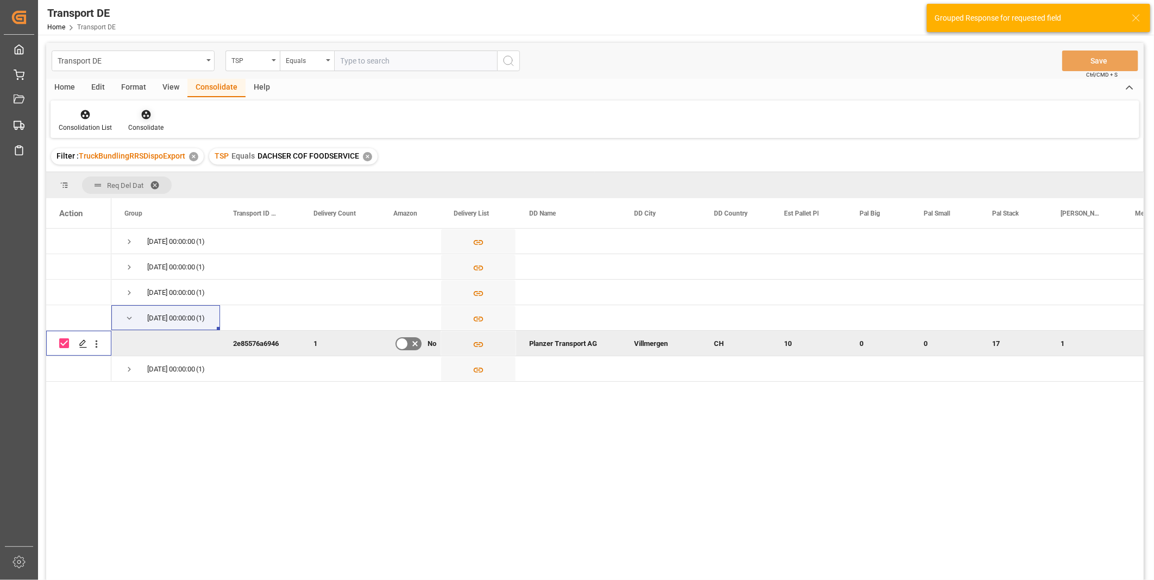
click at [143, 127] on div "Consolidate" at bounding box center [145, 128] width 35 height 10
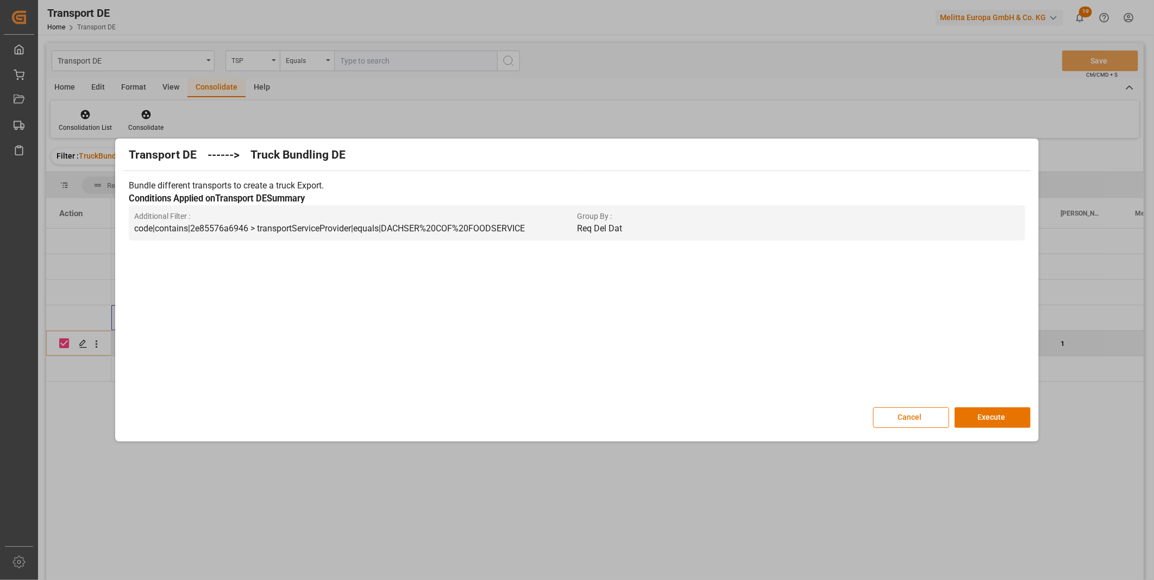
click at [1004, 428] on div "Transport DE ------> Truck Bundling DE Bundle different transports to create a …" at bounding box center [577, 290] width 918 height 298
click at [998, 419] on button "Execute" at bounding box center [993, 417] width 76 height 21
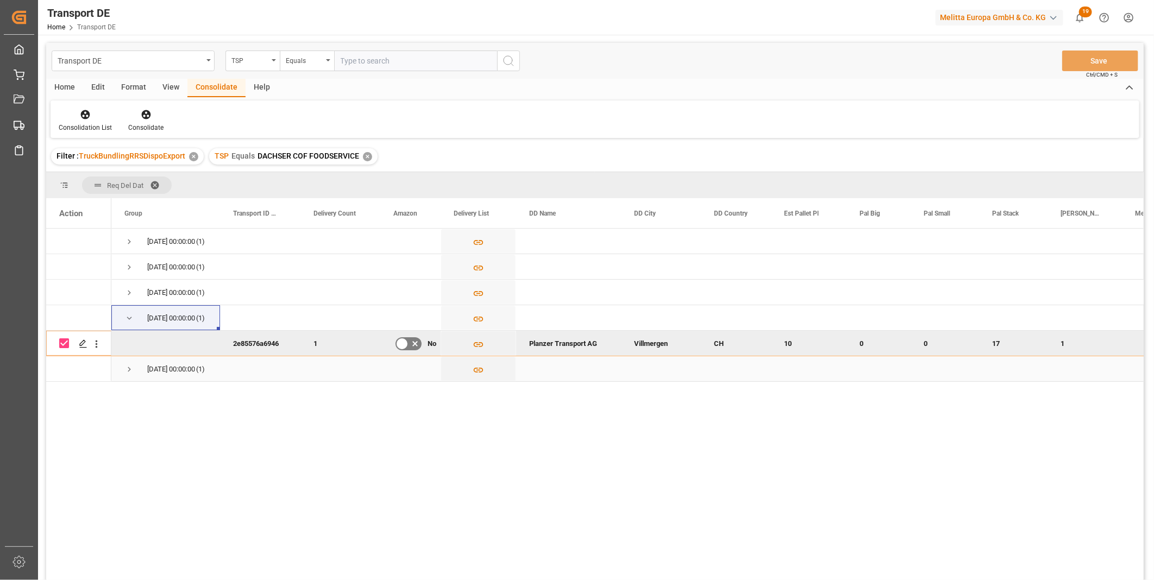
click at [133, 361] on span "Press SPACE to select this row." at bounding box center [129, 369] width 10 height 25
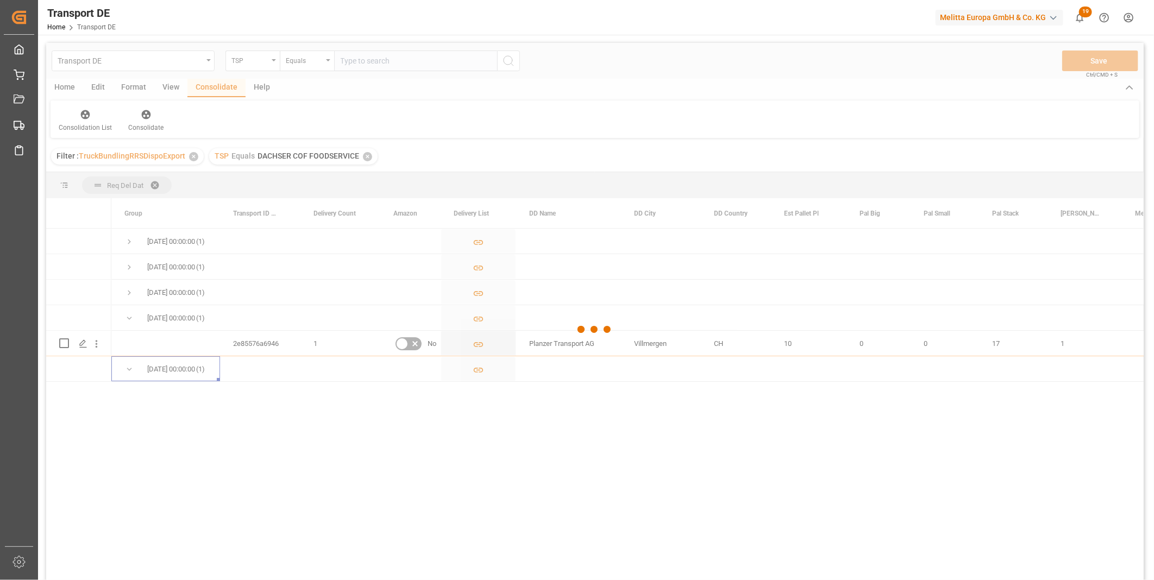
checkbox input "false"
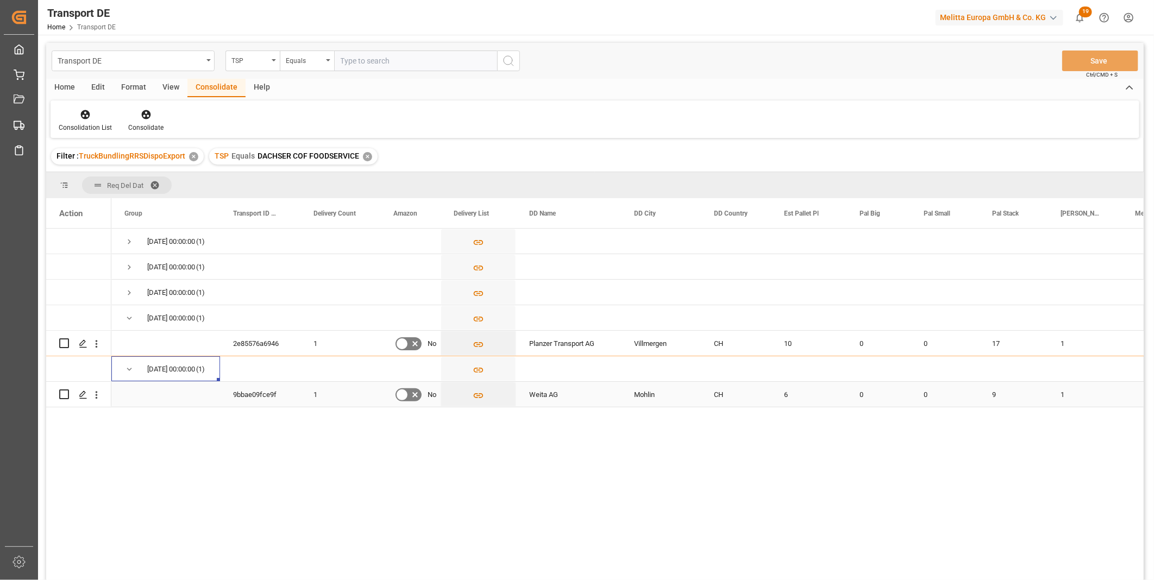
click at [67, 394] on input "Press Space to toggle row selection (unchecked)" at bounding box center [64, 395] width 10 height 10
checkbox input "true"
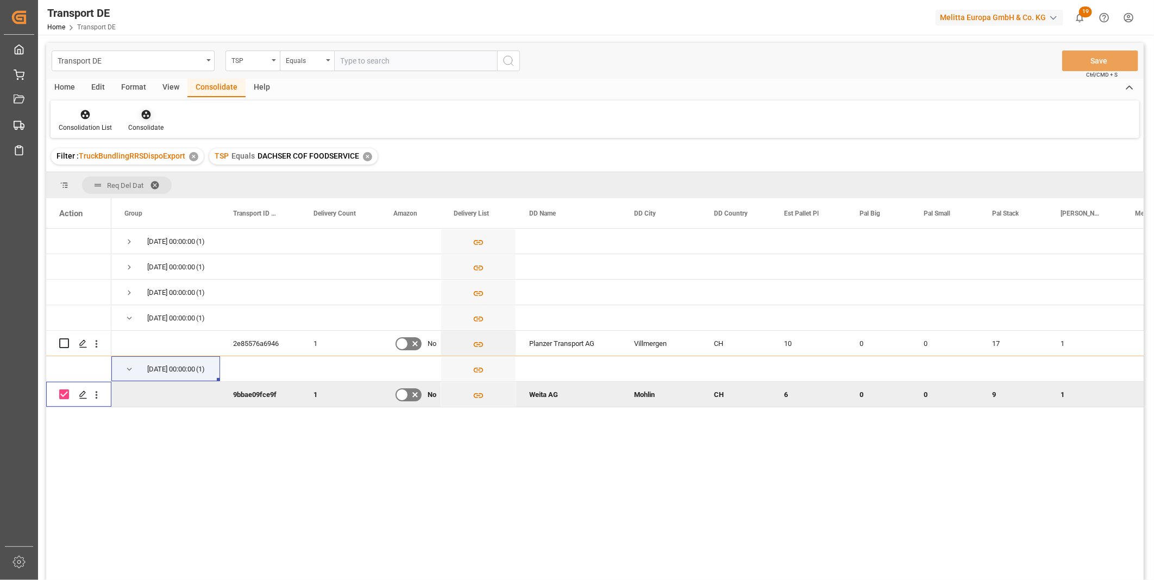
click at [132, 121] on div "Consolidate" at bounding box center [146, 121] width 52 height 24
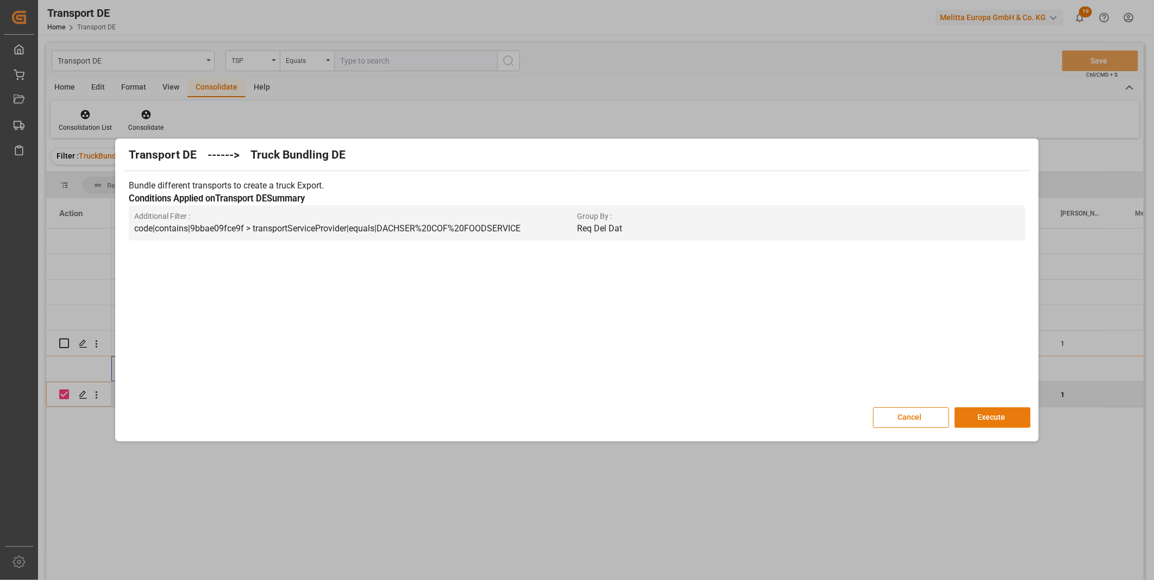
click at [991, 412] on button "Execute" at bounding box center [993, 417] width 76 height 21
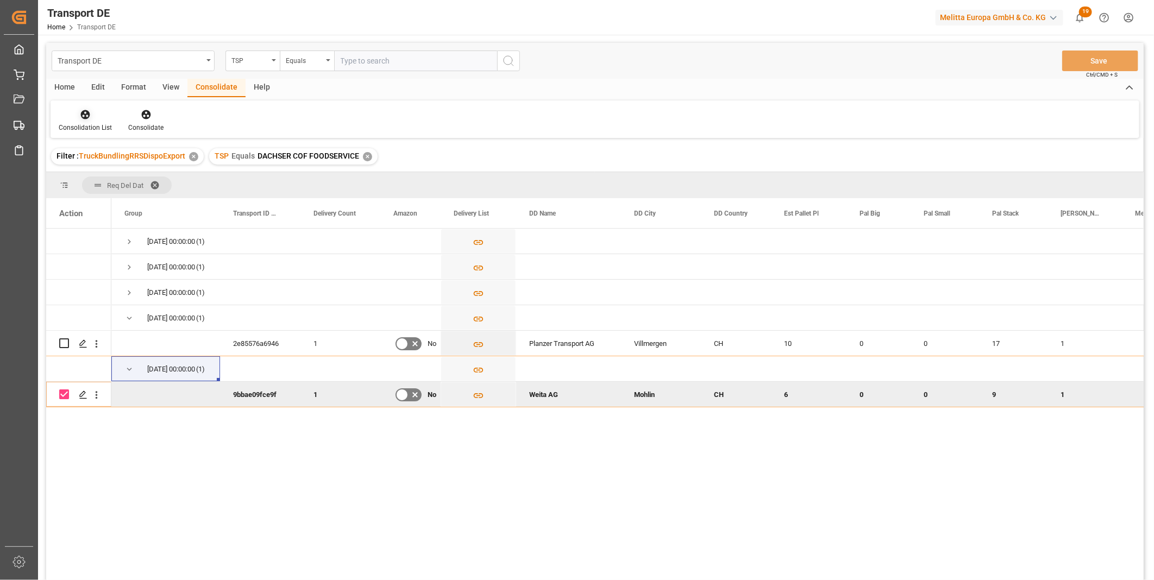
click at [93, 115] on div at bounding box center [85, 114] width 53 height 11
click at [102, 199] on div "Transport DE TSP Equals Save Ctrl/CMD + S Home Edit Format View Consolidate Hel…" at bounding box center [595, 326] width 1098 height 566
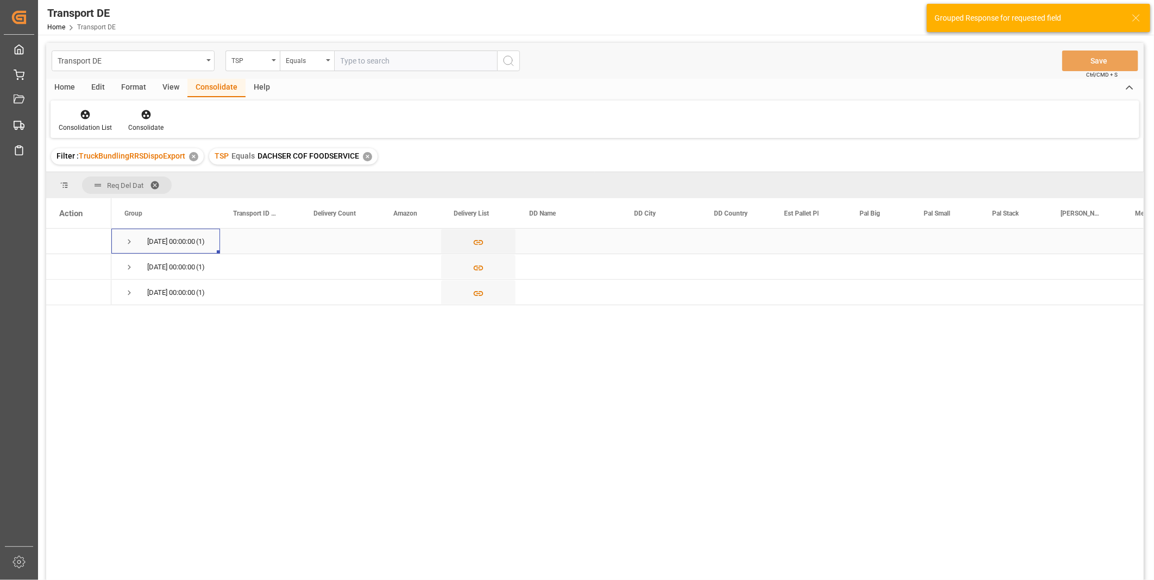
click at [121, 241] on div "06.10.2025 00:00:00 (1)" at bounding box center [165, 241] width 109 height 25
click at [128, 260] on span "Press SPACE to select this row." at bounding box center [129, 267] width 10 height 25
click at [128, 243] on span "Press SPACE to select this row." at bounding box center [129, 242] width 10 height 10
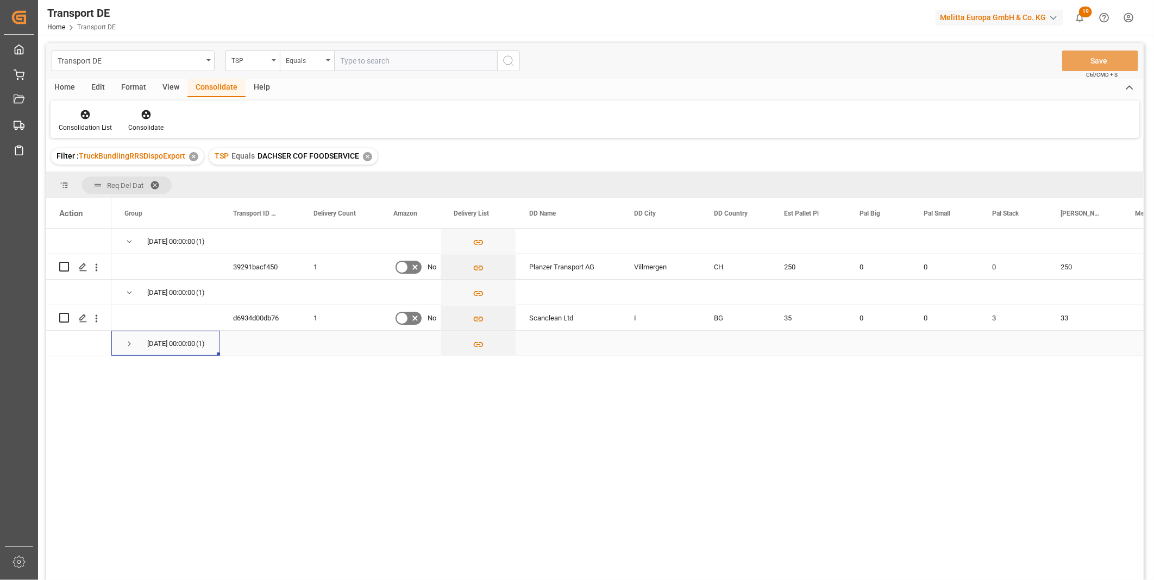
click at [130, 343] on span "Press SPACE to select this row." at bounding box center [129, 344] width 10 height 10
click at [75, 124] on div "Consolidation List" at bounding box center [85, 128] width 53 height 10
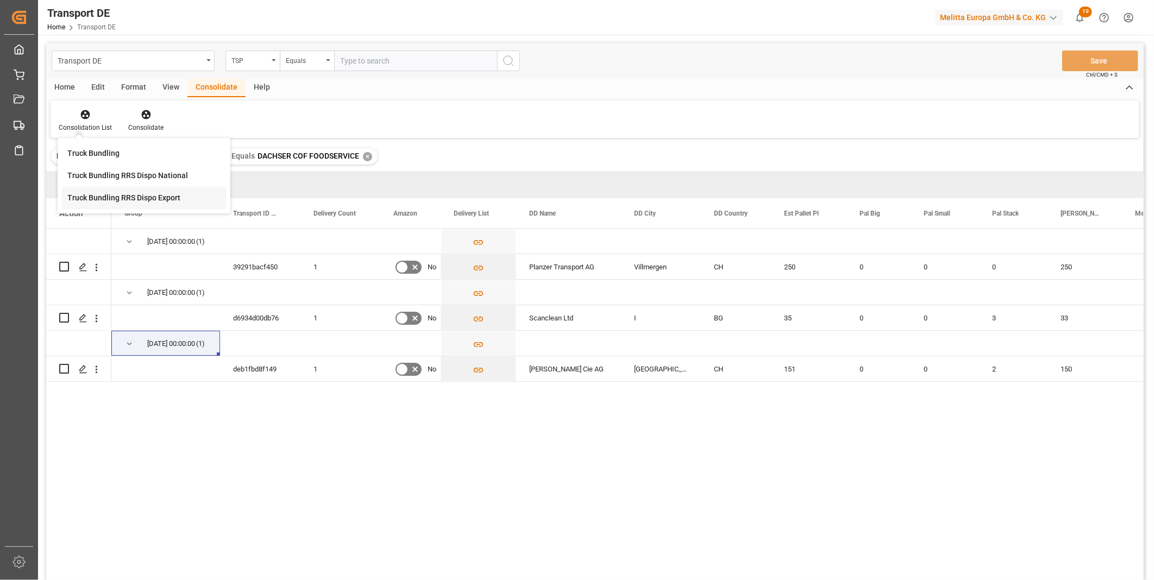
click at [177, 190] on div "Transport DE TSP Equals Save Ctrl/CMD + S Home Edit Format View Consolidate Hel…" at bounding box center [595, 326] width 1098 height 566
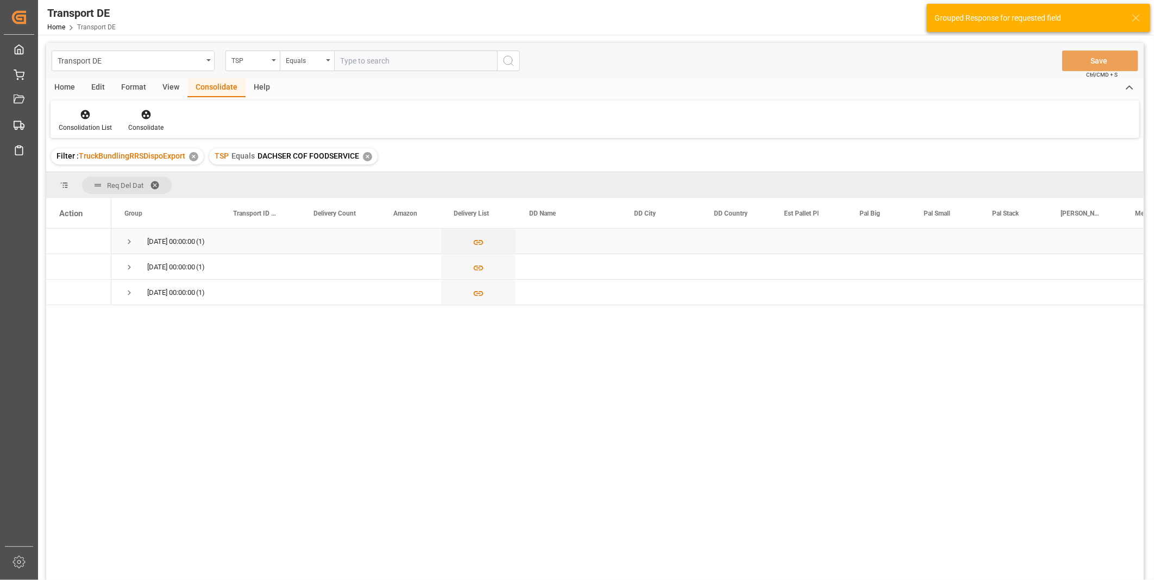
click at [128, 241] on span "Press SPACE to select this row." at bounding box center [129, 242] width 10 height 10
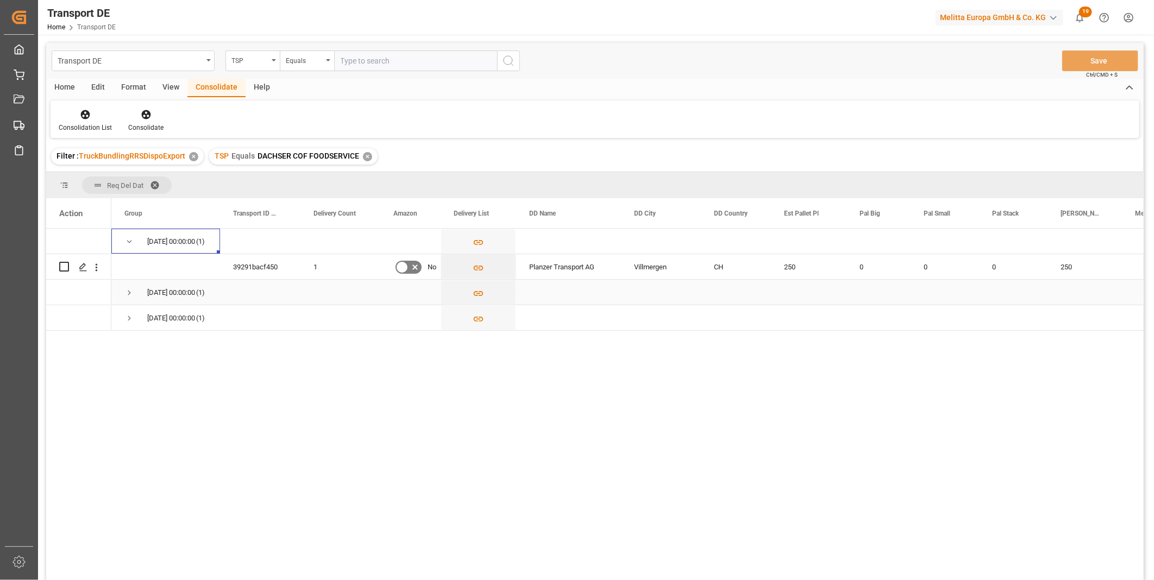
click at [134, 299] on span "07.10.2025 00:00:00 (1)" at bounding box center [165, 292] width 83 height 24
click at [126, 294] on span "Press SPACE to select this row." at bounding box center [129, 293] width 10 height 10
click at [127, 346] on span "Press SPACE to select this row." at bounding box center [129, 344] width 10 height 10
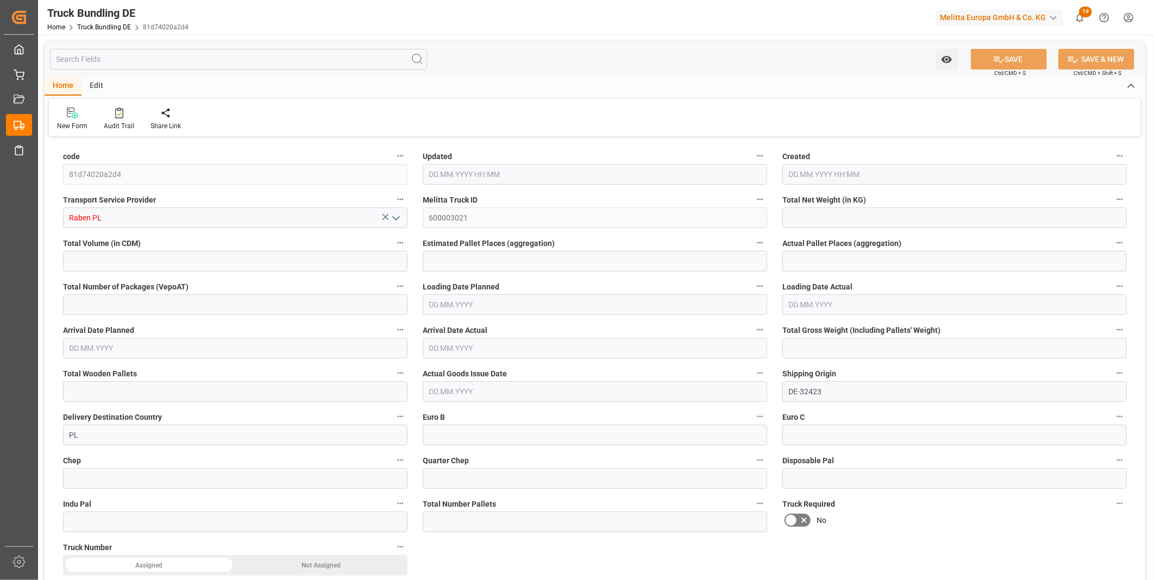
type input "306.8"
type input "753.24"
type input "1"
type input "0"
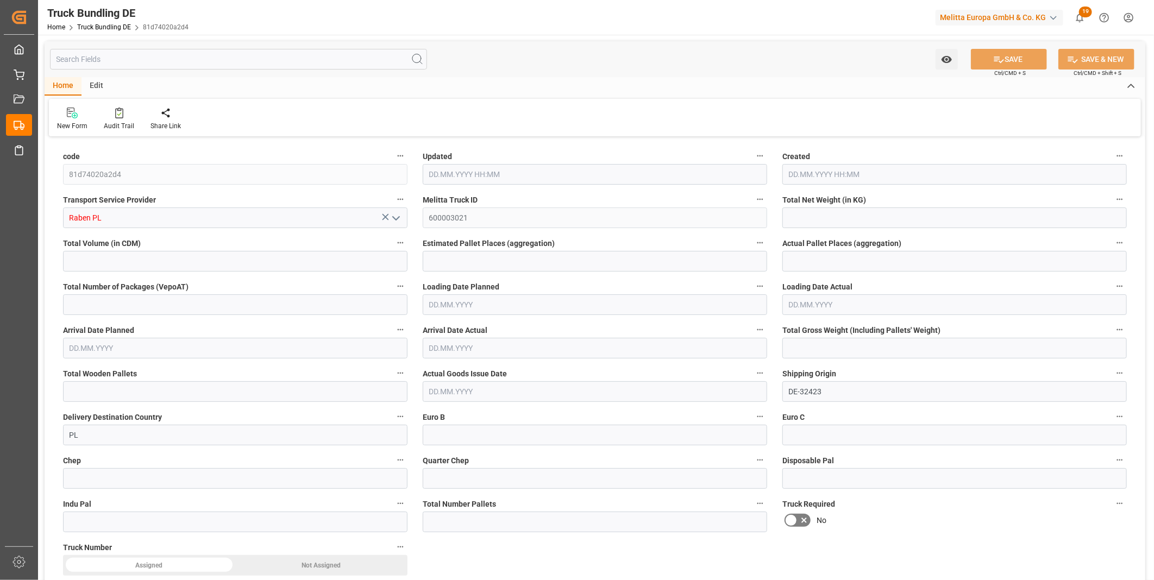
type input "383"
type input "1"
type input "0"
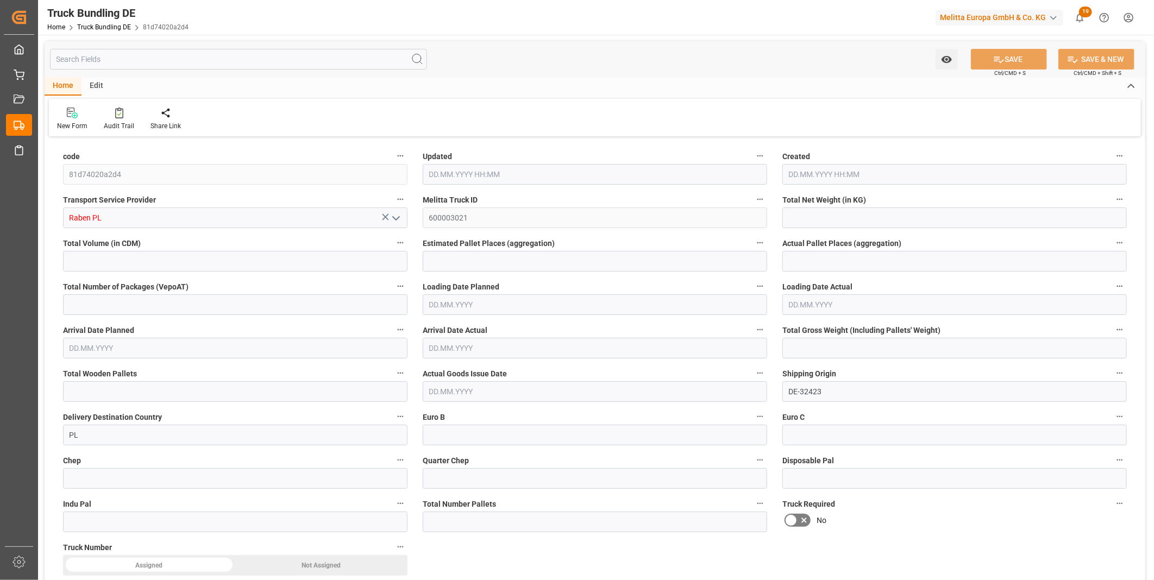
type input "0"
type input "29.09.2025 08:13"
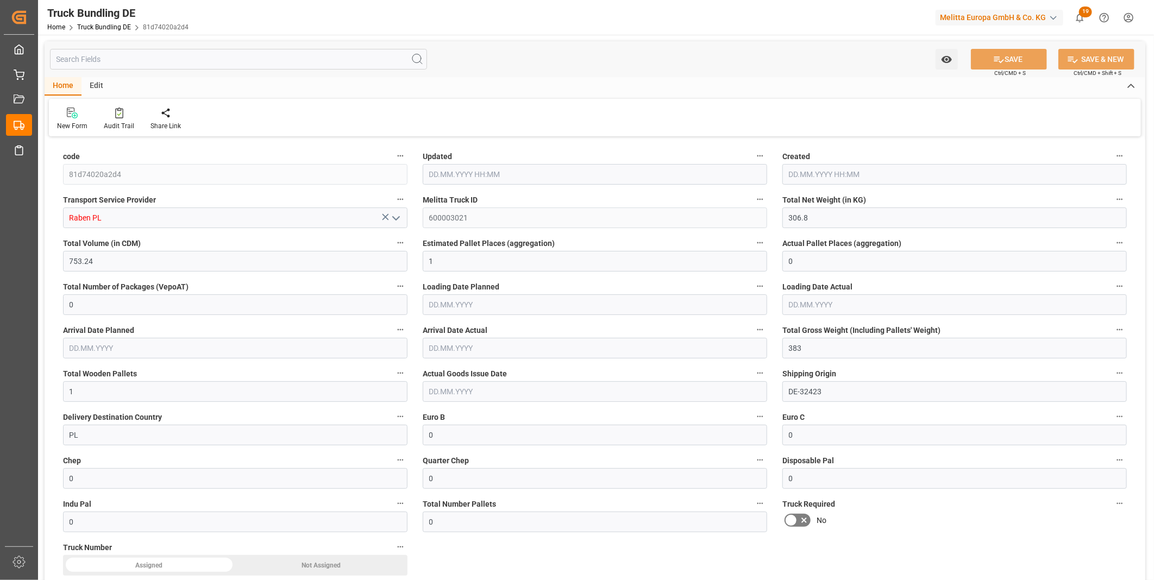
type input "29.09.2025 08:13"
type input "30.09.2025"
type input "07.10.2025"
type input "29.09.2025"
type input "394.715"
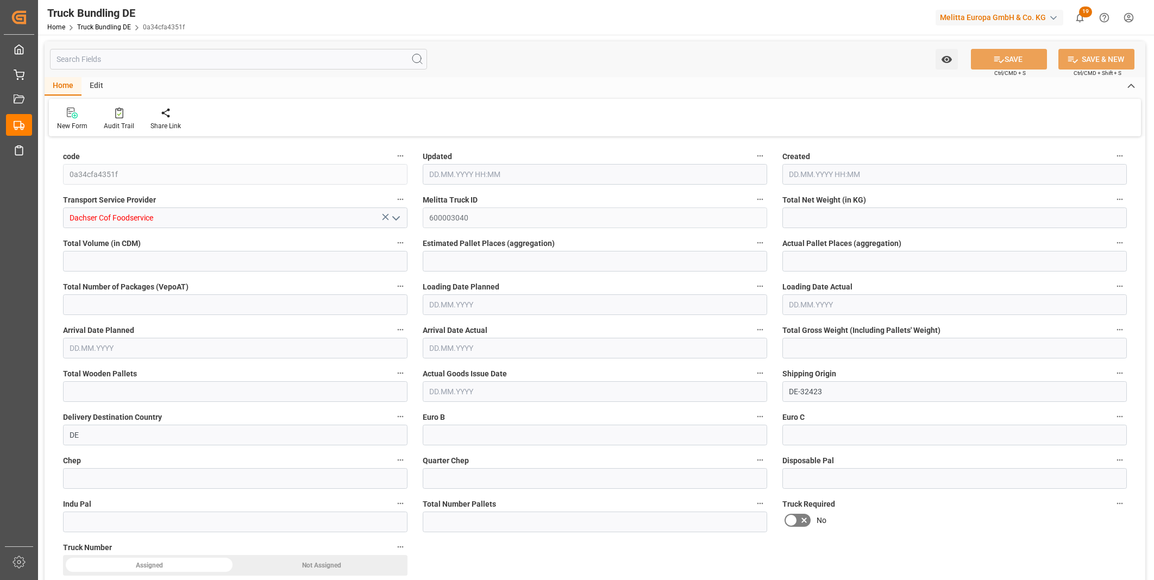
type input "1659.615"
type input "2"
type input "0"
type input "523"
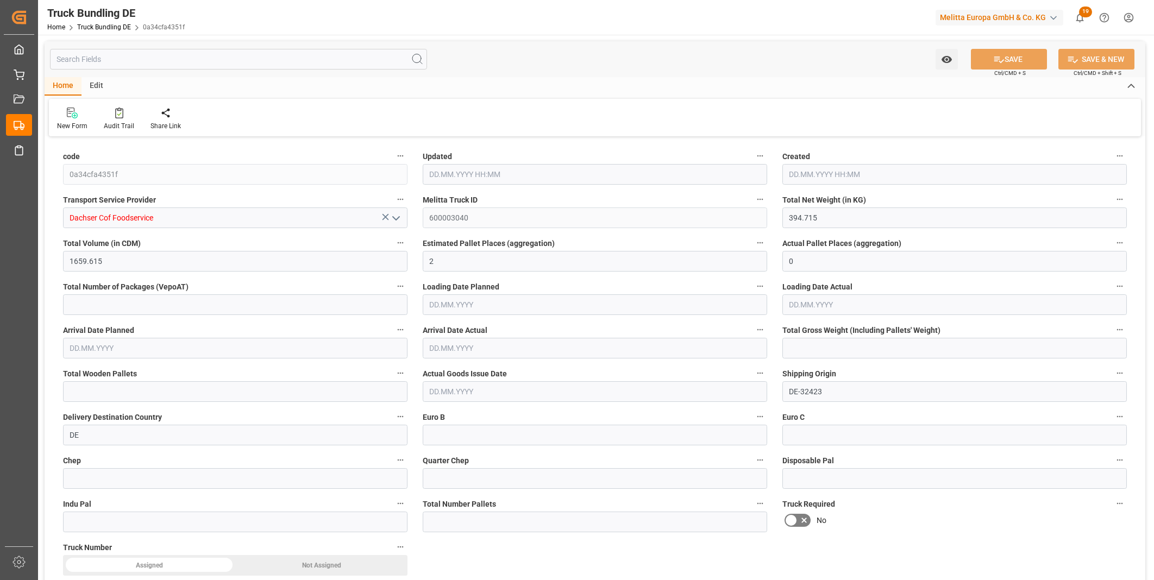
type input "2"
type input "0"
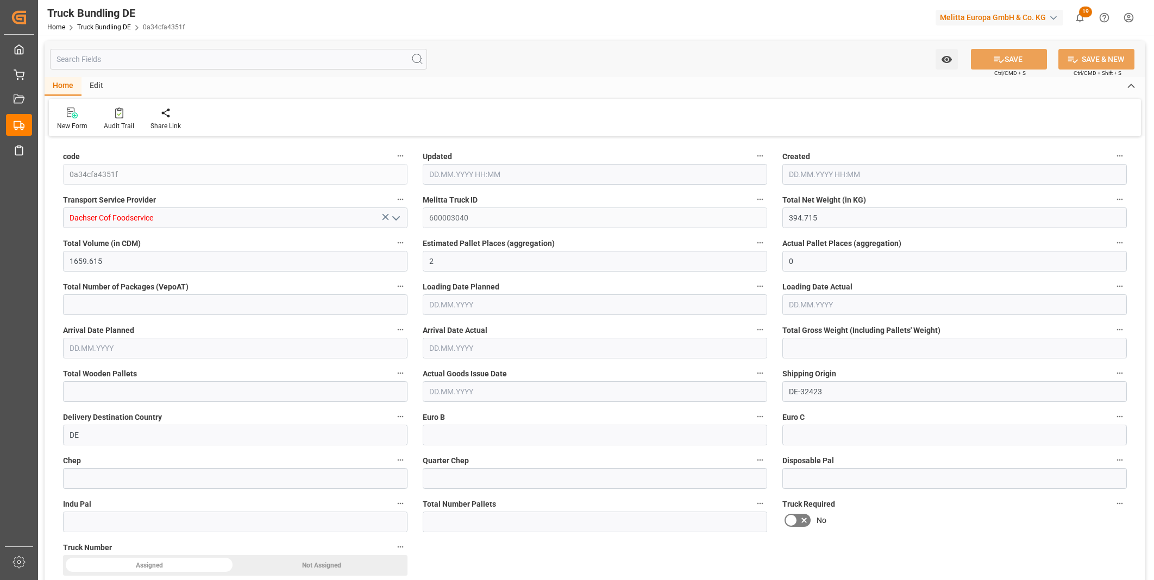
type input "0"
type input "29.09.2025 08:48"
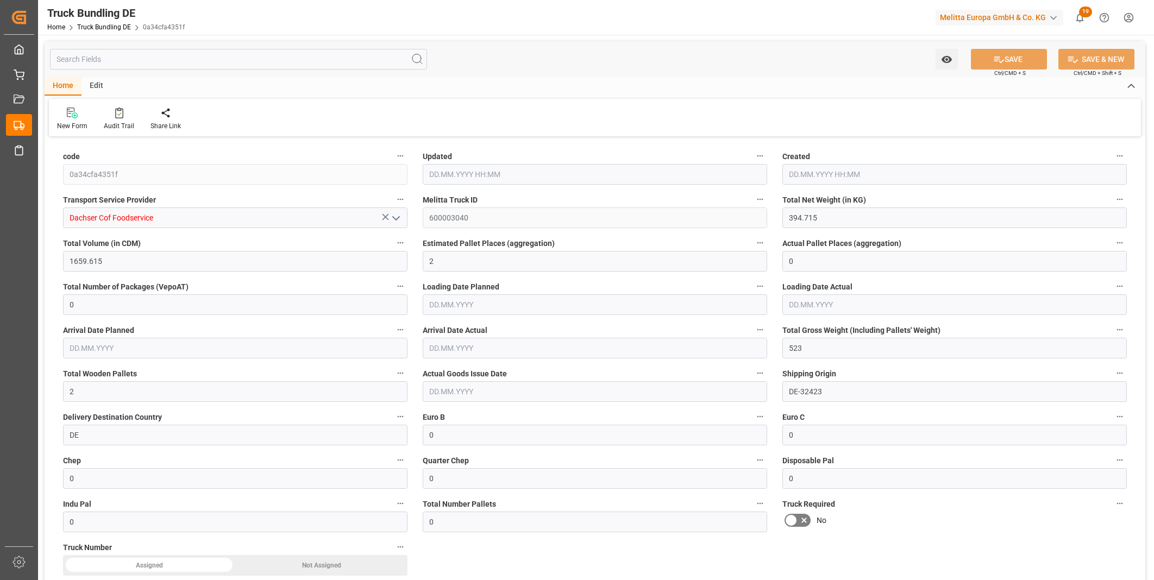
type input "01.10.2025"
type input "03.10.2025"
type input "[DATE]"
type input "913.18"
type input "3391.23"
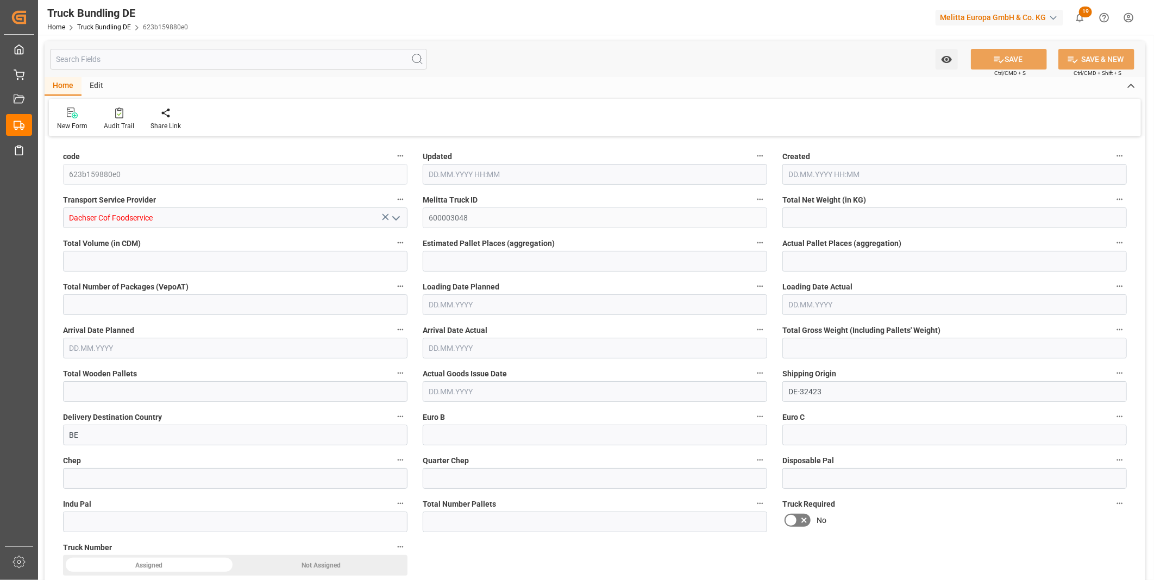
type input "2"
type input "0"
type input "1188"
type input "4"
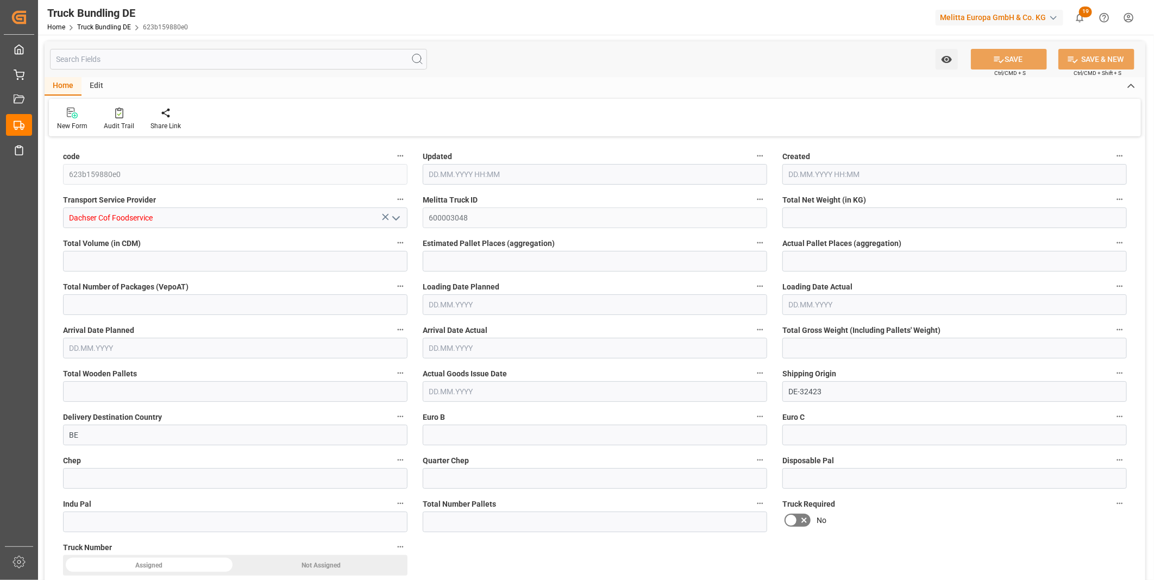
type input "0"
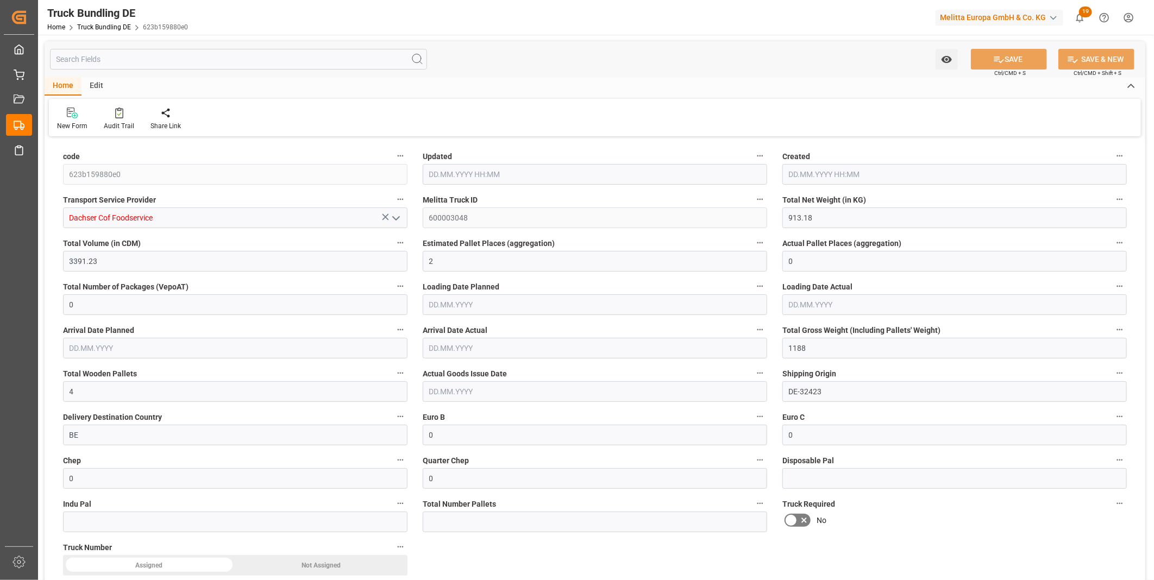
type input "0"
type input "29.09.2025 08:50"
type input "[DATE]"
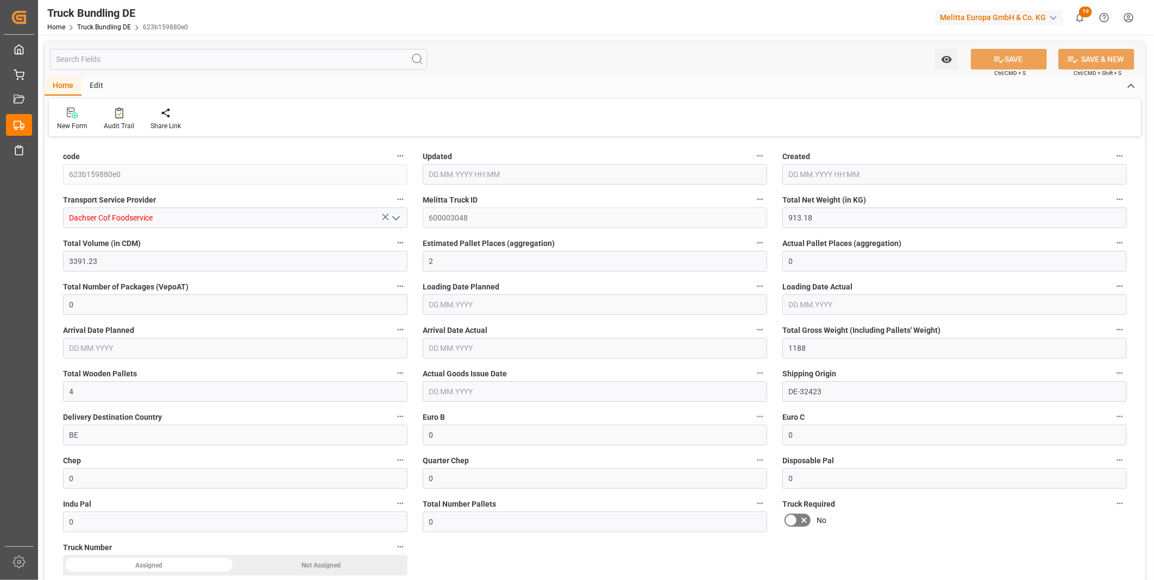
type input "09.10.2025"
type input "[DATE]"
type input "29.09.2025 08:50"
type input "[DATE]"
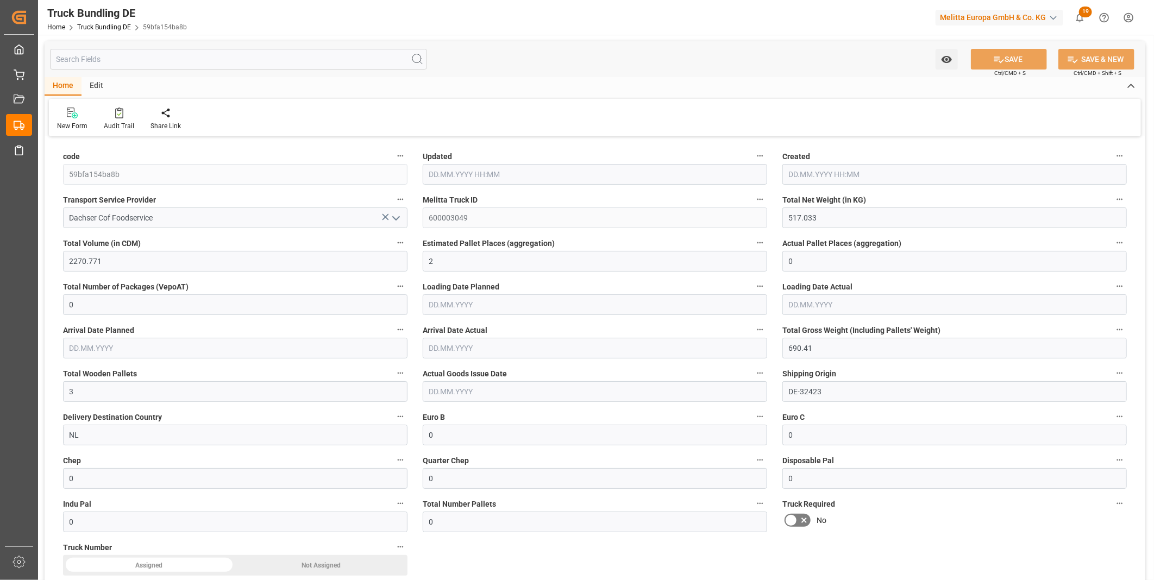
type input "09.10.2025"
type input "[DATE]"
